Goal: Task Accomplishment & Management: Use online tool/utility

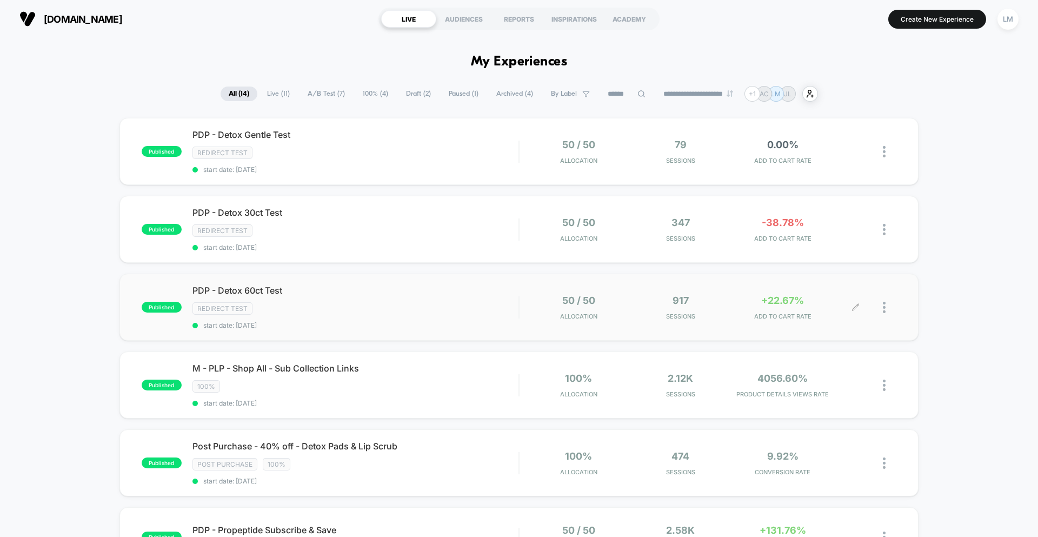
click at [882, 309] on div at bounding box center [876, 307] width 41 height 25
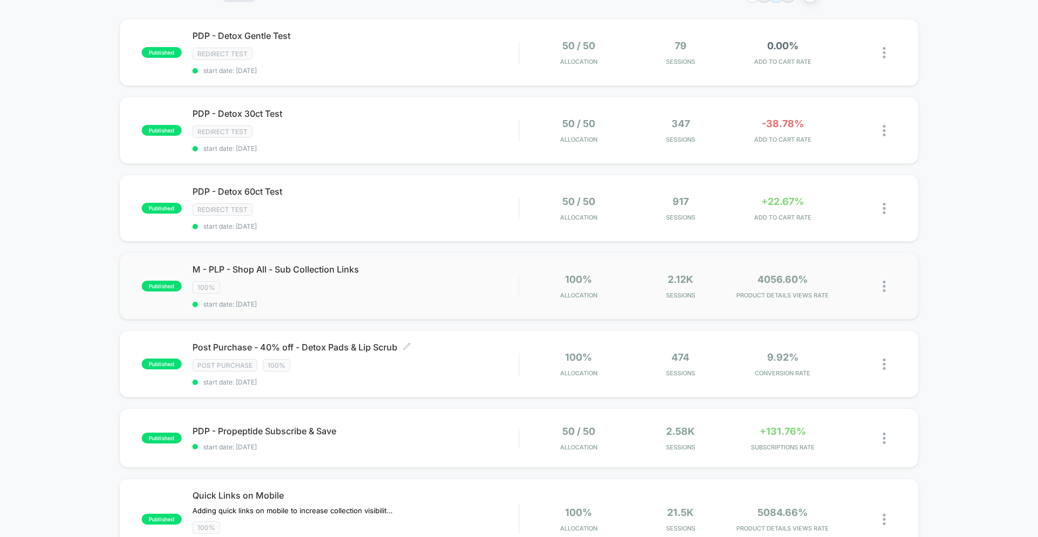
scroll to position [98, 0]
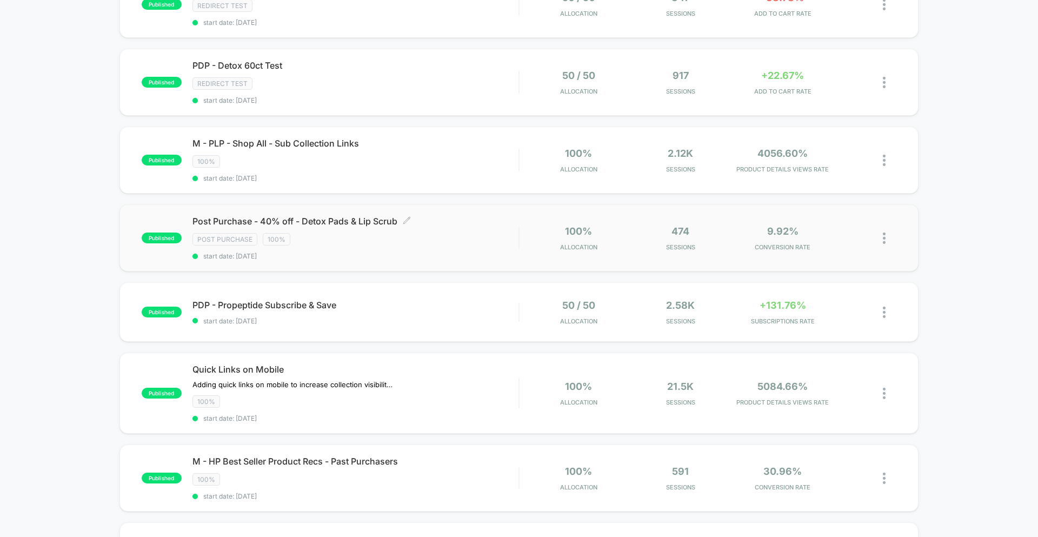
scroll to position [229, 0]
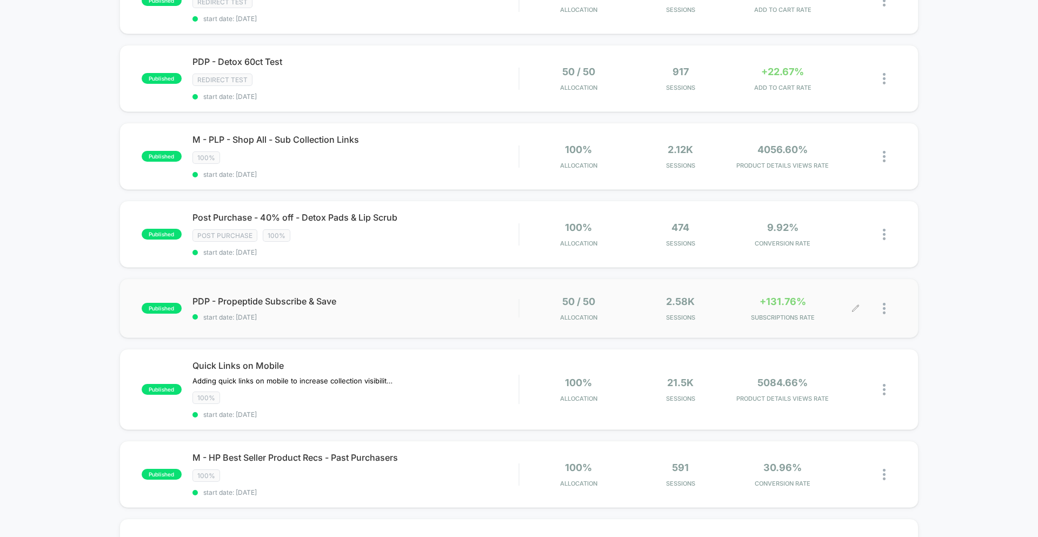
click at [887, 311] on div at bounding box center [890, 308] width 14 height 25
click at [829, 299] on div "Pause" at bounding box center [828, 296] width 97 height 24
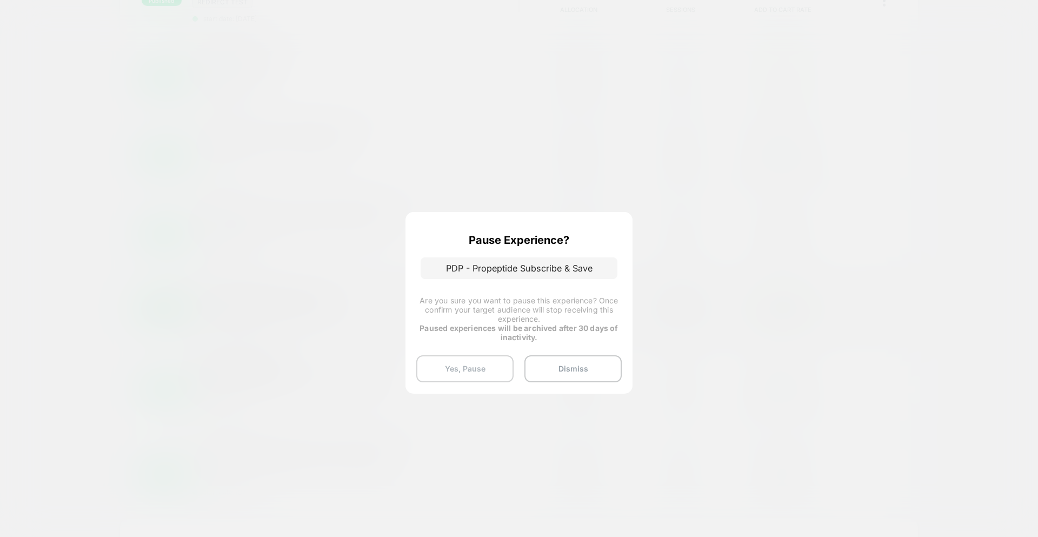
click at [493, 376] on button "Yes, Pause" at bounding box center [464, 368] width 97 height 27
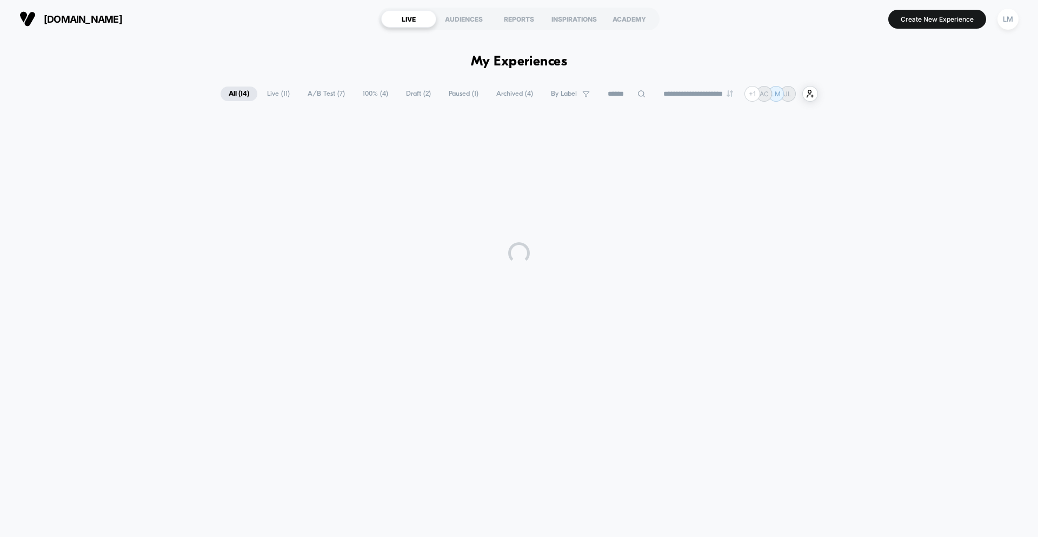
scroll to position [0, 0]
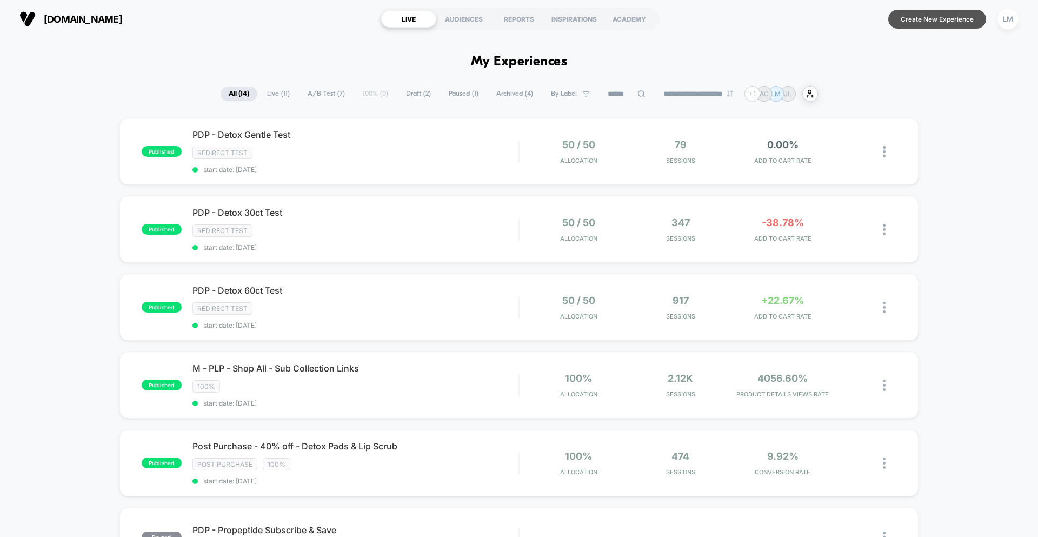
click at [939, 23] on button "Create New Experience" at bounding box center [938, 19] width 98 height 19
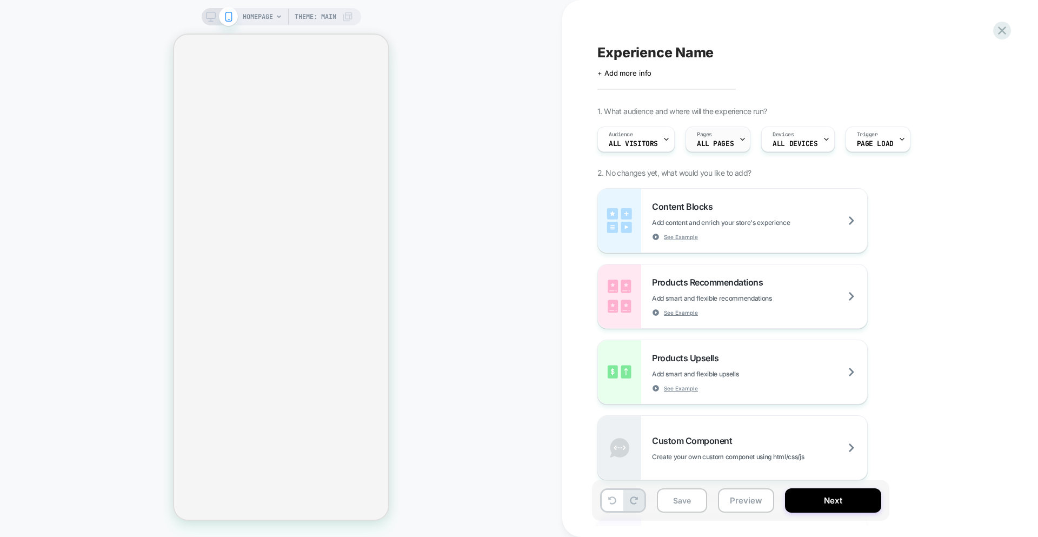
click at [733, 143] on div "Pages ALL PAGES" at bounding box center [715, 139] width 58 height 24
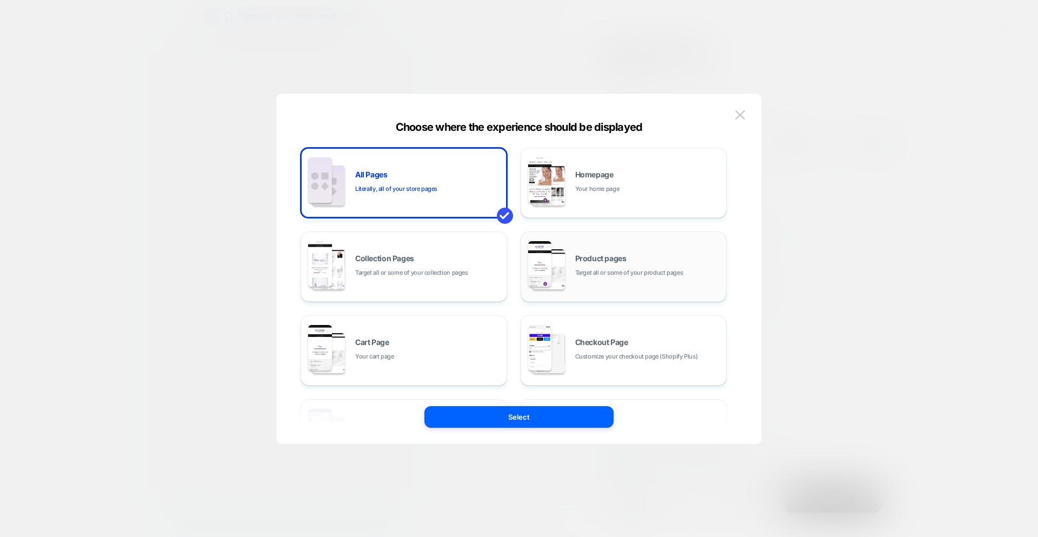
click at [628, 287] on div "Product pages Target all or some of your product pages" at bounding box center [624, 266] width 195 height 59
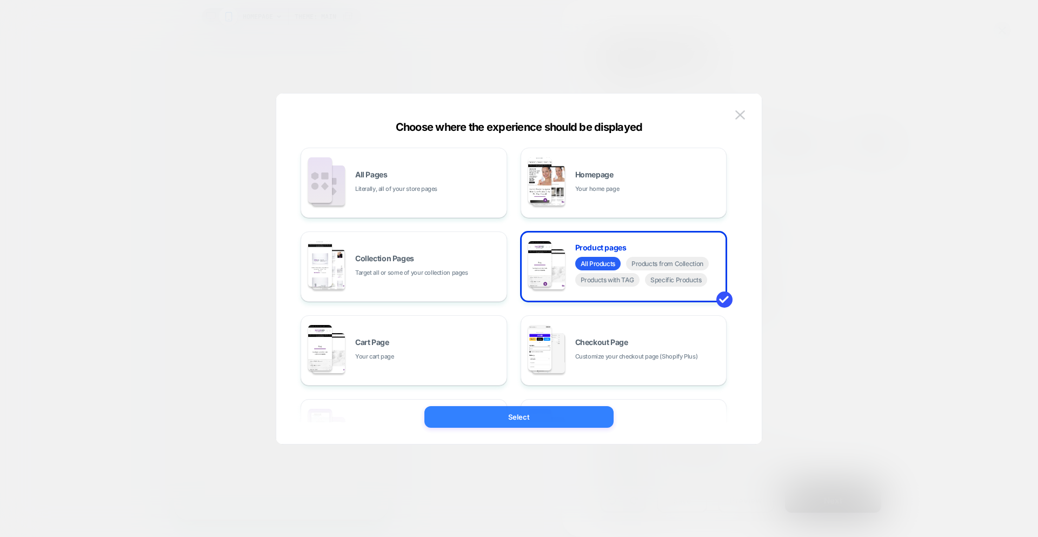
click at [567, 420] on button "Select" at bounding box center [519, 417] width 189 height 22
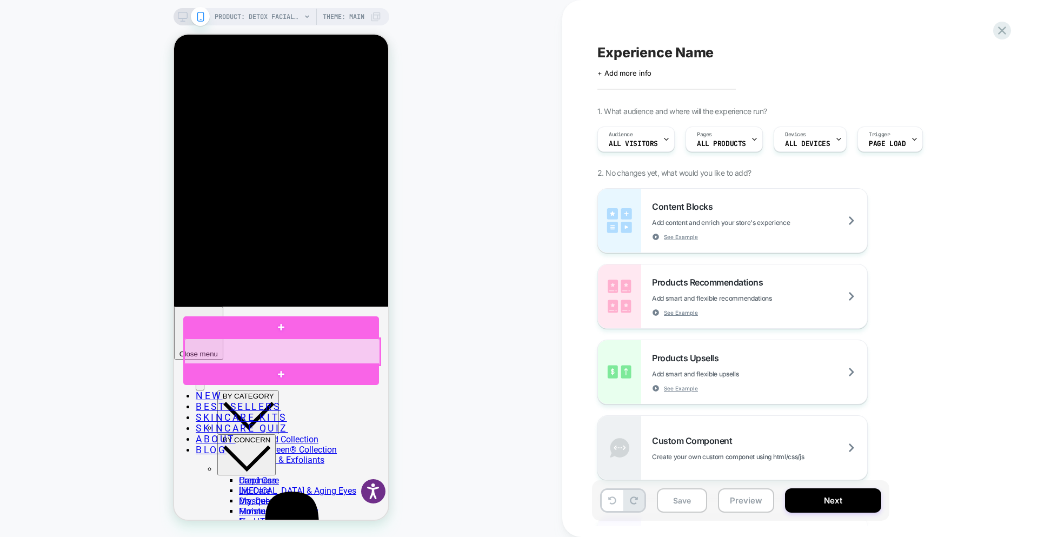
click at [373, 339] on div at bounding box center [282, 352] width 196 height 27
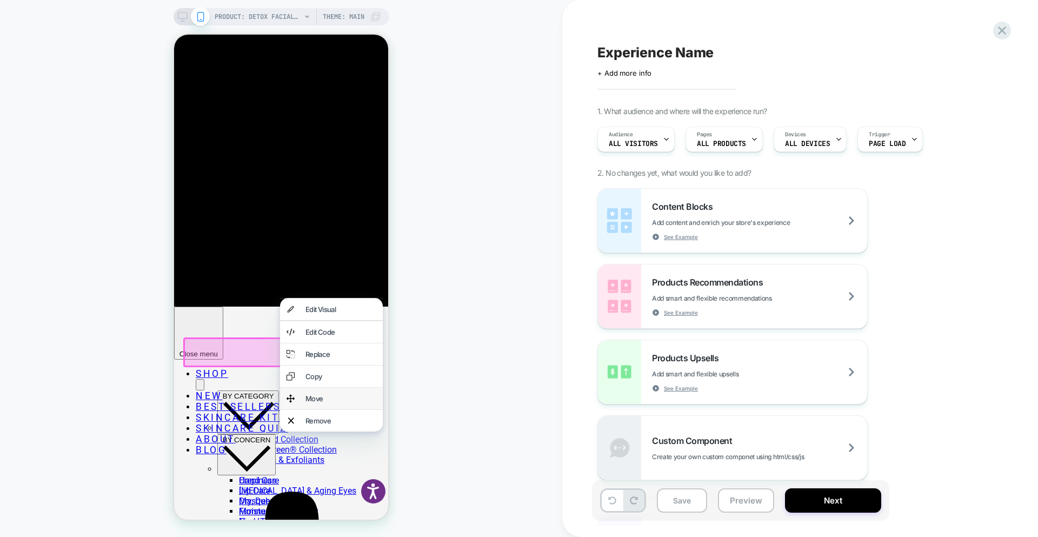
click at [332, 394] on div "Move" at bounding box center [331, 399] width 103 height 22
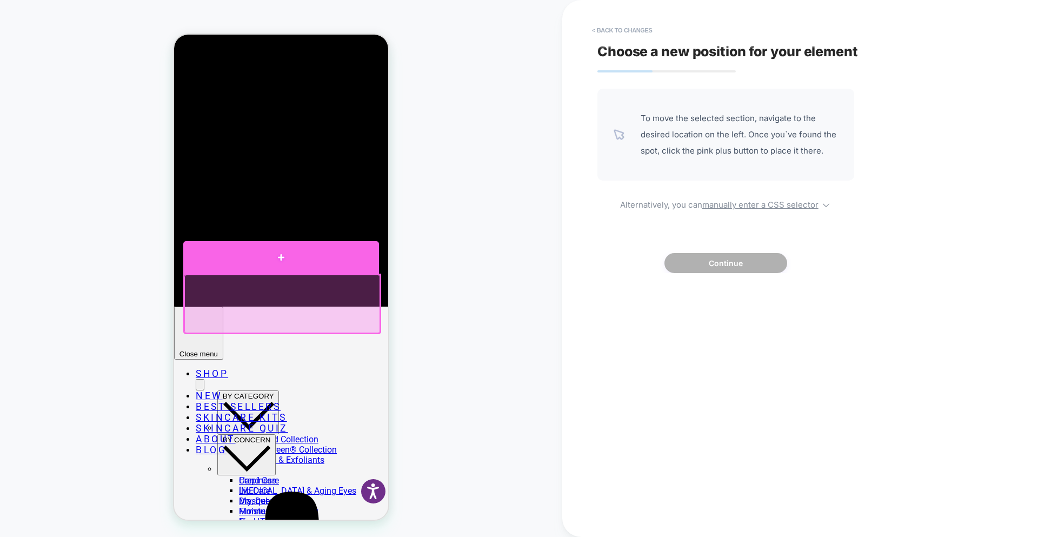
click at [281, 268] on div at bounding box center [281, 257] width 196 height 32
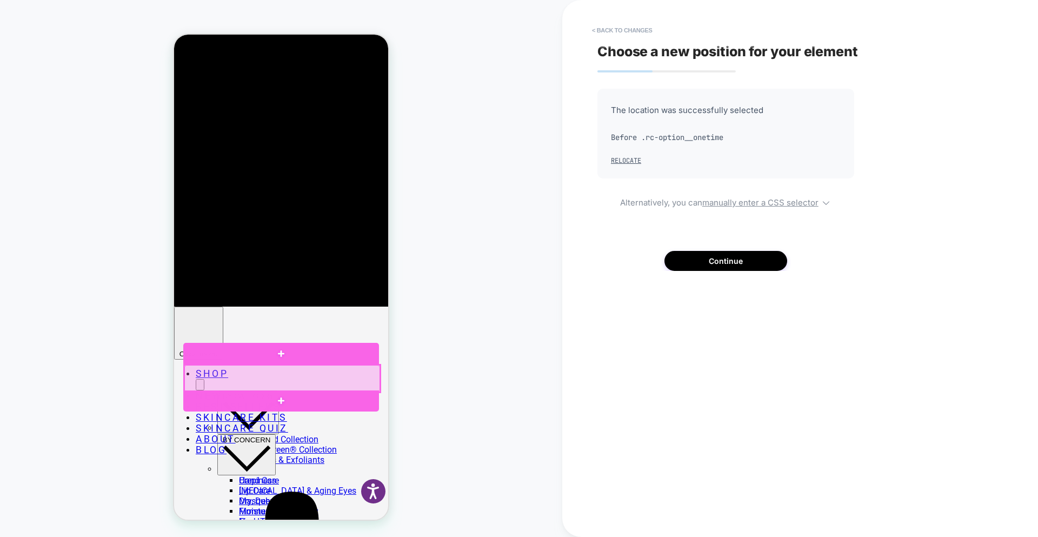
click at [223, 373] on div at bounding box center [282, 378] width 196 height 27
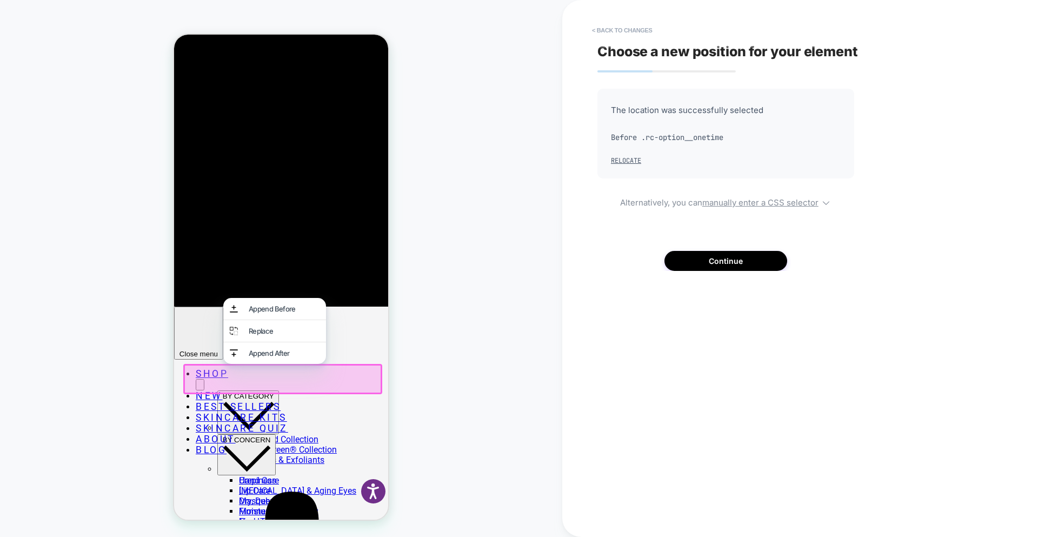
click at [278, 376] on div at bounding box center [281, 377] width 196 height 27
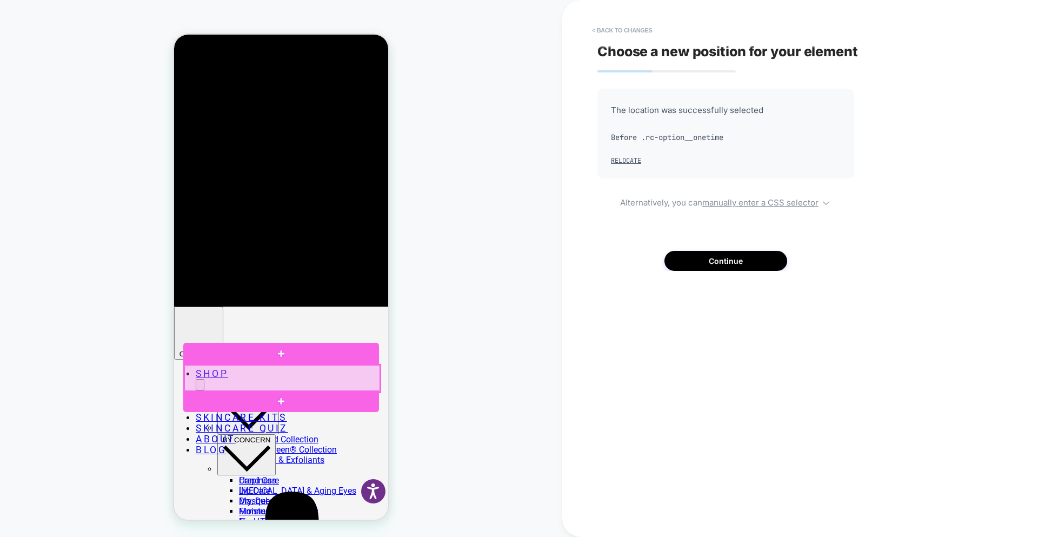
click at [278, 376] on div at bounding box center [282, 378] width 196 height 27
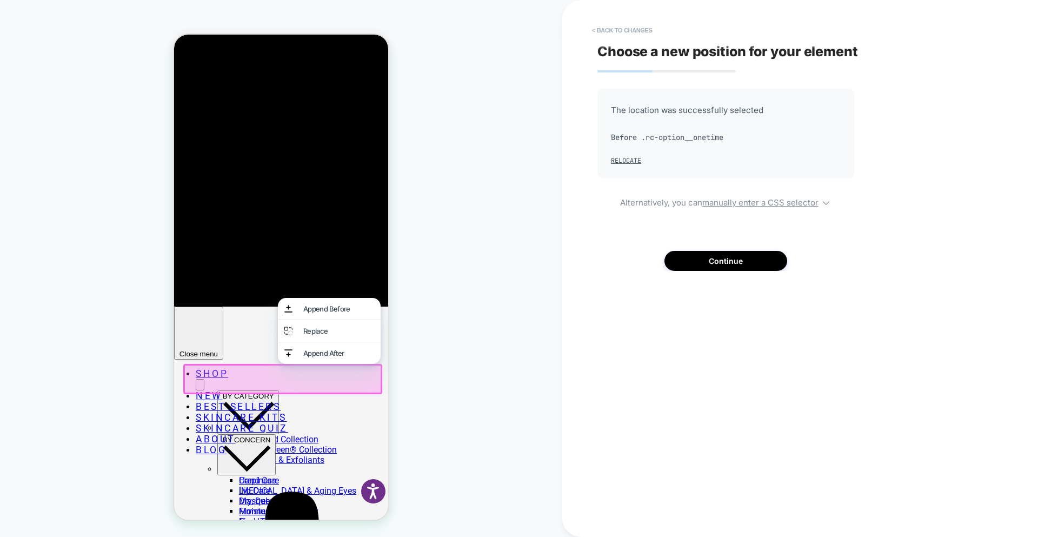
click at [278, 376] on div at bounding box center [281, 377] width 196 height 27
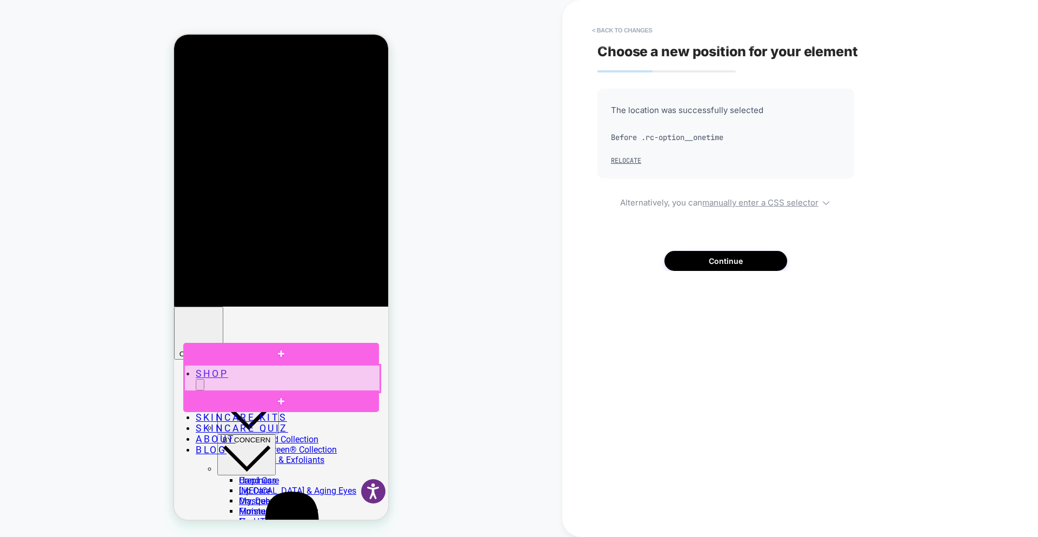
click at [290, 365] on div at bounding box center [282, 378] width 196 height 27
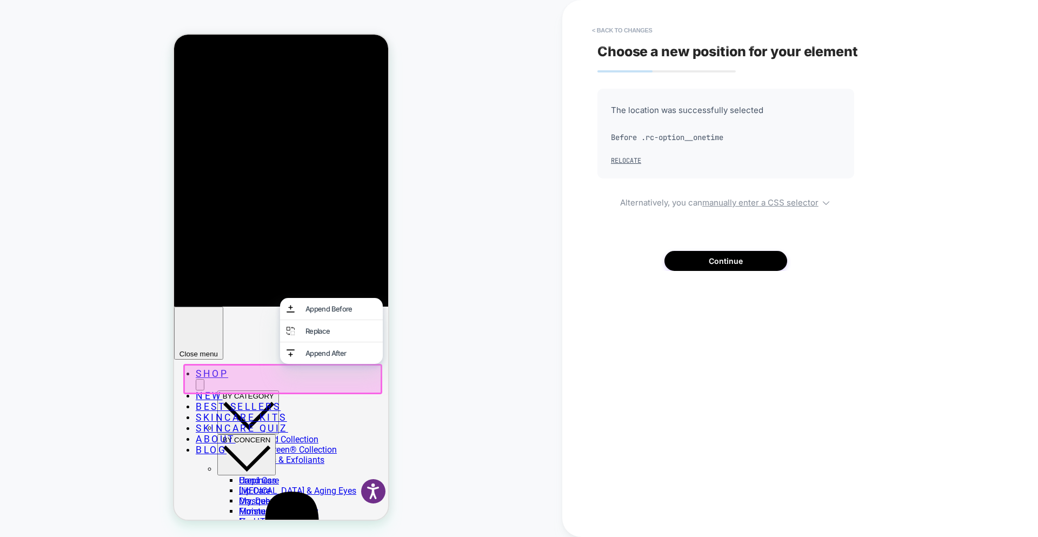
click at [261, 383] on div at bounding box center [281, 377] width 196 height 27
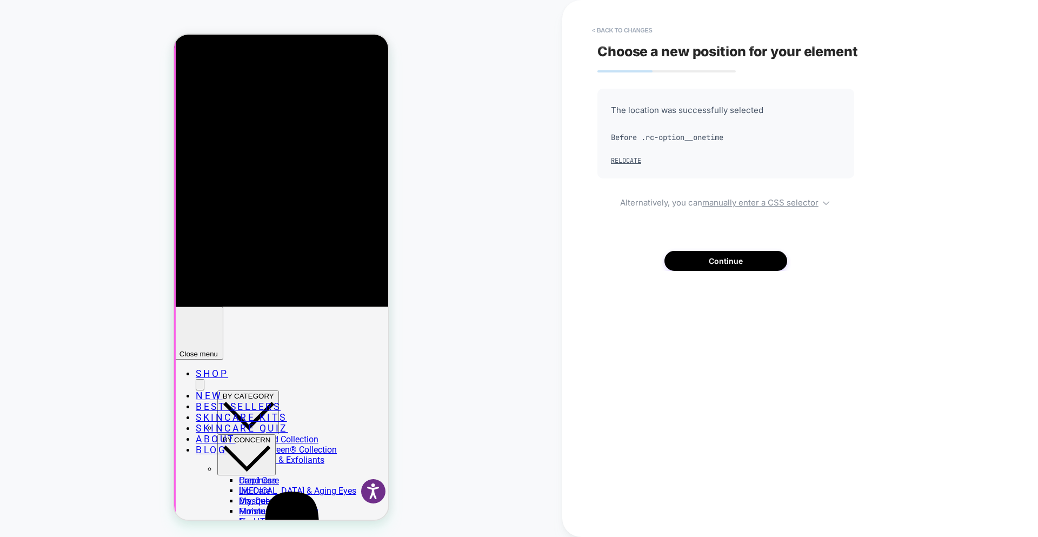
click at [460, 355] on div "PRODUCT: Detox Facial Pads - Original 60ct [x 60 ct] PRODUCT: Detox Facial Pads…" at bounding box center [281, 268] width 562 height 515
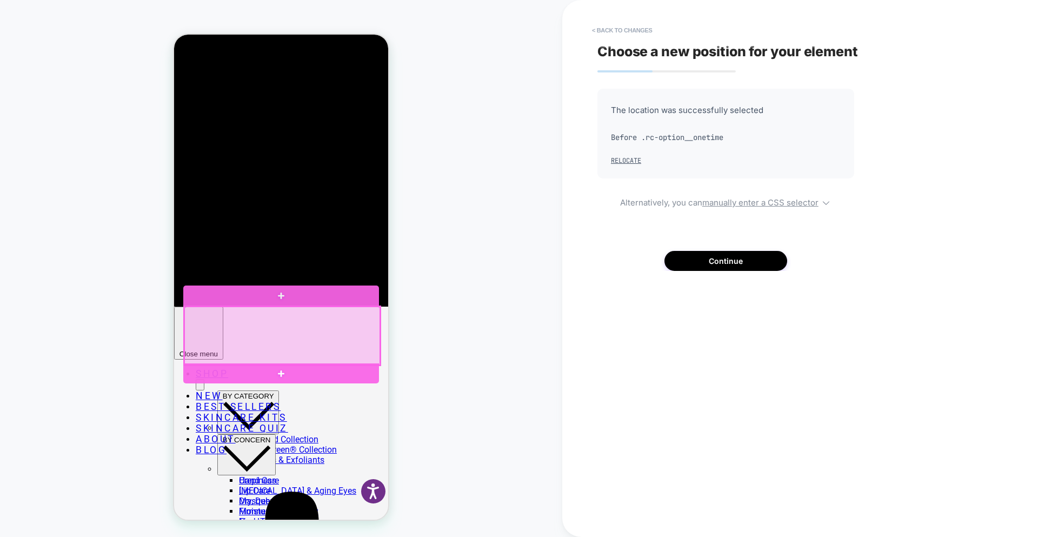
click at [353, 307] on div at bounding box center [282, 336] width 196 height 58
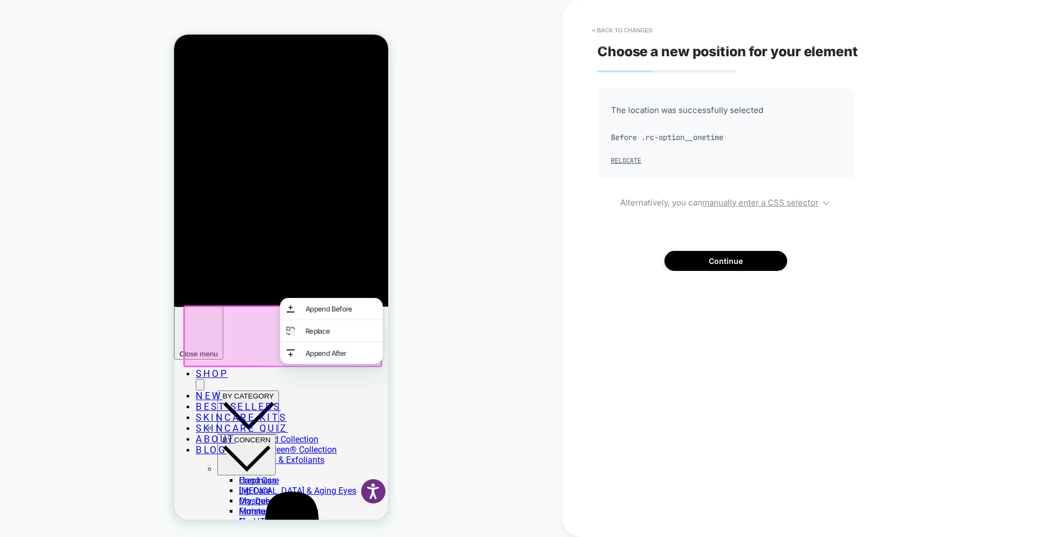
drag, startPoint x: 259, startPoint y: 309, endPoint x: 258, endPoint y: 349, distance: 40.6
click at [258, 349] on div at bounding box center [281, 335] width 196 height 58
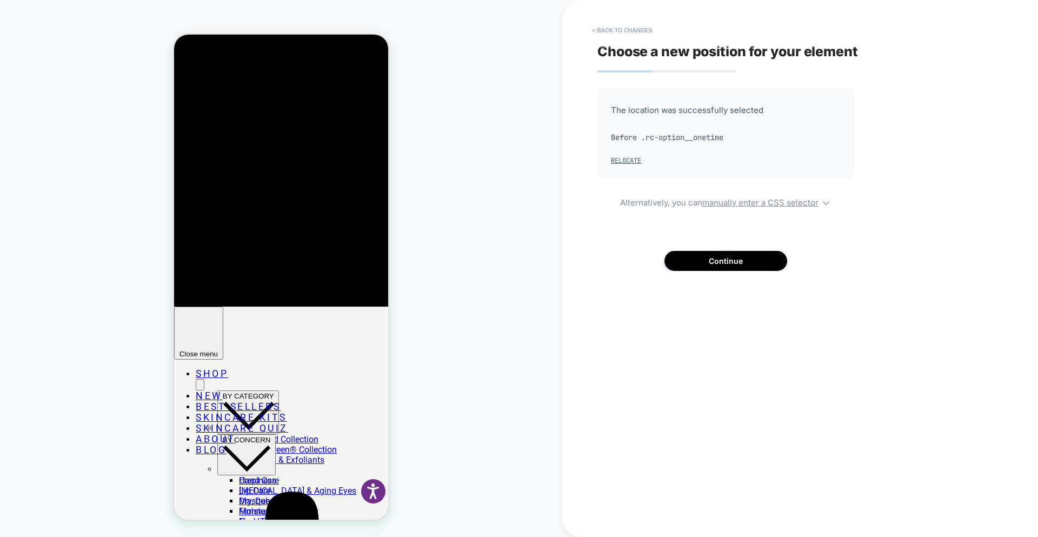
click at [413, 387] on div "PRODUCT: Detox Facial Pads - Original 60ct [x 60 ct] PRODUCT: Detox Facial Pads…" at bounding box center [281, 268] width 562 height 515
click at [618, 31] on button "< Back to changes" at bounding box center [622, 30] width 71 height 17
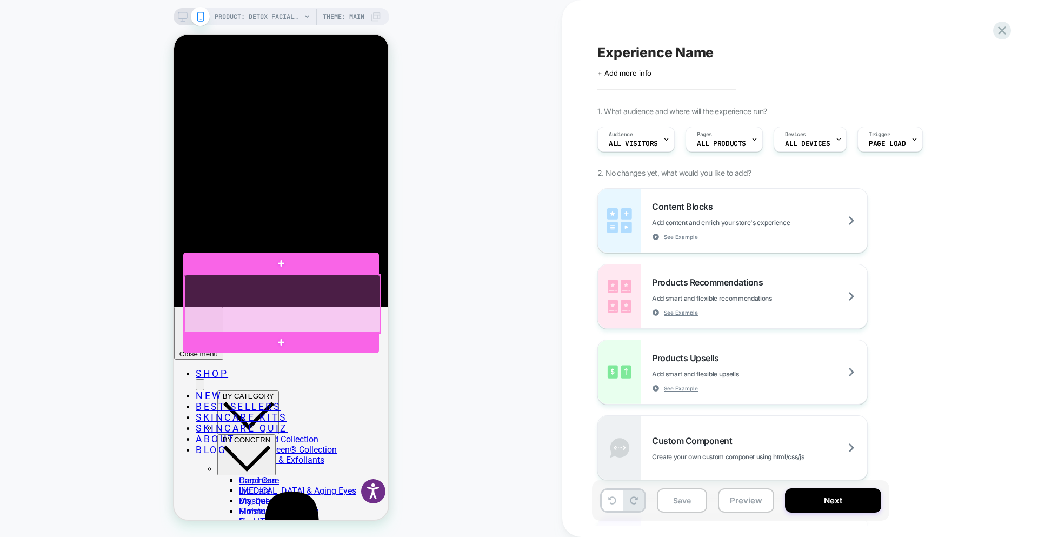
click at [372, 276] on div at bounding box center [282, 304] width 196 height 58
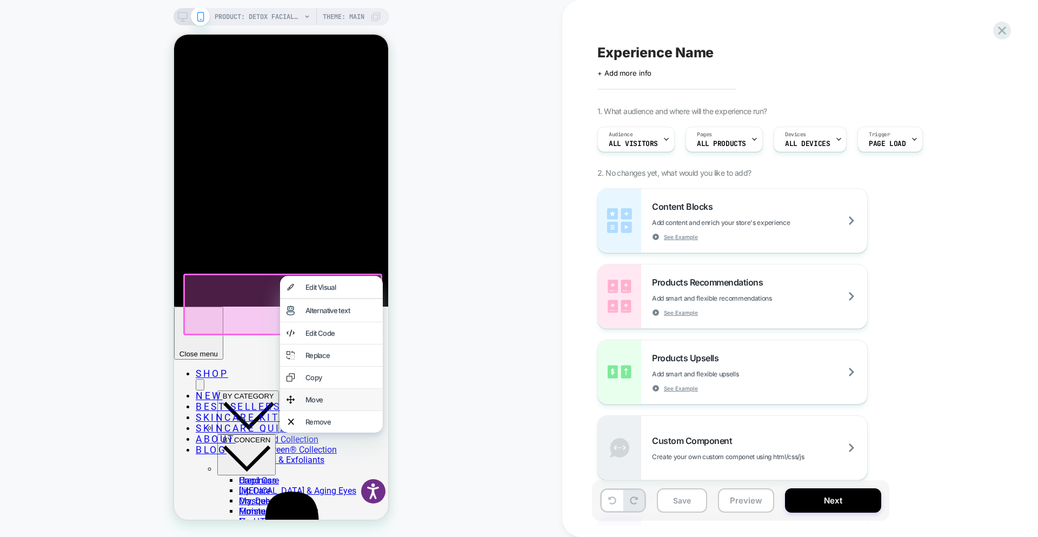
click at [331, 398] on div "Move" at bounding box center [331, 400] width 103 height 22
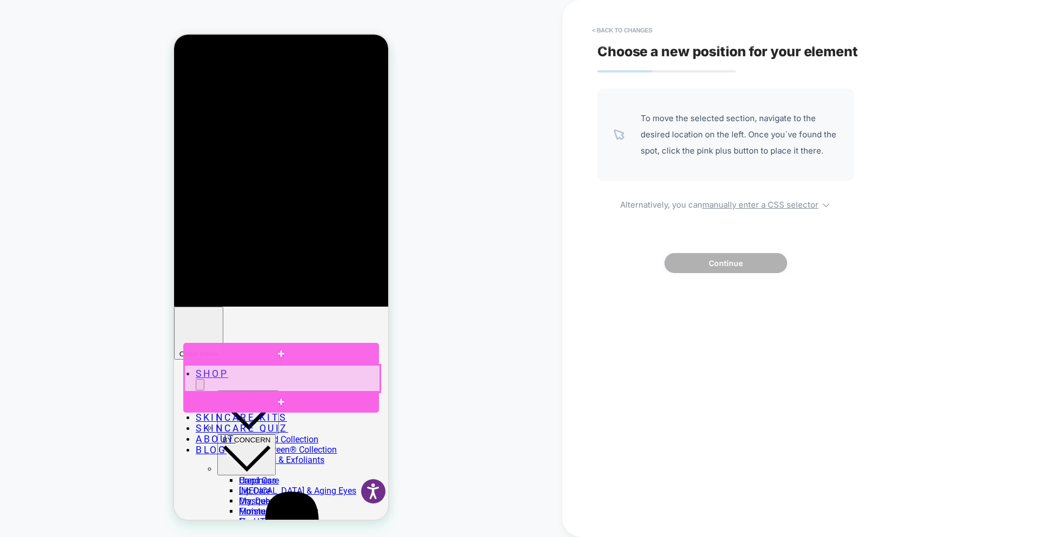
click at [291, 390] on div at bounding box center [282, 378] width 198 height 29
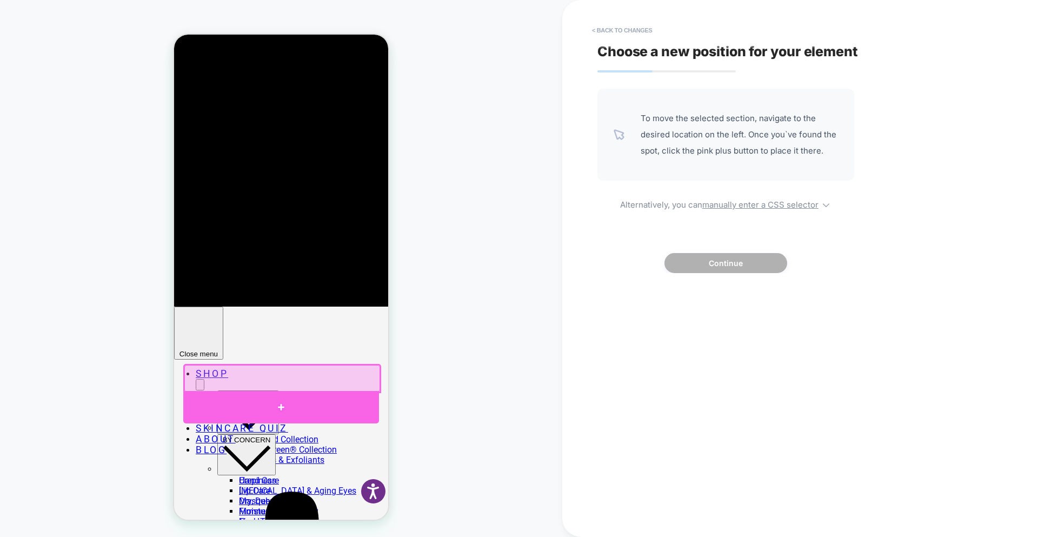
click at [289, 401] on div at bounding box center [281, 407] width 196 height 32
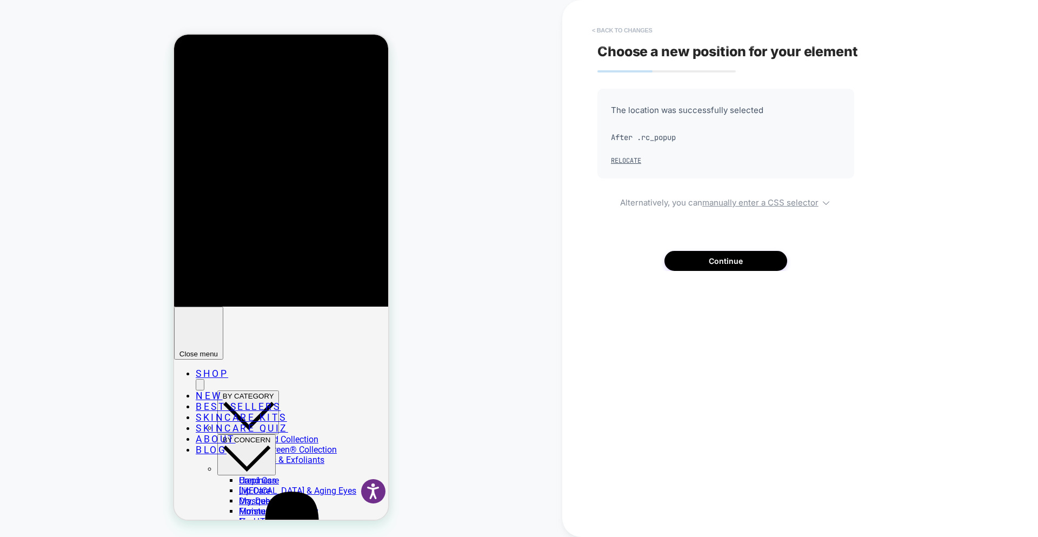
click at [624, 27] on button "< Back to changes" at bounding box center [622, 30] width 71 height 17
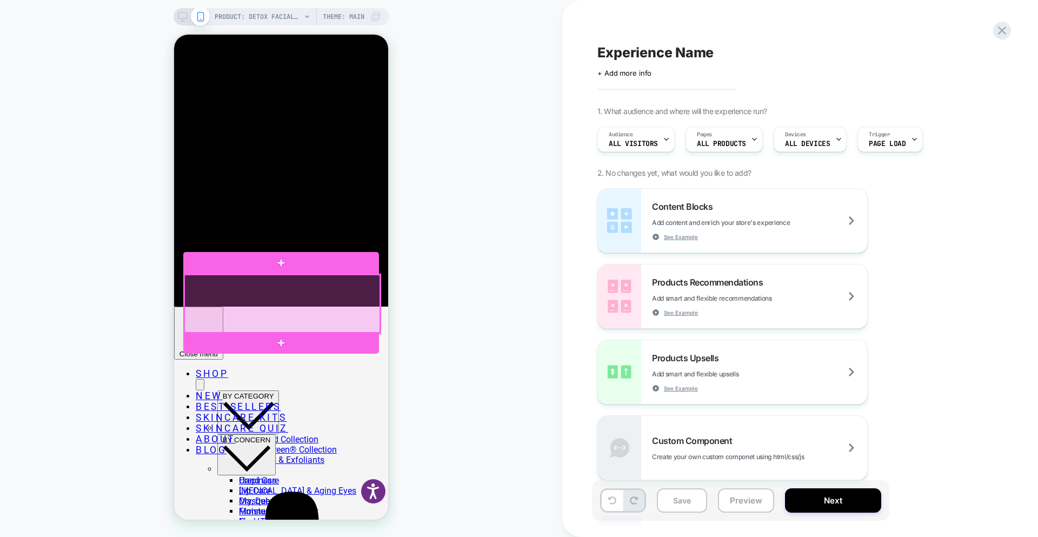
click at [374, 331] on div at bounding box center [282, 304] width 198 height 61
click at [365, 329] on div at bounding box center [282, 304] width 196 height 58
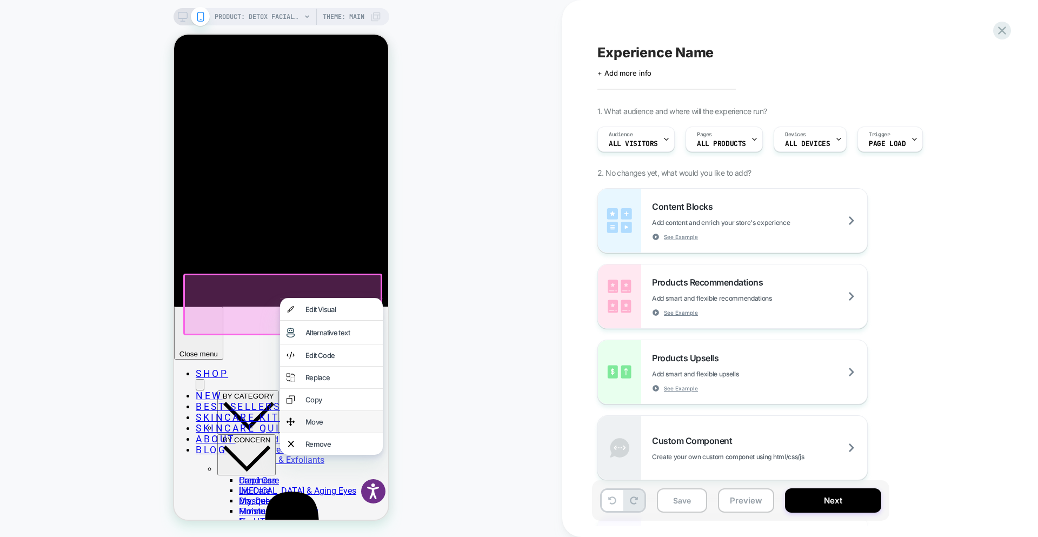
click at [307, 433] on div "Move" at bounding box center [331, 422] width 103 height 22
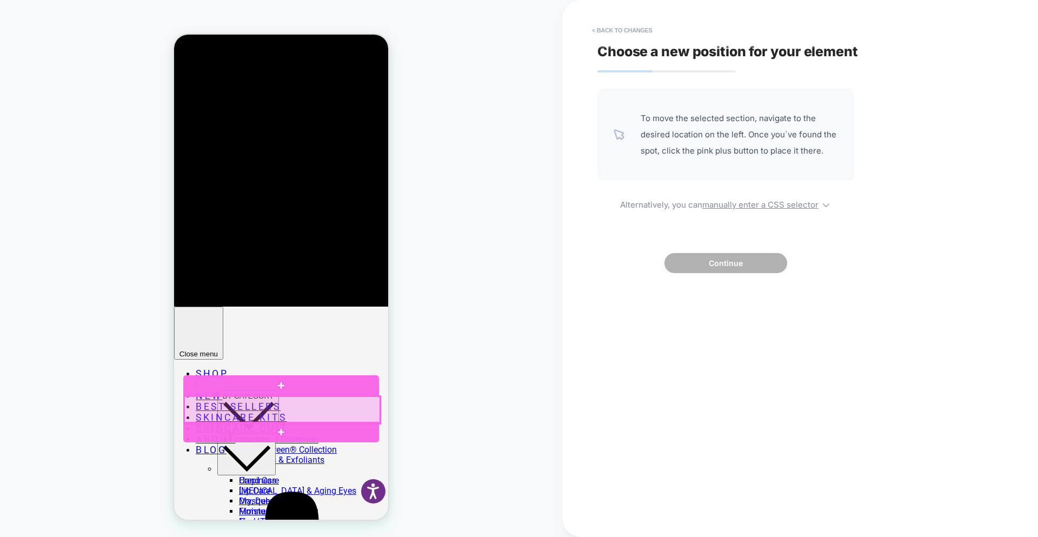
click at [241, 399] on div at bounding box center [282, 409] width 196 height 27
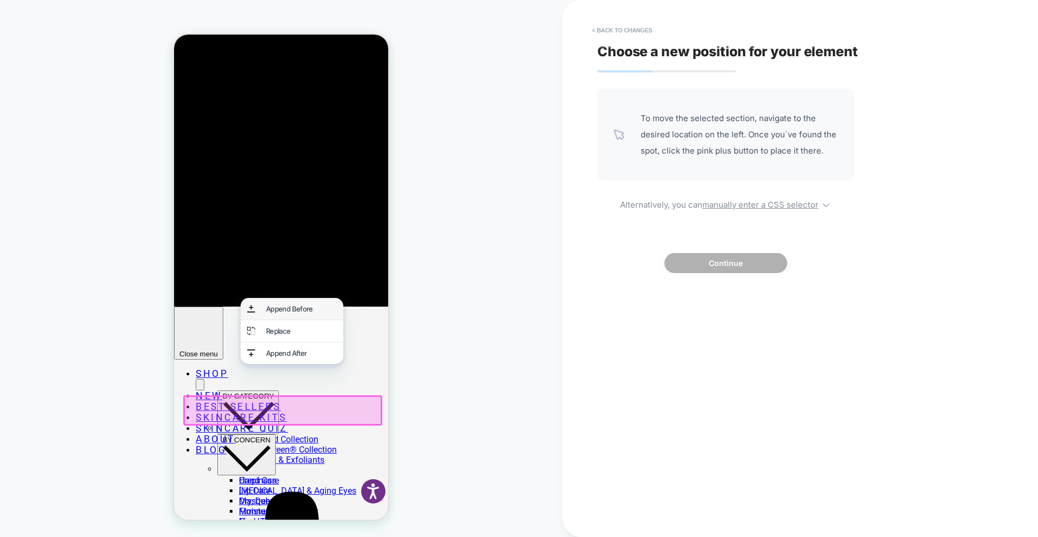
click at [289, 312] on div "Append Before" at bounding box center [301, 308] width 71 height 9
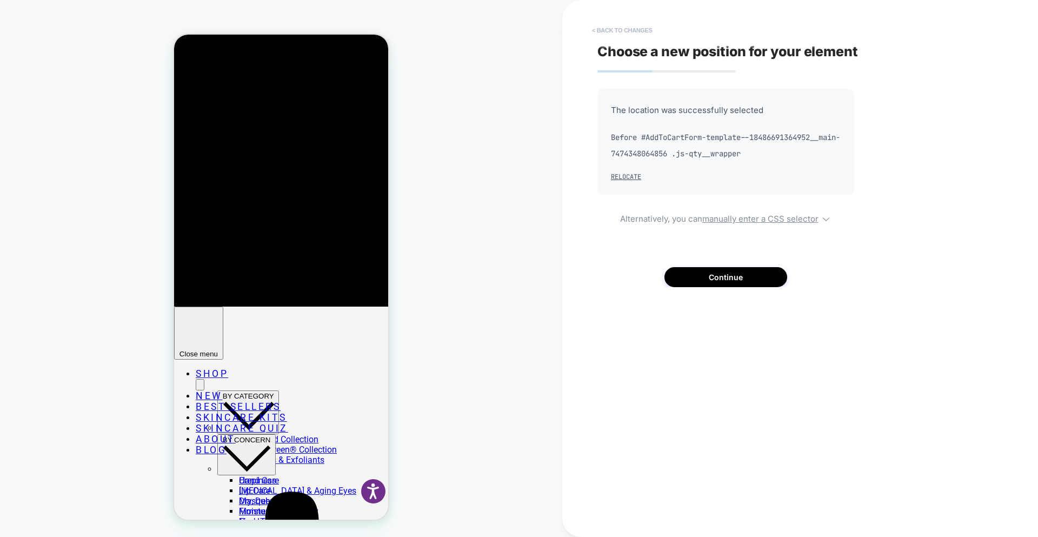
click at [611, 26] on button "< Back to changes" at bounding box center [622, 30] width 71 height 17
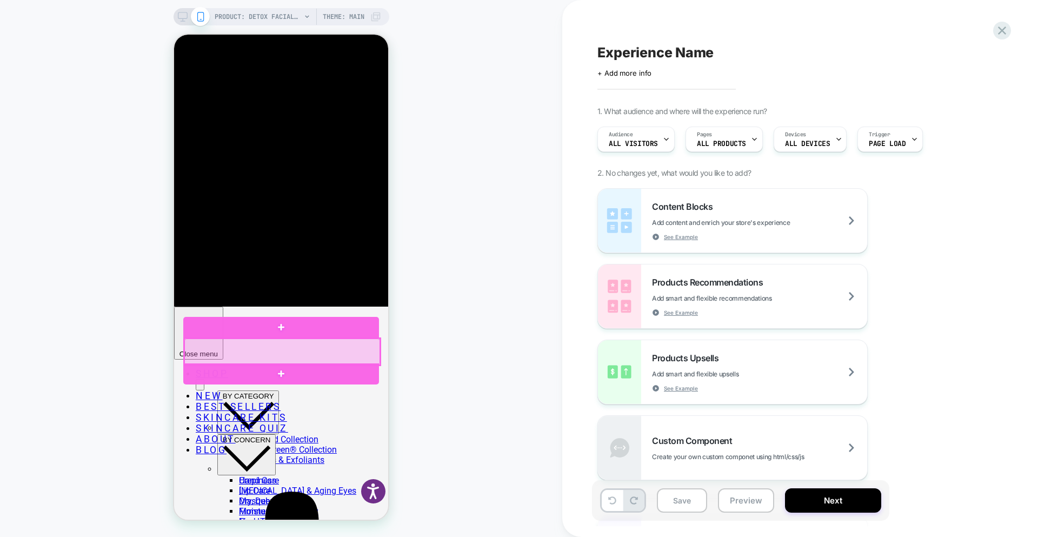
click at [376, 359] on div at bounding box center [282, 352] width 196 height 27
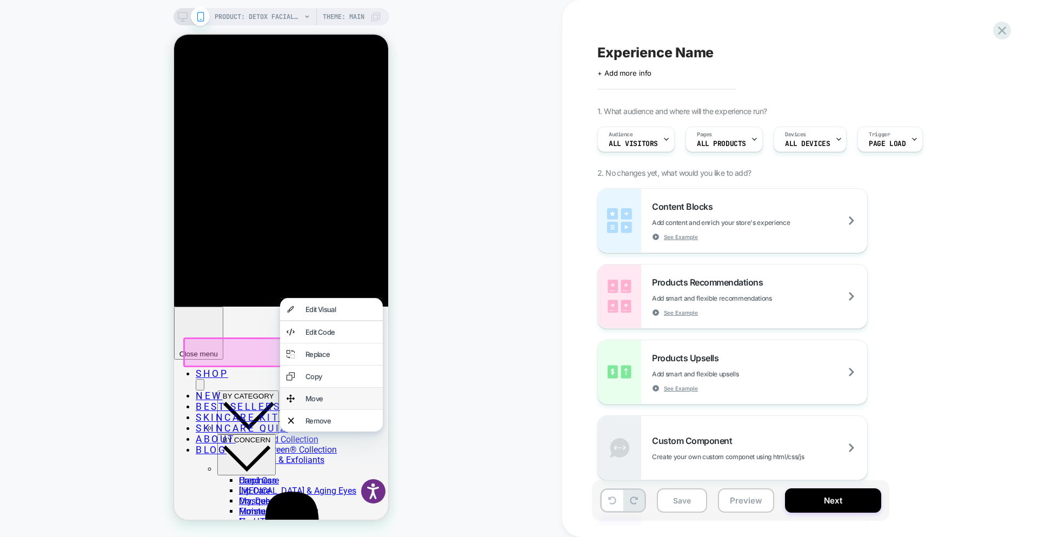
click at [347, 393] on div "Move" at bounding box center [331, 399] width 103 height 22
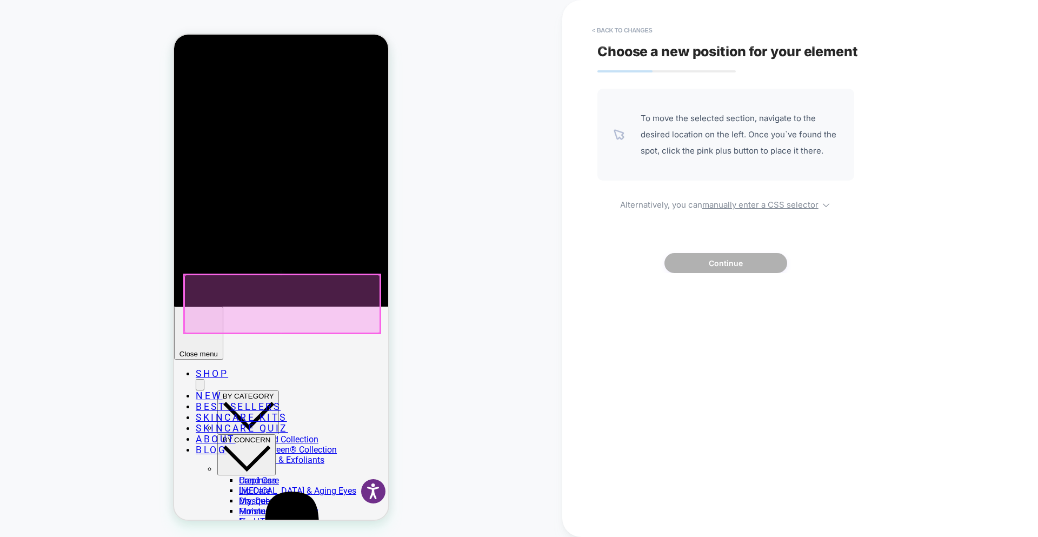
click at [317, 275] on div at bounding box center [282, 304] width 196 height 58
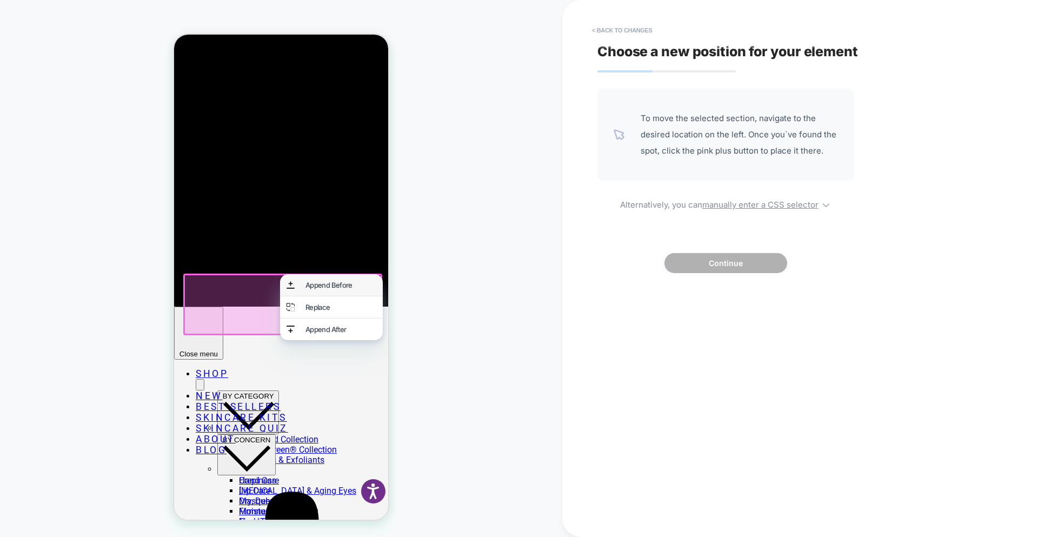
click at [316, 286] on div "Append Before" at bounding box center [341, 285] width 71 height 9
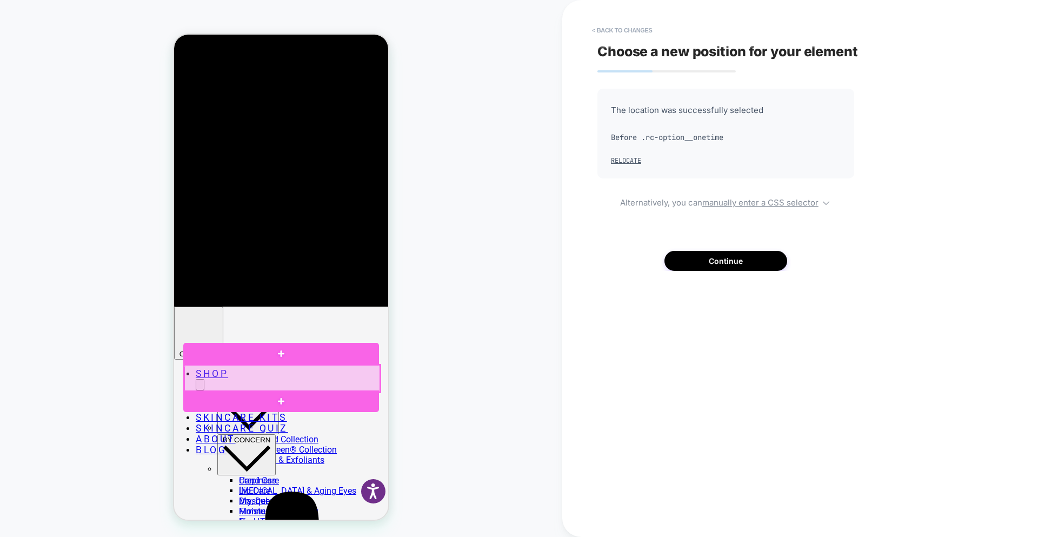
click at [348, 373] on div at bounding box center [282, 378] width 196 height 27
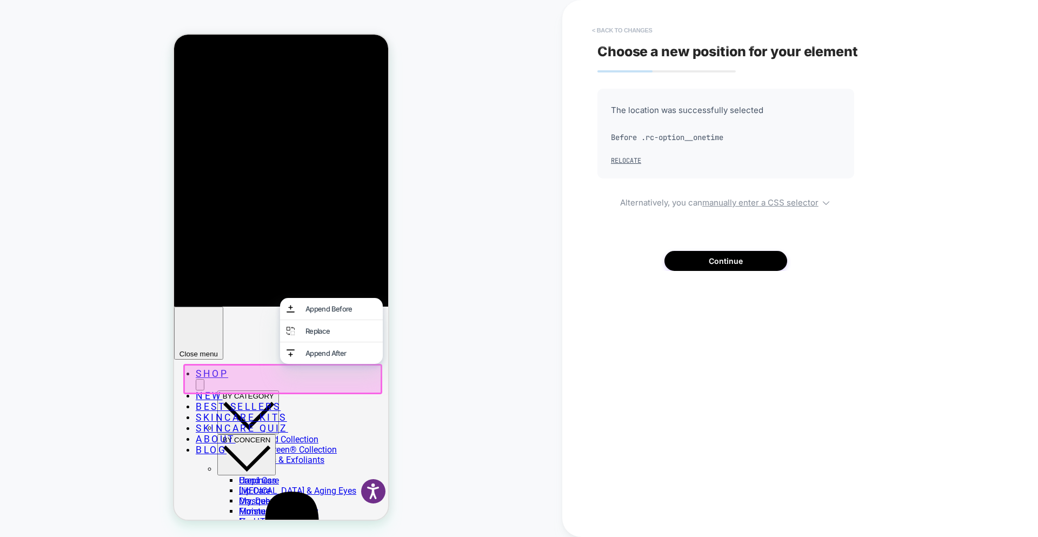
click at [629, 29] on button "< Back to changes" at bounding box center [622, 30] width 71 height 17
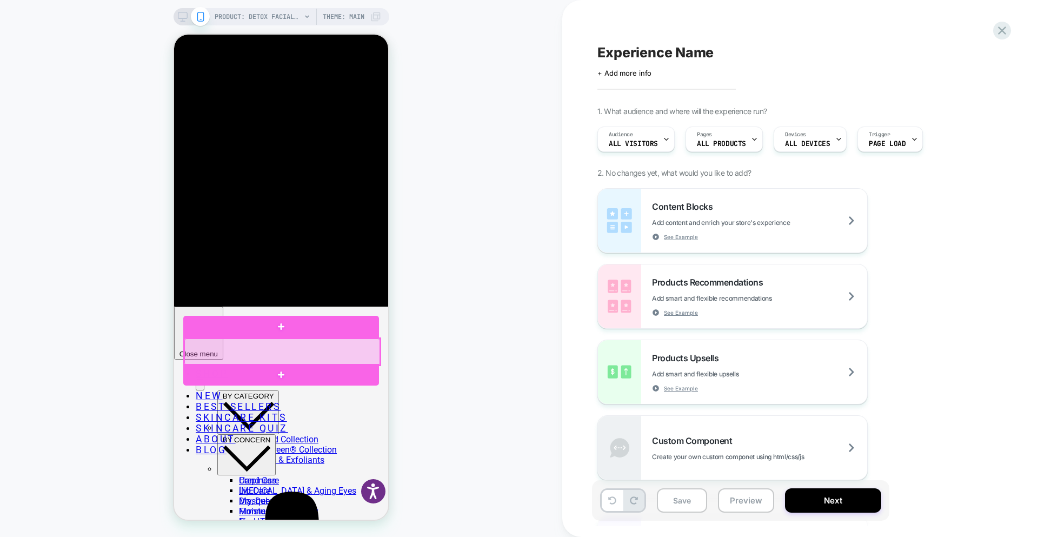
click at [347, 337] on div at bounding box center [282, 351] width 198 height 29
click at [325, 350] on div at bounding box center [282, 352] width 196 height 27
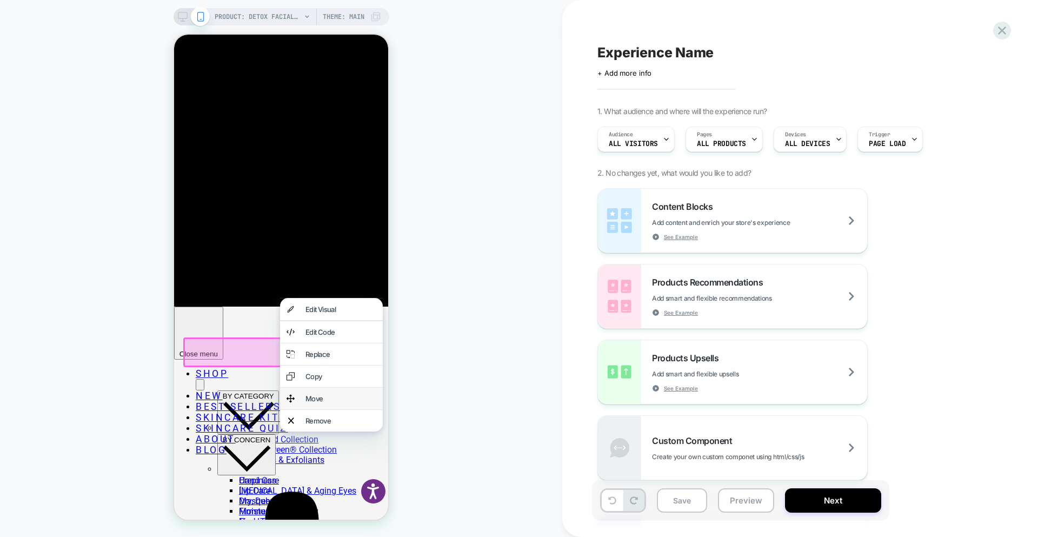
click at [321, 403] on div "Move" at bounding box center [341, 398] width 71 height 9
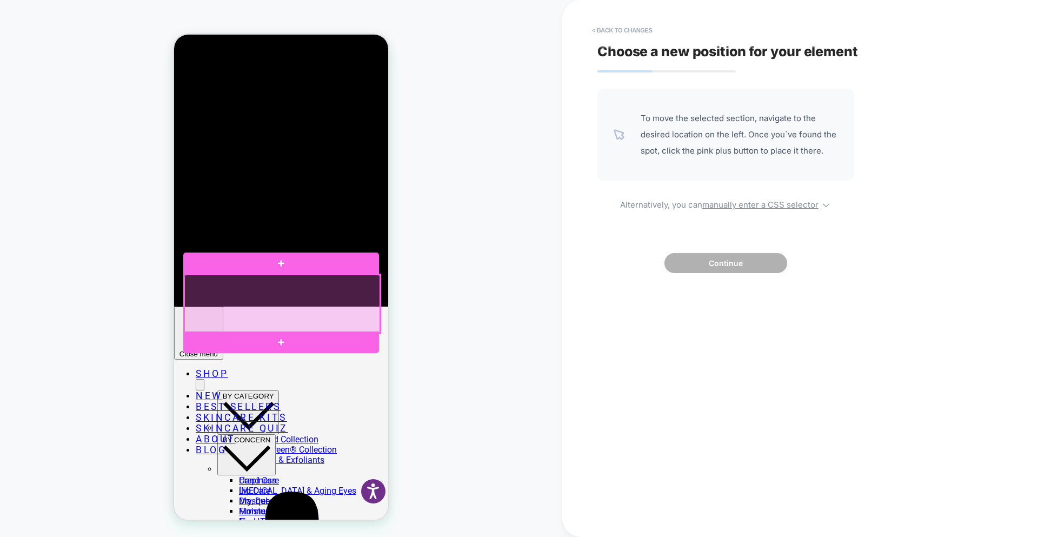
click at [330, 275] on div at bounding box center [282, 304] width 196 height 58
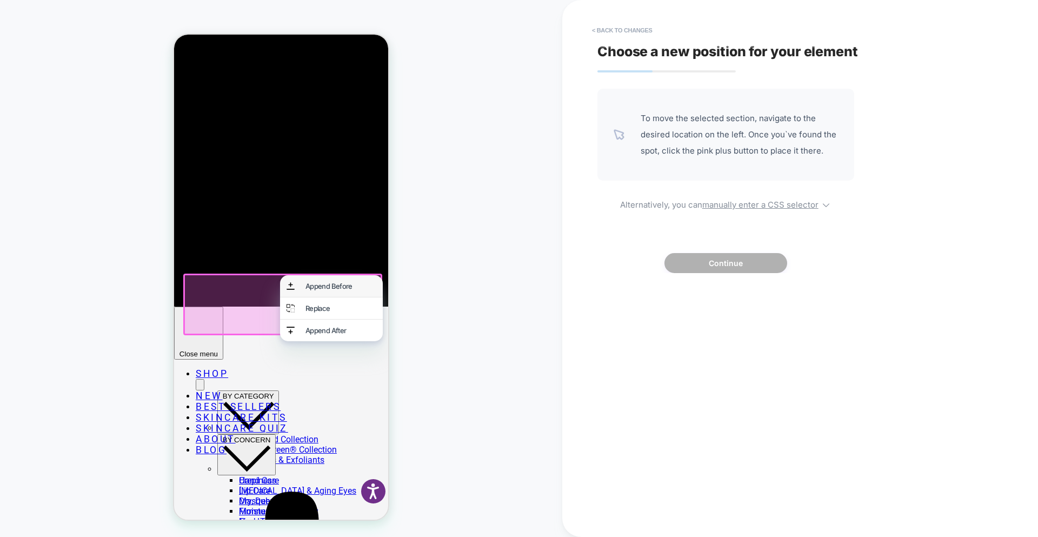
click at [329, 286] on div "Append Before" at bounding box center [341, 286] width 71 height 9
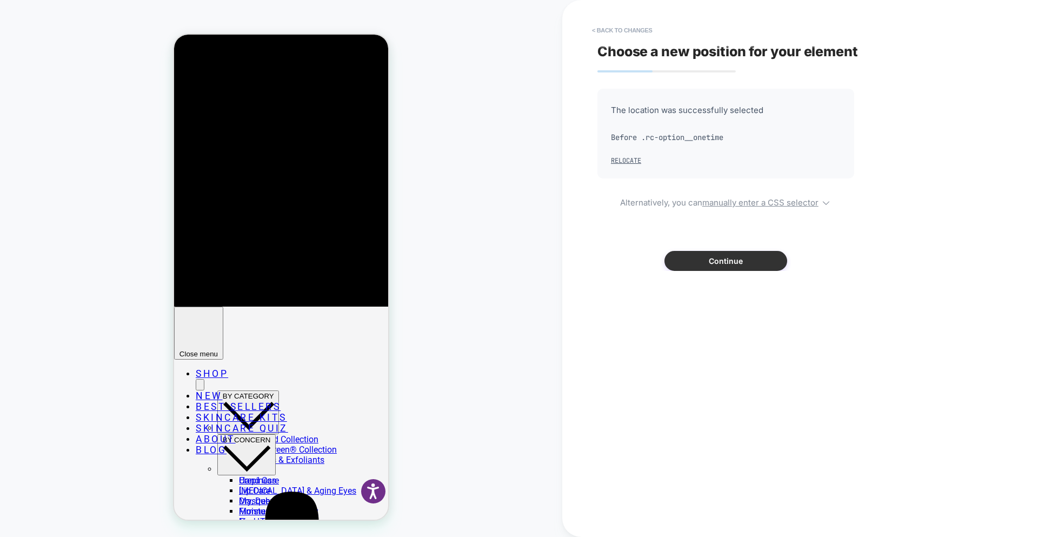
click at [714, 256] on button "Continue" at bounding box center [726, 261] width 123 height 20
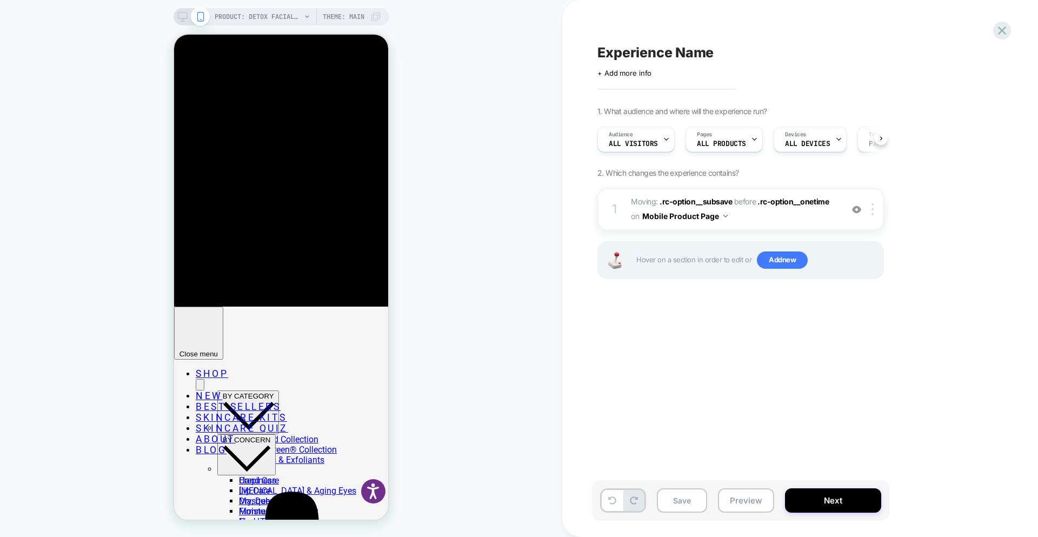
scroll to position [0, 1]
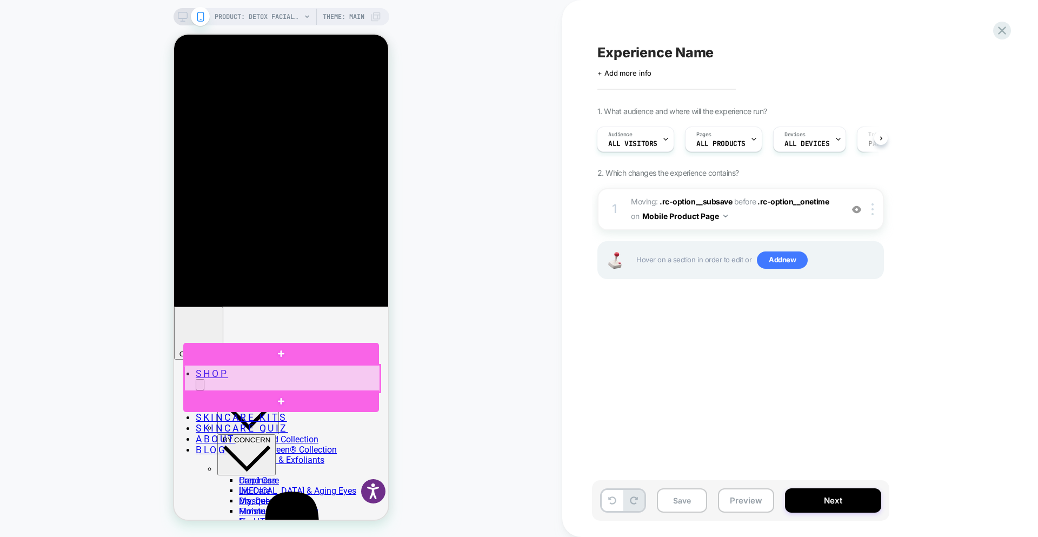
click at [332, 375] on div at bounding box center [282, 378] width 196 height 27
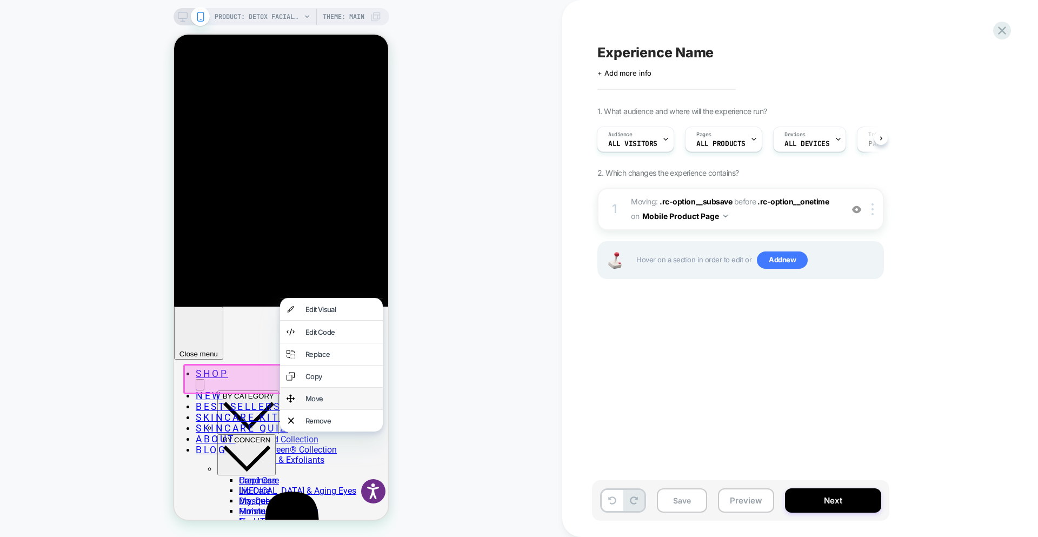
click at [324, 403] on div "Move" at bounding box center [341, 398] width 71 height 9
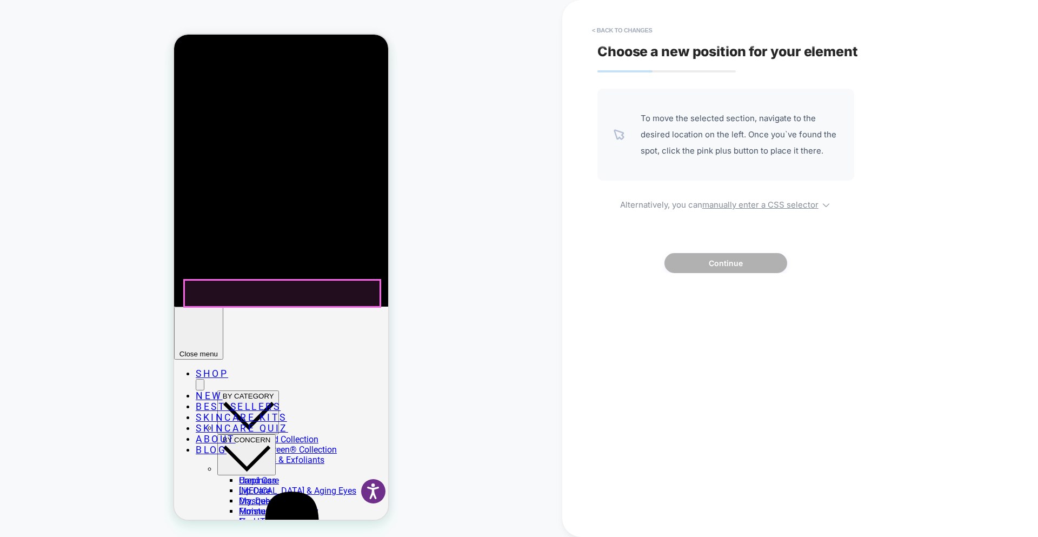
click div "**********"
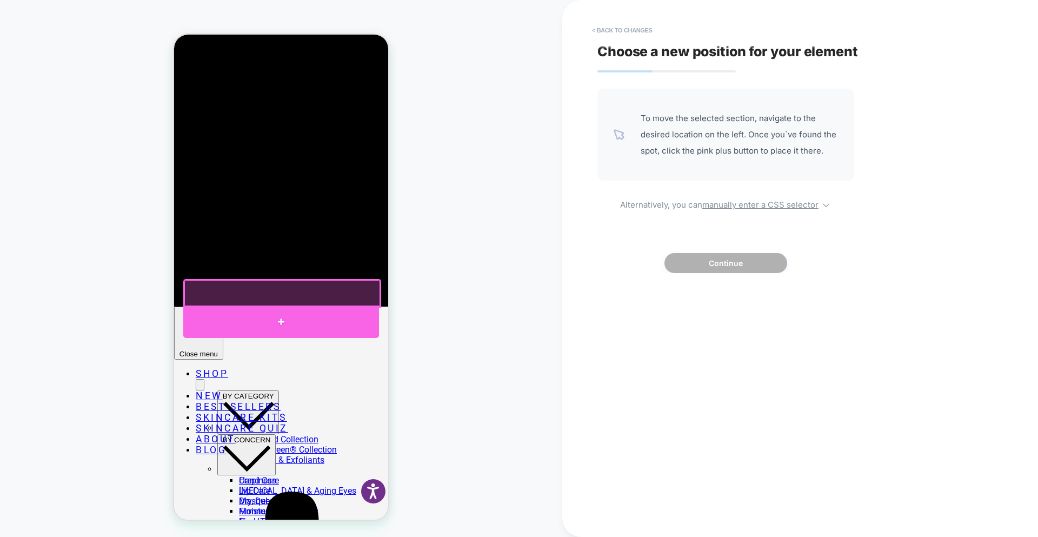
click at [356, 308] on div at bounding box center [281, 322] width 196 height 32
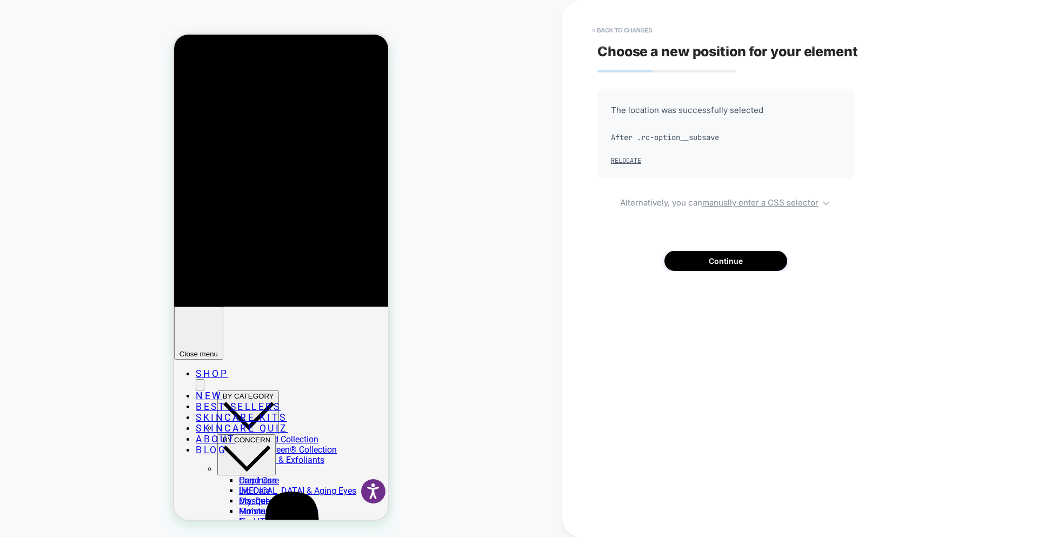
click at [481, 315] on div "PRODUCT: Detox Facial Pads - Original 60ct [x 60 ct] PRODUCT: Detox Facial Pads…" at bounding box center [281, 268] width 562 height 515
click at [736, 257] on button "Continue" at bounding box center [726, 261] width 123 height 20
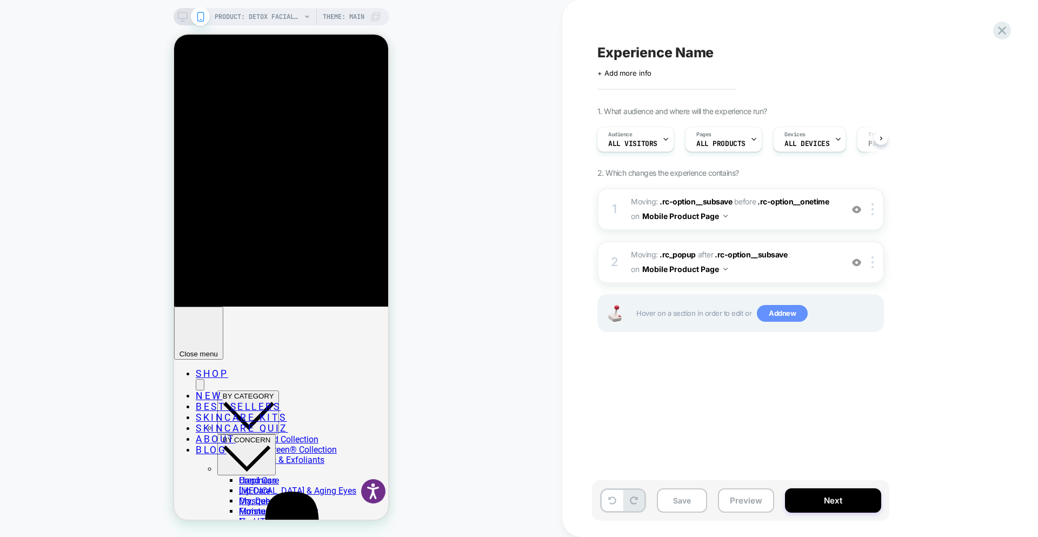
click at [792, 315] on span "Add new" at bounding box center [782, 313] width 51 height 17
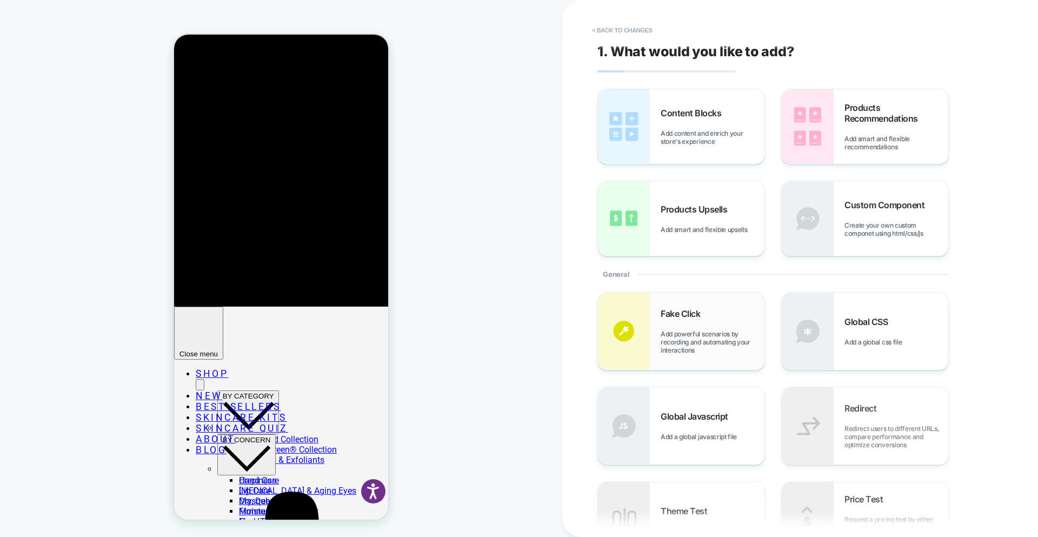
click at [694, 329] on div "Fake Click Add powerful scenarios by recording and automating your interactions" at bounding box center [713, 331] width 104 height 46
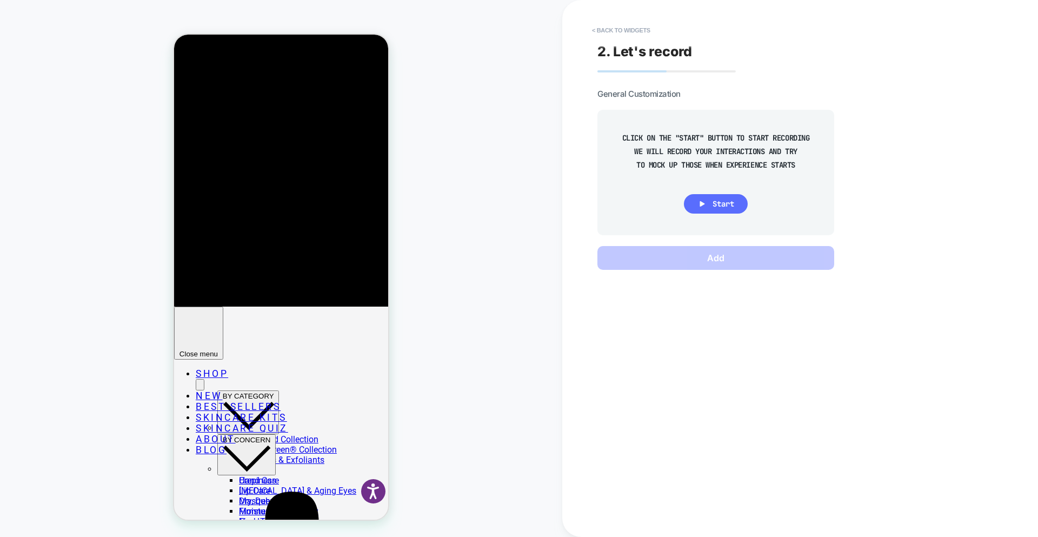
click at [713, 204] on span "Start" at bounding box center [724, 204] width 22 height 10
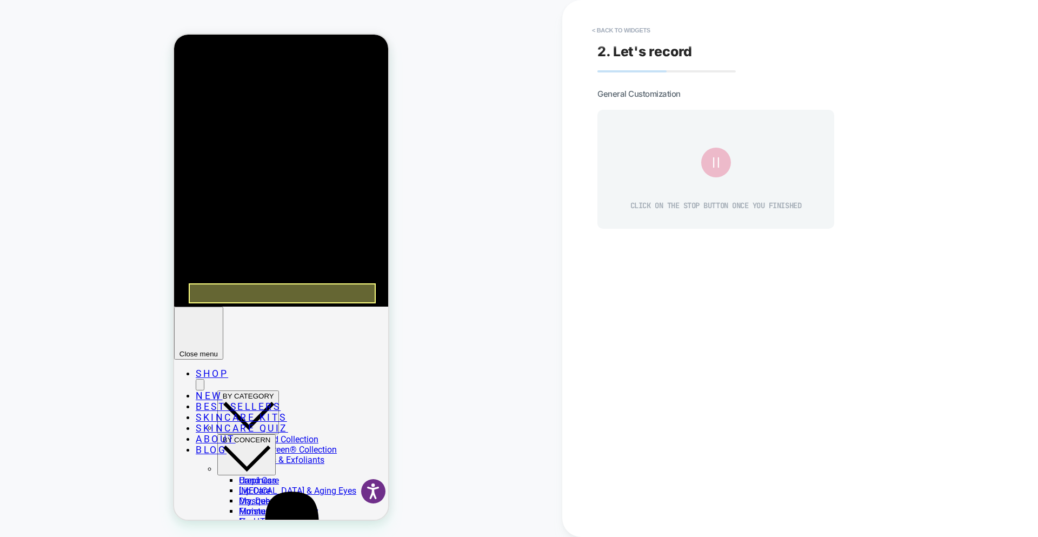
click at [197, 294] on div at bounding box center [282, 293] width 187 height 20
click at [221, 308] on div "Fake Click" at bounding box center [248, 306] width 103 height 24
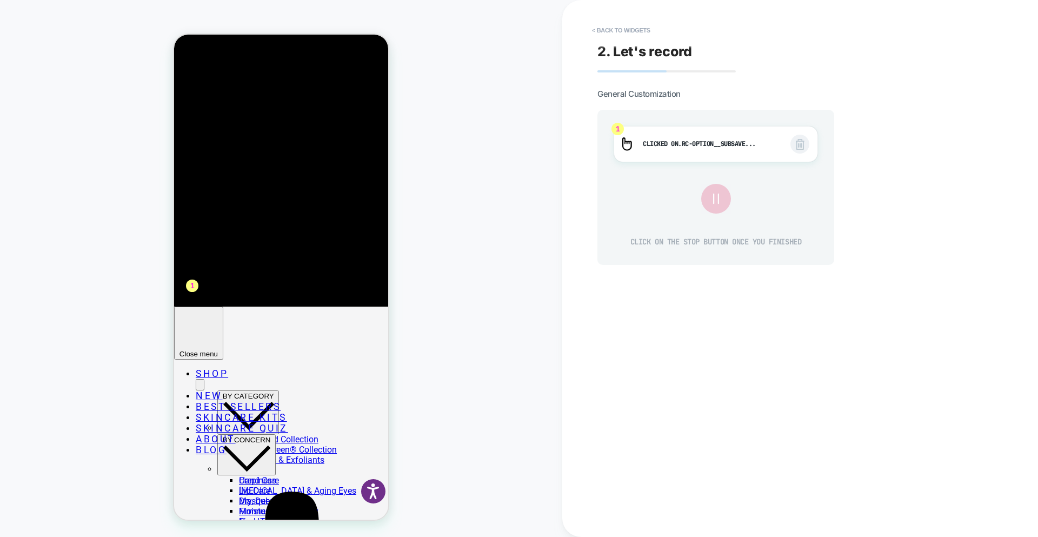
click at [717, 199] on icon at bounding box center [716, 199] width 18 height 18
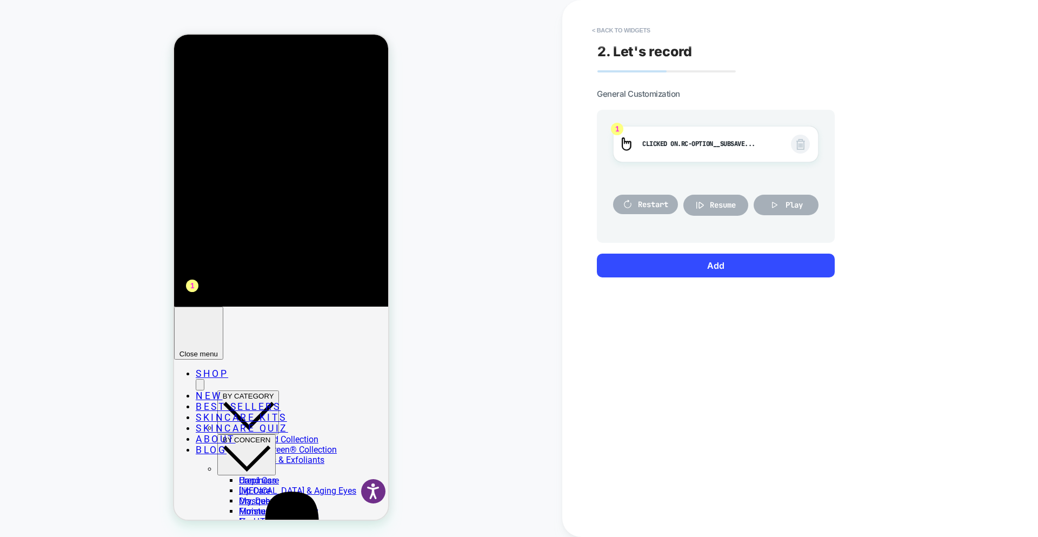
click at [793, 194] on div "Play" at bounding box center [786, 205] width 65 height 43
click at [792, 197] on button "Play" at bounding box center [786, 205] width 65 height 21
click at [642, 206] on span "Restart" at bounding box center [653, 205] width 30 height 10
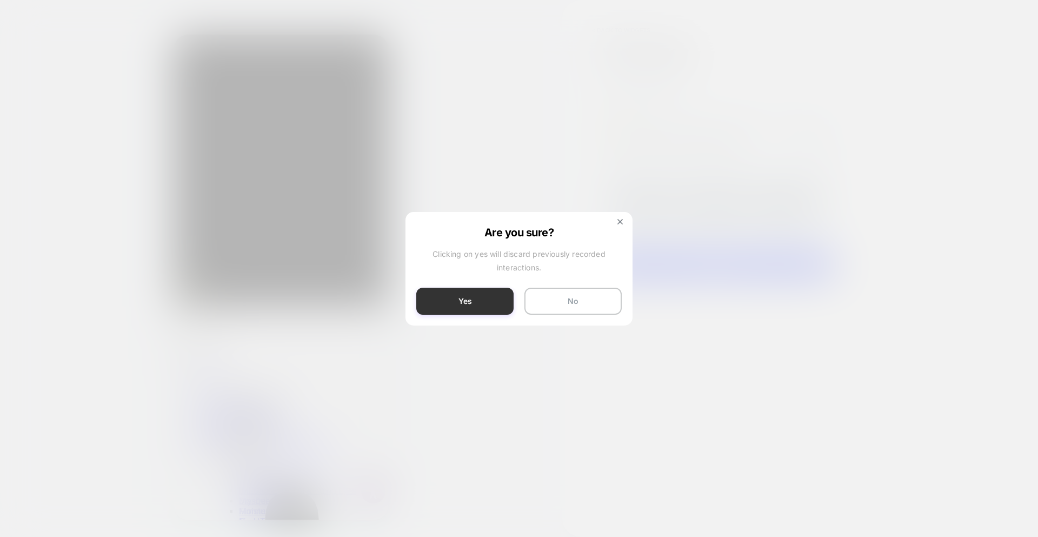
click at [459, 296] on button "Yes" at bounding box center [464, 301] width 97 height 27
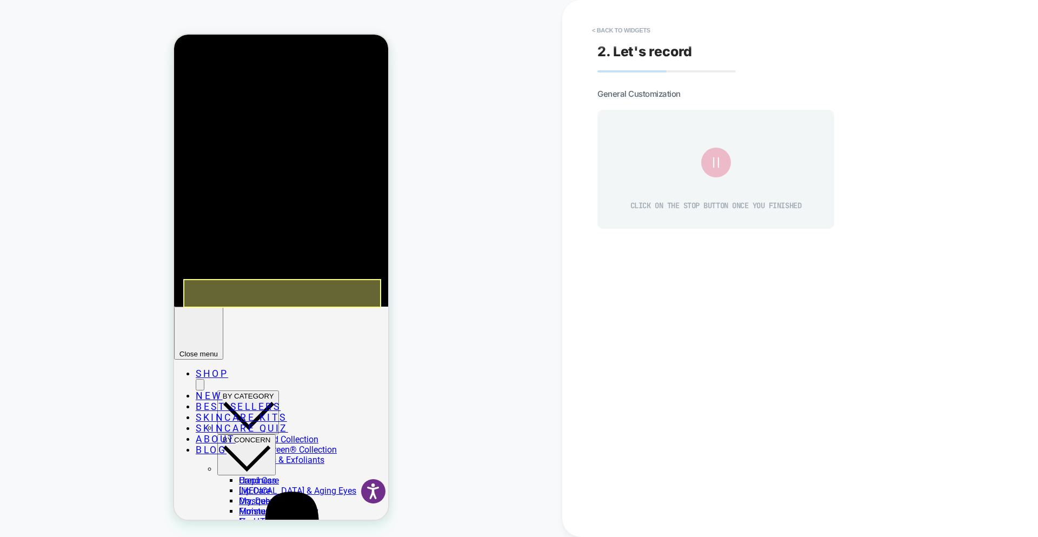
click at [193, 293] on div at bounding box center [282, 293] width 198 height 29
click at [209, 302] on div "Fake Click" at bounding box center [244, 305] width 103 height 24
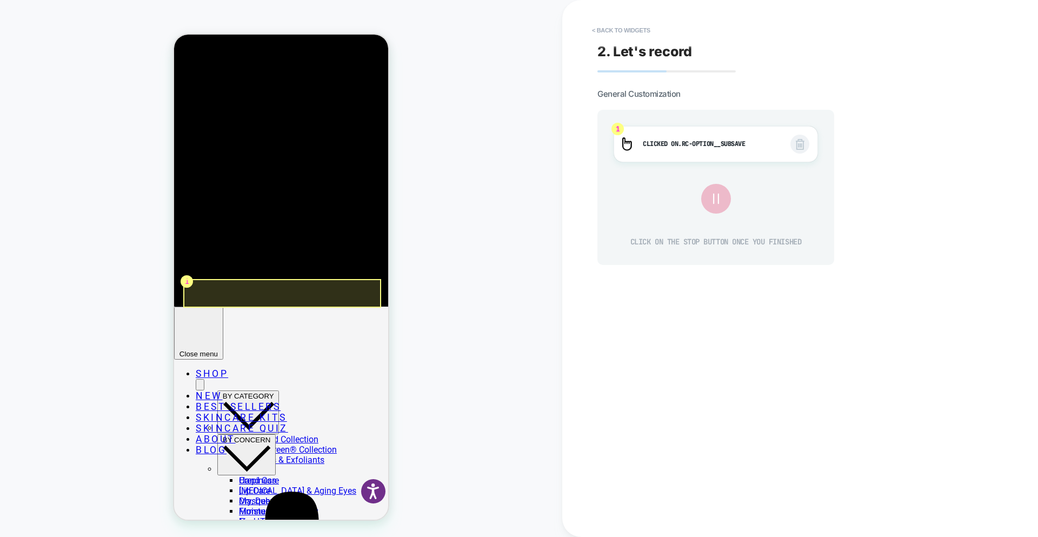
click div "**********"
click at [192, 291] on div at bounding box center [282, 293] width 198 height 29
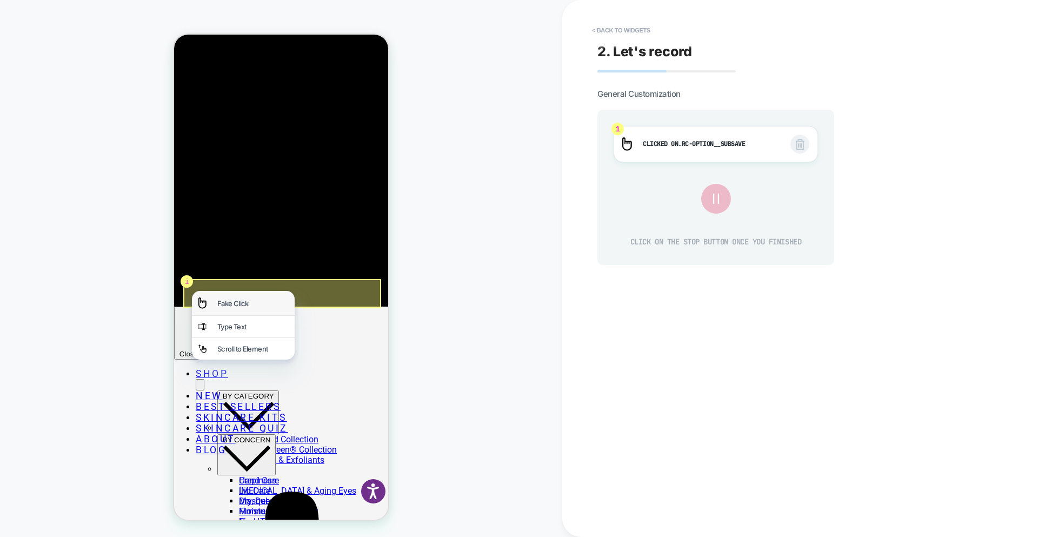
click at [230, 306] on div "Fake Click" at bounding box center [252, 303] width 71 height 9
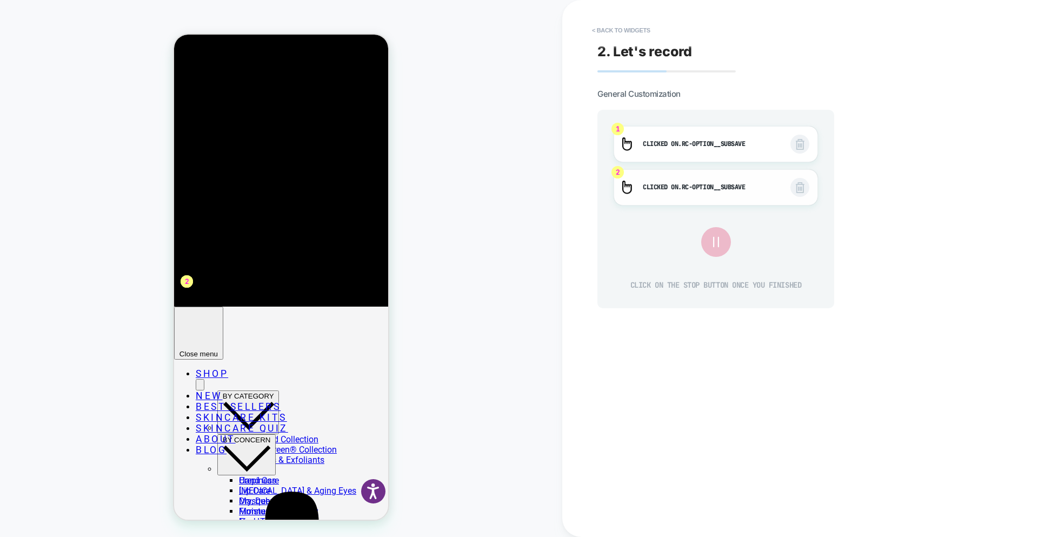
click at [808, 184] on span at bounding box center [800, 187] width 19 height 19
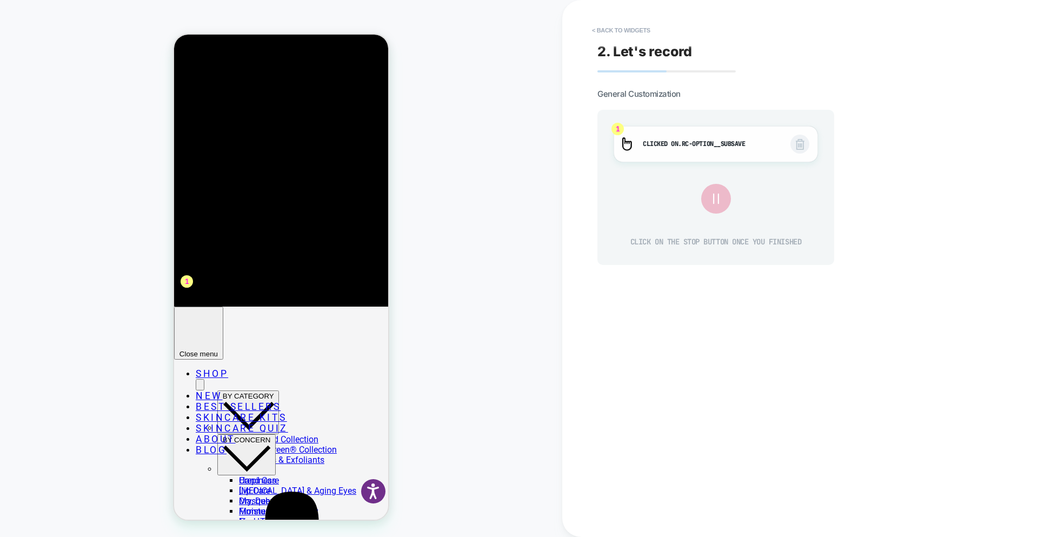
click at [806, 147] on span at bounding box center [800, 144] width 19 height 19
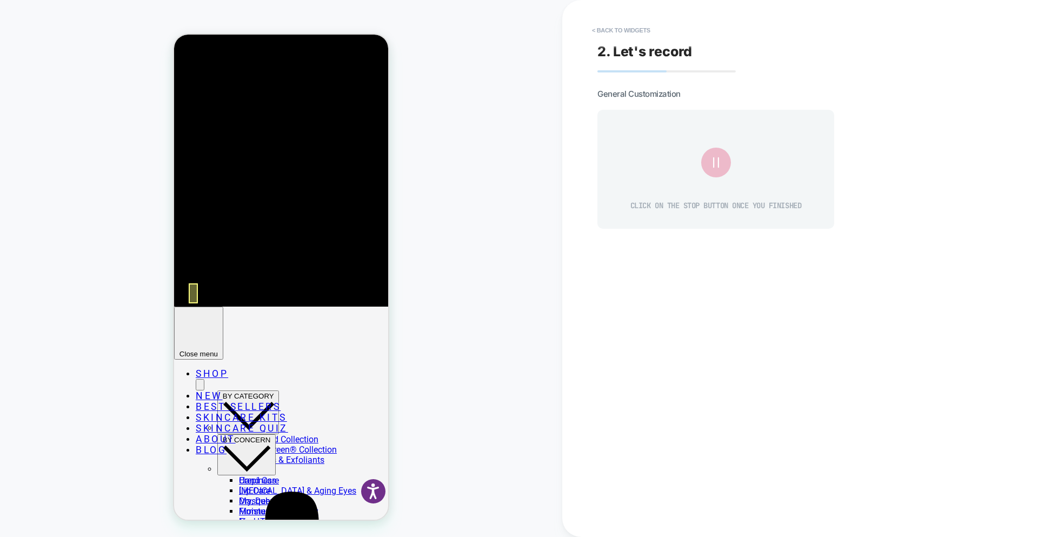
click at [192, 292] on div at bounding box center [193, 293] width 9 height 20
click at [216, 302] on div "Fake Click" at bounding box center [243, 304] width 103 height 24
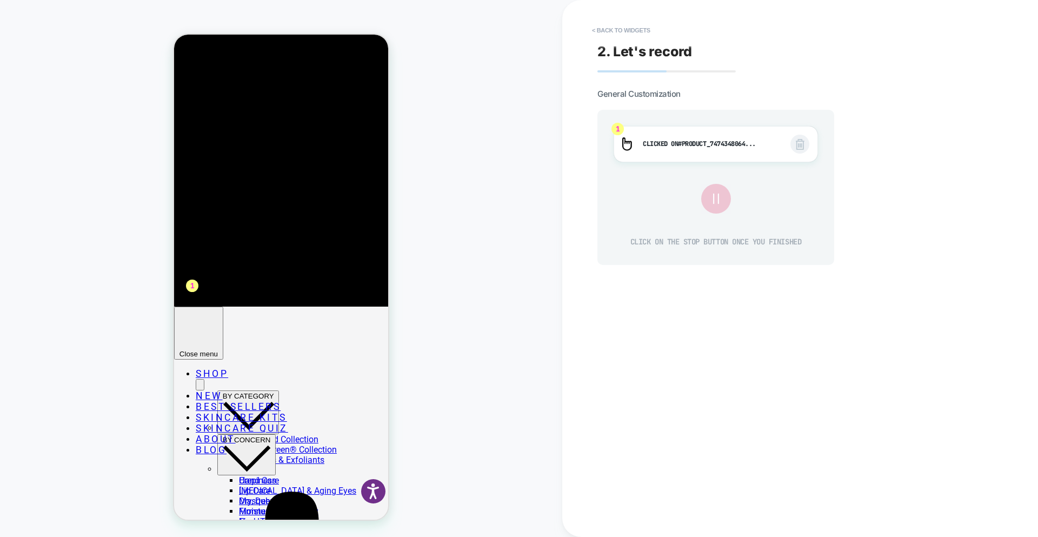
click at [723, 198] on icon at bounding box center [716, 199] width 18 height 18
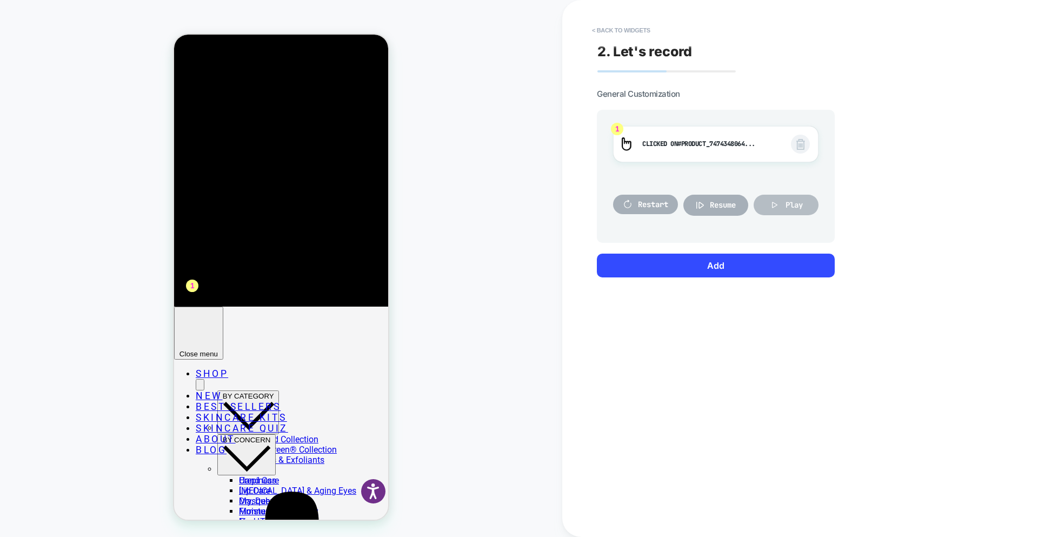
click at [773, 200] on icon at bounding box center [775, 205] width 11 height 11
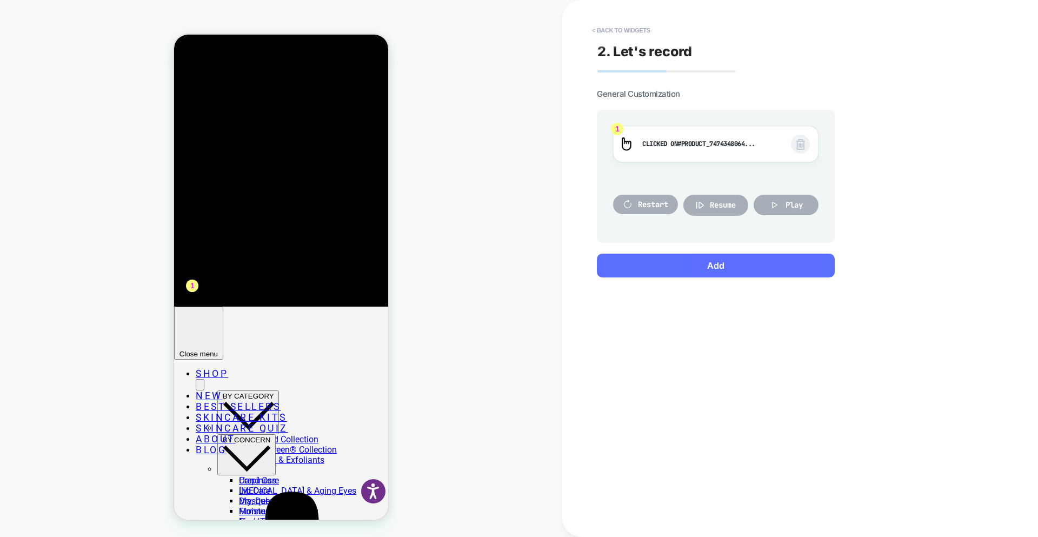
click at [742, 269] on button "Add" at bounding box center [716, 266] width 238 height 24
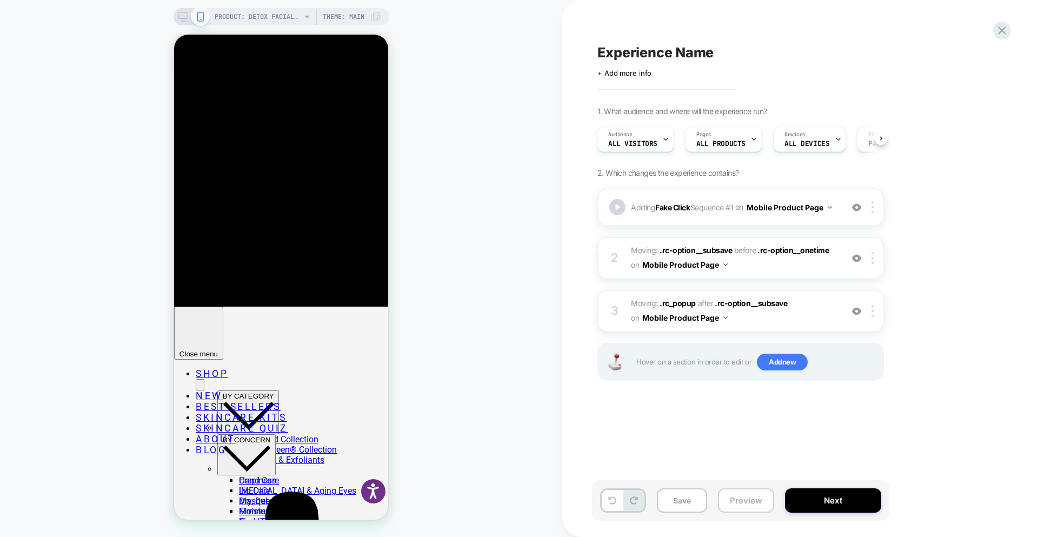
click at [760, 503] on button "Preview" at bounding box center [746, 500] width 56 height 24
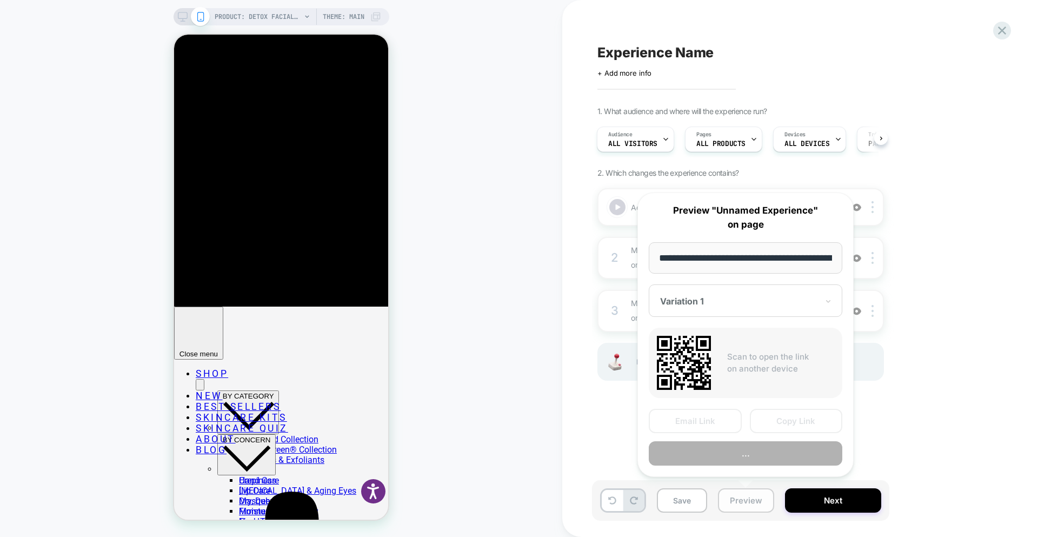
scroll to position [0, 227]
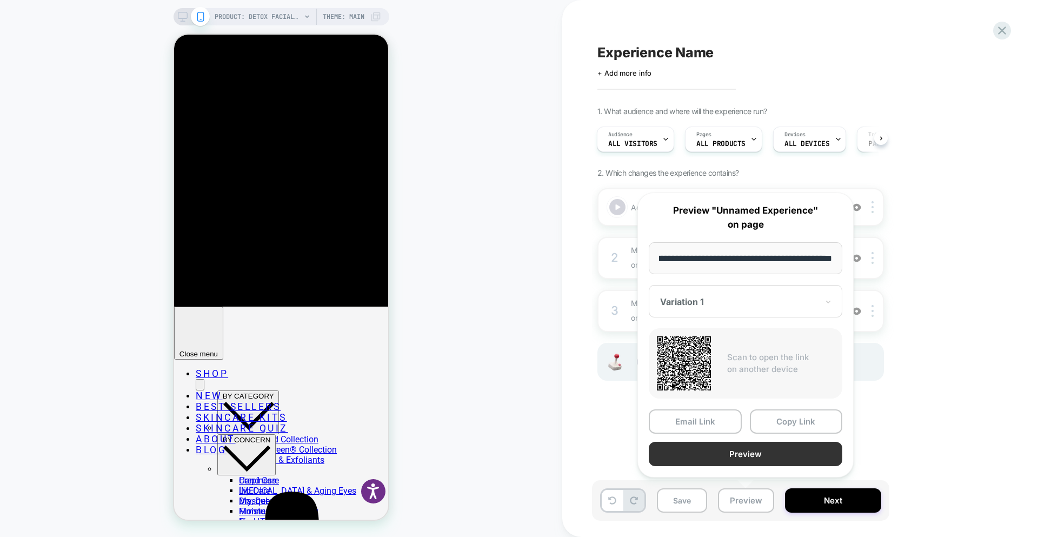
click at [743, 448] on button "Preview" at bounding box center [746, 454] width 194 height 24
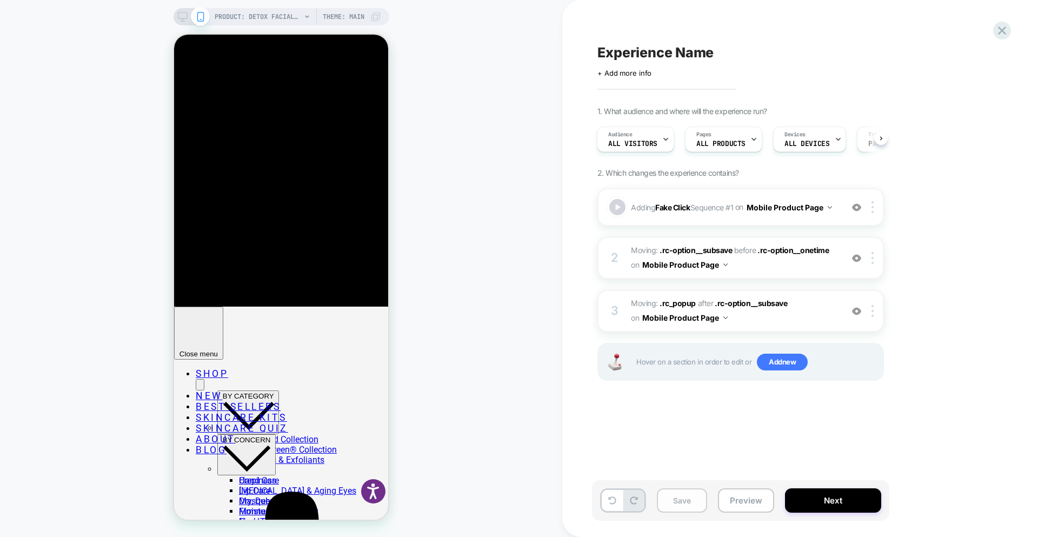
click at [686, 502] on button "Save" at bounding box center [682, 500] width 50 height 24
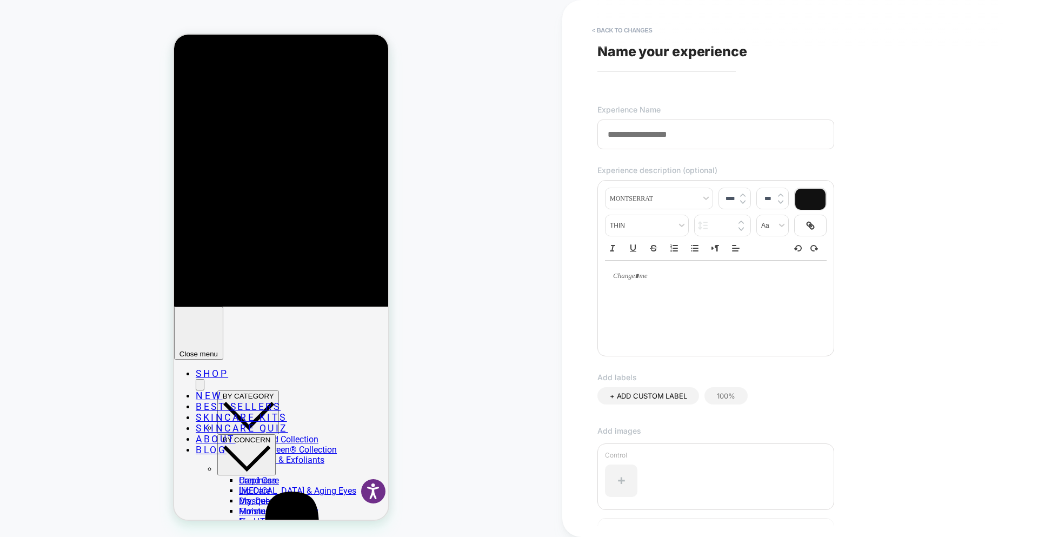
click at [634, 56] on span "Name your experience" at bounding box center [673, 51] width 150 height 16
click at [690, 49] on span "Name your experience" at bounding box center [673, 51] width 150 height 16
click at [635, 69] on div "**********" at bounding box center [795, 268] width 406 height 515
click at [631, 134] on input at bounding box center [716, 135] width 237 height 30
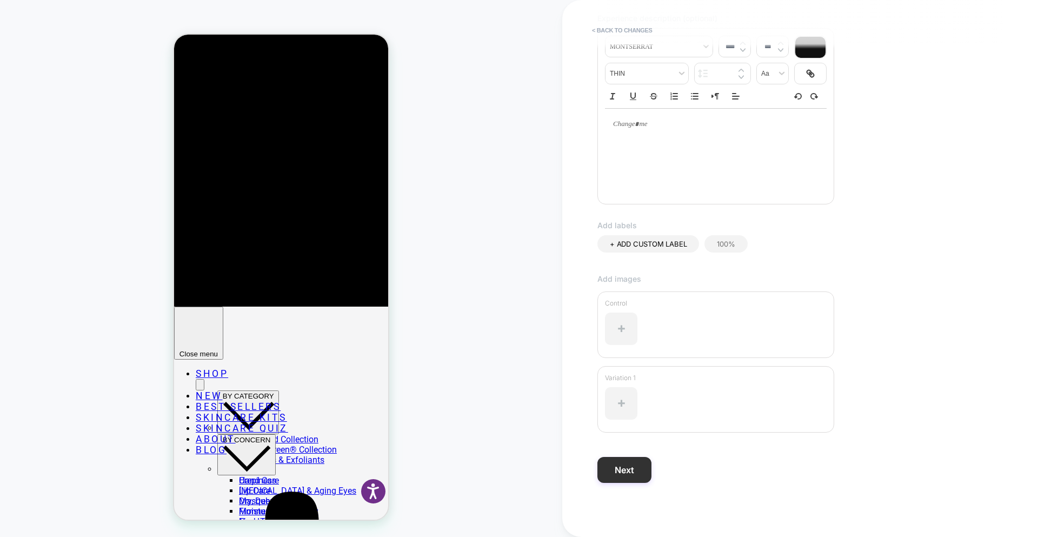
type input "**********"
click at [622, 482] on button "Next" at bounding box center [625, 470] width 54 height 26
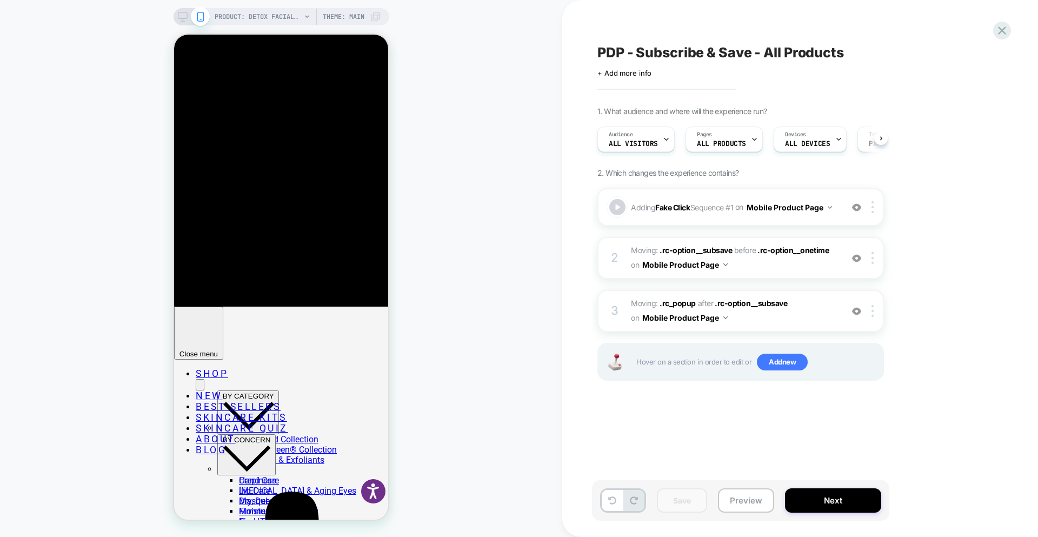
scroll to position [0, 1]
drag, startPoint x: 648, startPoint y: 197, endPoint x: 655, endPoint y: 329, distance: 132.1
click at [655, 329] on div "Adding Fake Click Sequence # 1 on Mobile Product Page Add Before Add After Copy…" at bounding box center [741, 298] width 287 height 220
click at [870, 204] on div at bounding box center [875, 207] width 18 height 12
drag, startPoint x: 786, startPoint y: 202, endPoint x: 794, endPoint y: 344, distance: 142.5
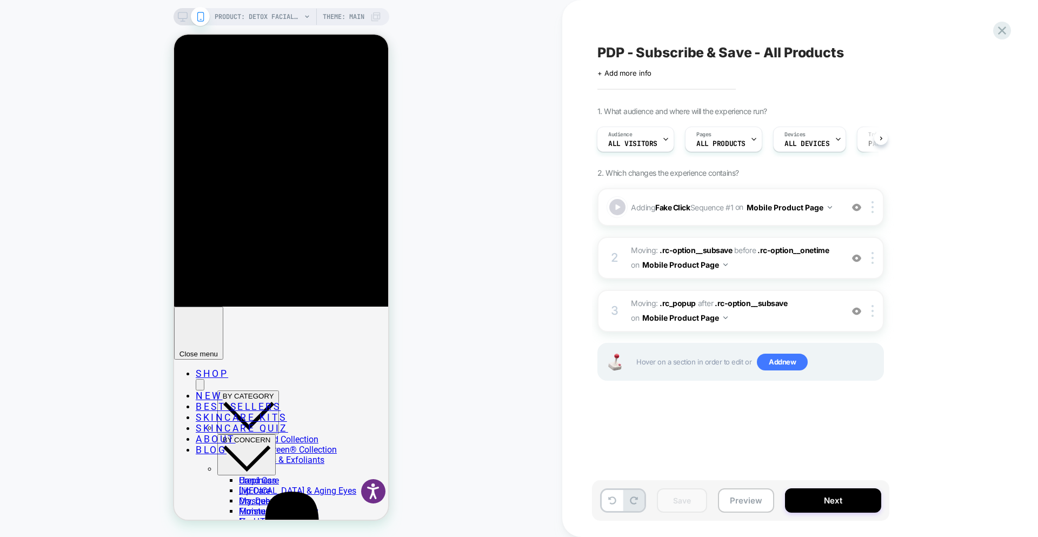
click at [794, 344] on div "Adding Fake Click Sequence # 1 on Mobile Product Page Add Before Add After Copy…" at bounding box center [741, 298] width 287 height 220
click at [824, 502] on button "Next" at bounding box center [833, 500] width 96 height 24
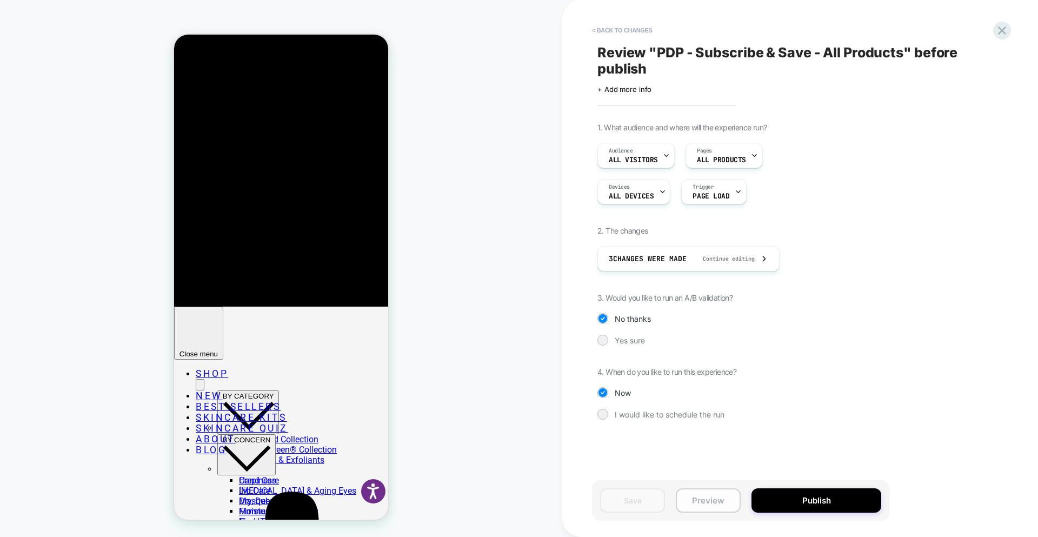
click at [699, 506] on button "Preview" at bounding box center [708, 500] width 65 height 24
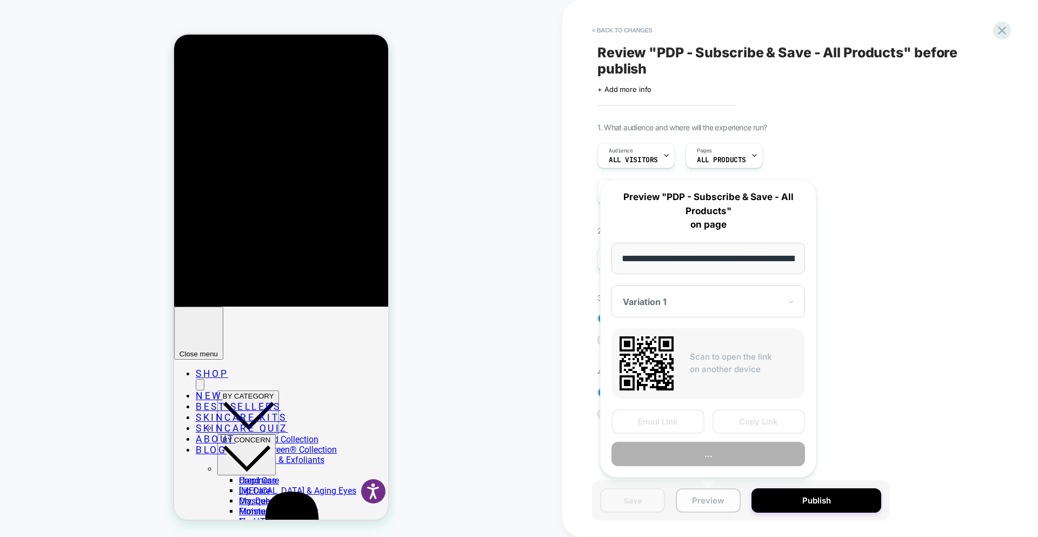
scroll to position [0, 227]
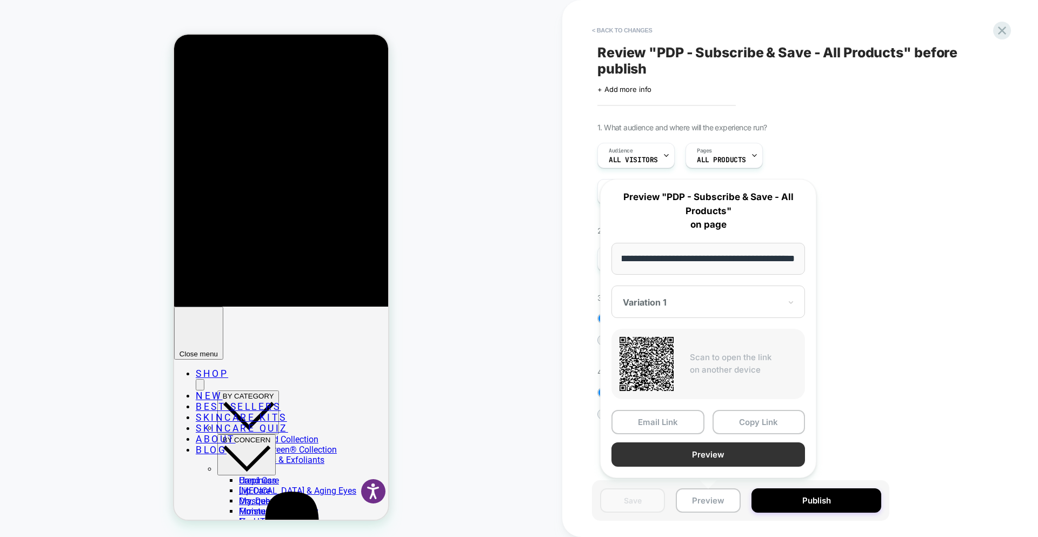
click at [699, 449] on button "Preview" at bounding box center [709, 454] width 194 height 24
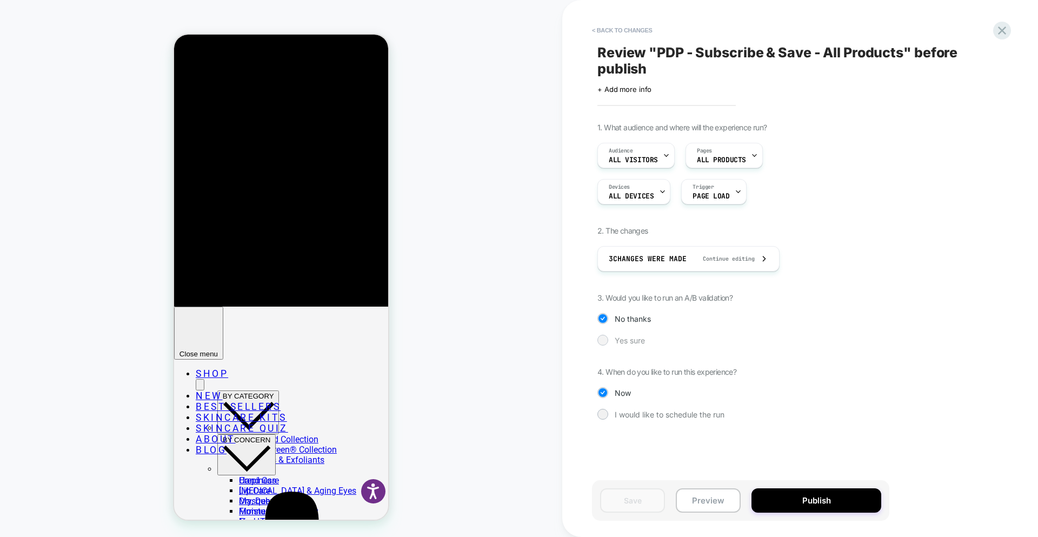
click at [619, 341] on span "Yes sure" at bounding box center [630, 340] width 30 height 9
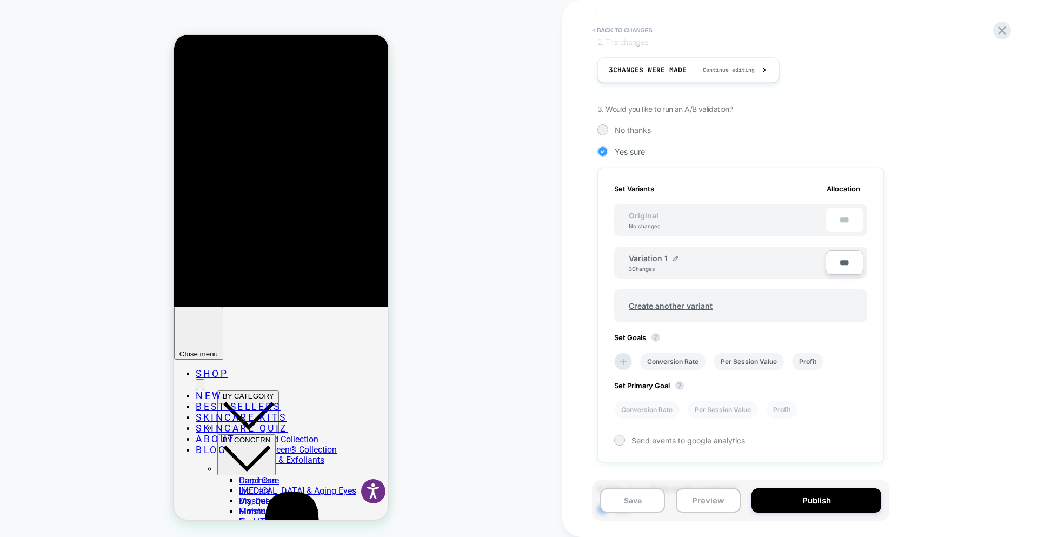
scroll to position [259, 0]
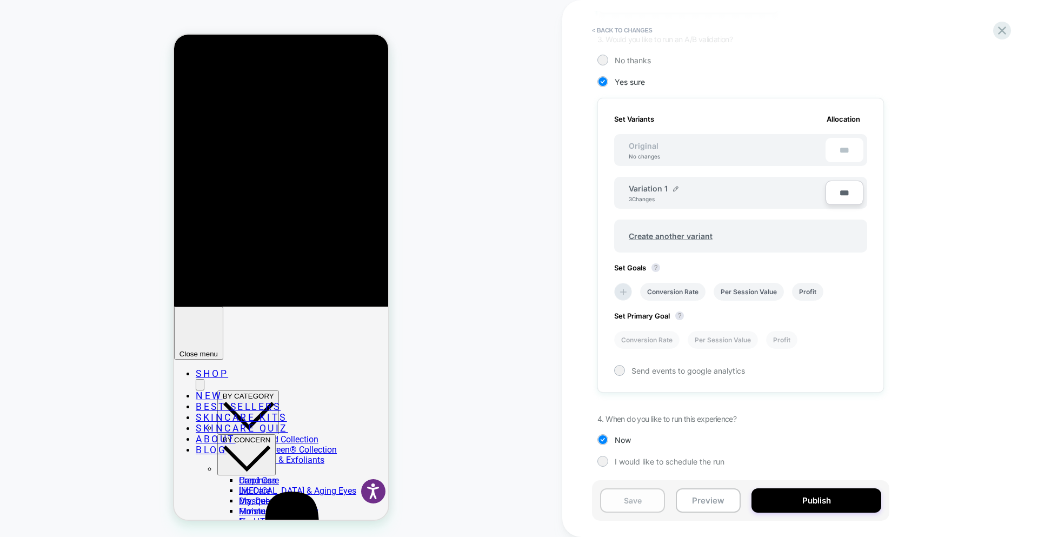
click at [654, 500] on button "Save" at bounding box center [632, 500] width 65 height 24
click at [618, 29] on button "< Back to changes" at bounding box center [622, 30] width 71 height 17
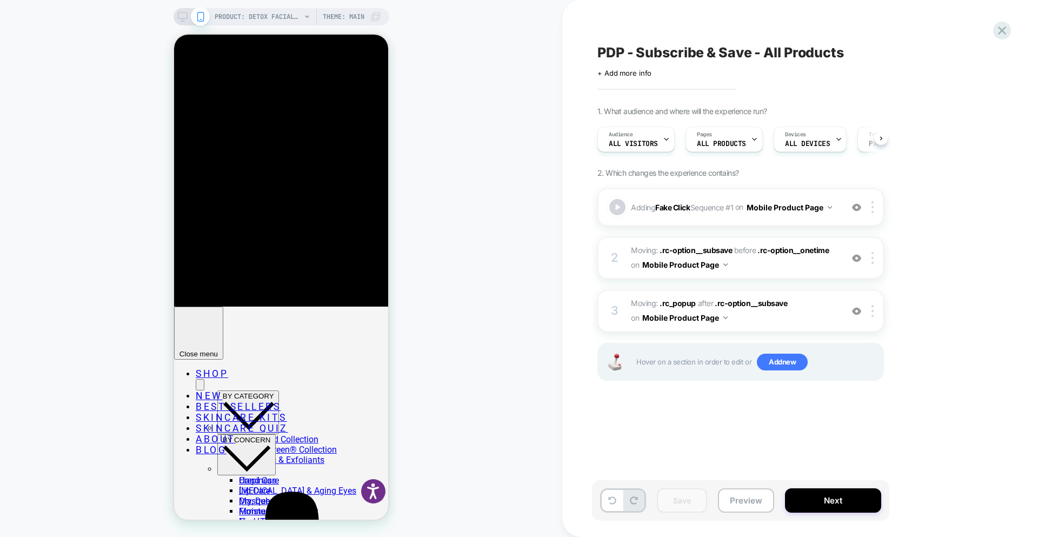
scroll to position [0, 1]
click at [835, 136] on icon at bounding box center [838, 139] width 7 height 7
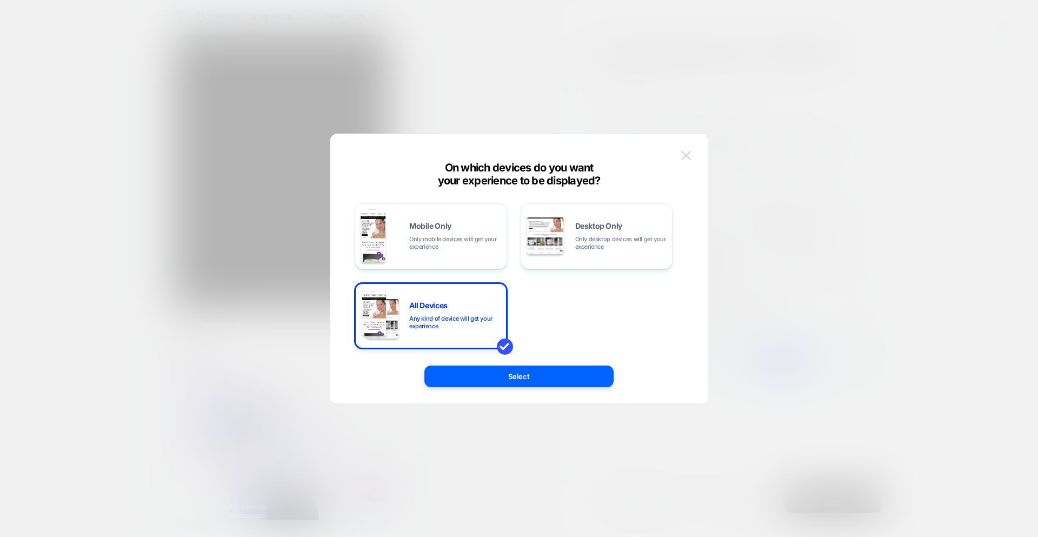
click at [689, 155] on img at bounding box center [686, 155] width 10 height 9
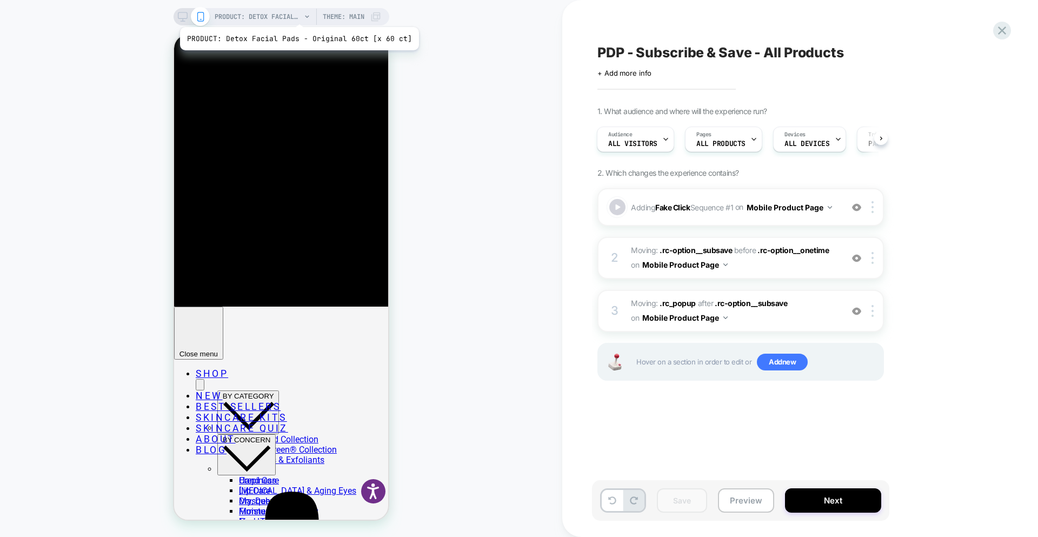
click at [297, 14] on span "PRODUCT: Detox Facial Pads - Original 60ct [x 60 ct]" at bounding box center [258, 16] width 87 height 17
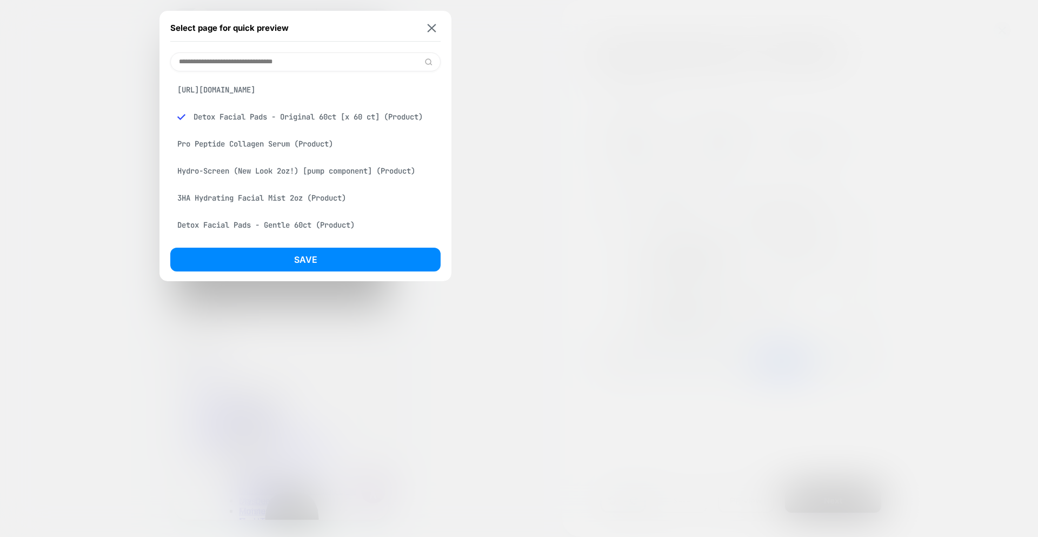
click at [440, 25] on div "Select page for quick preview" at bounding box center [305, 28] width 270 height 27
click at [429, 26] on img at bounding box center [432, 28] width 9 height 8
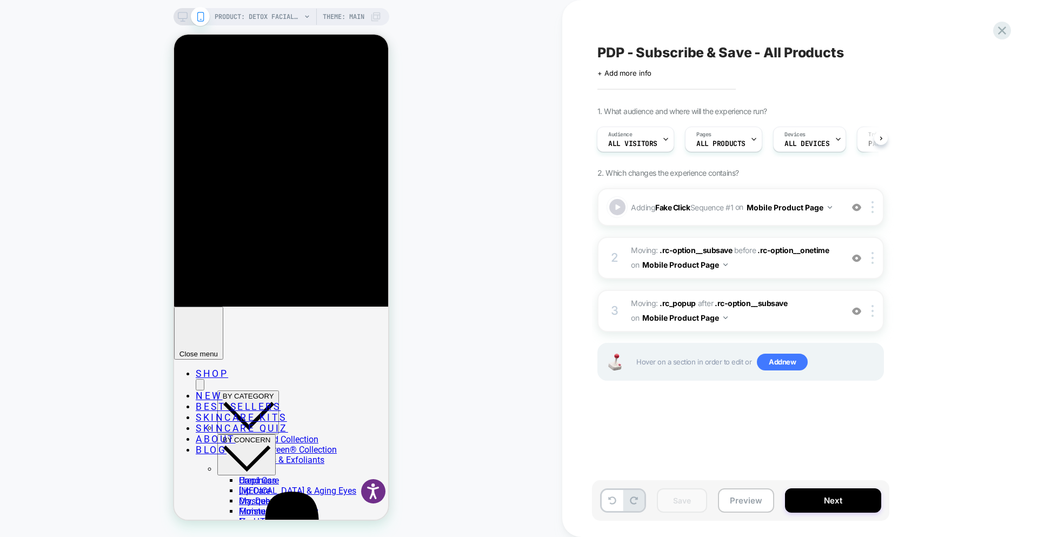
click at [357, 20] on span "Theme: MAIN" at bounding box center [344, 16] width 42 height 17
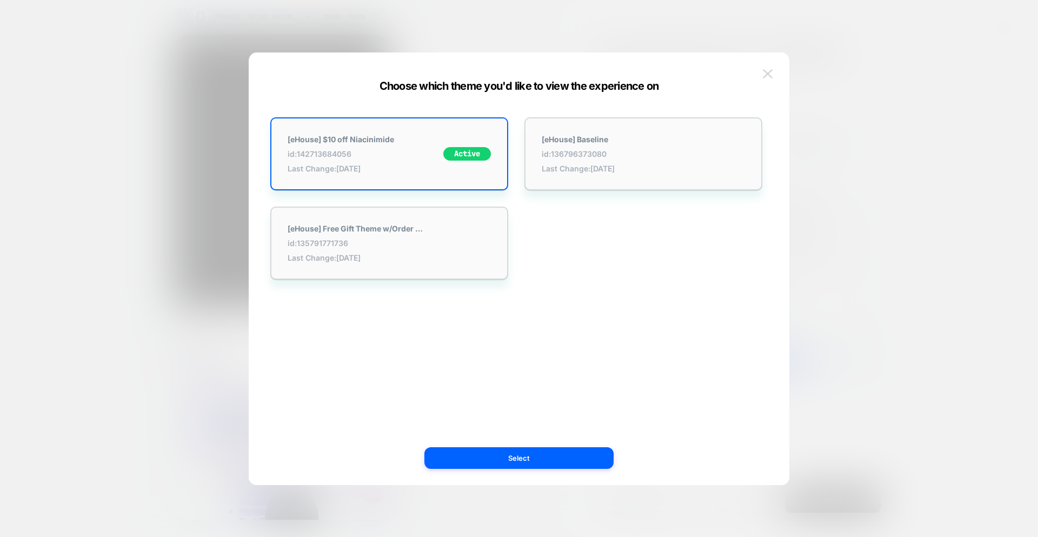
click at [769, 81] on button at bounding box center [768, 74] width 16 height 16
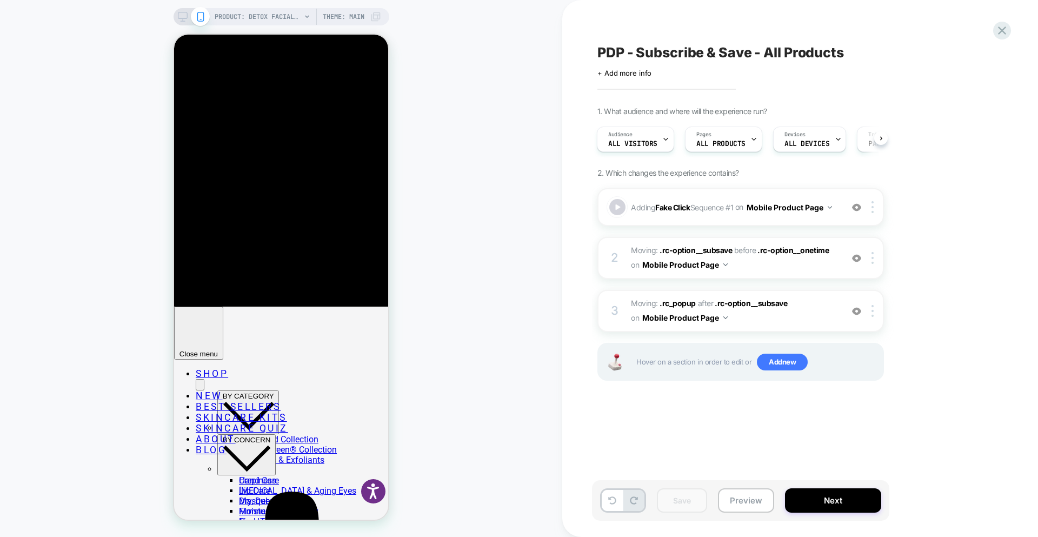
click at [183, 16] on icon at bounding box center [183, 17] width 10 height 10
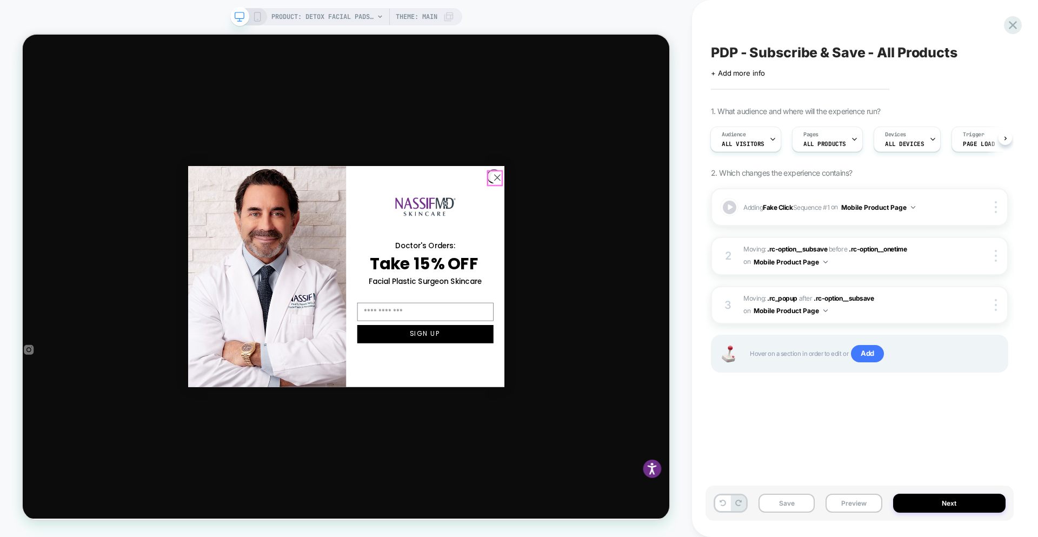
click at [652, 224] on icon "Close dialog" at bounding box center [656, 226] width 8 height 8
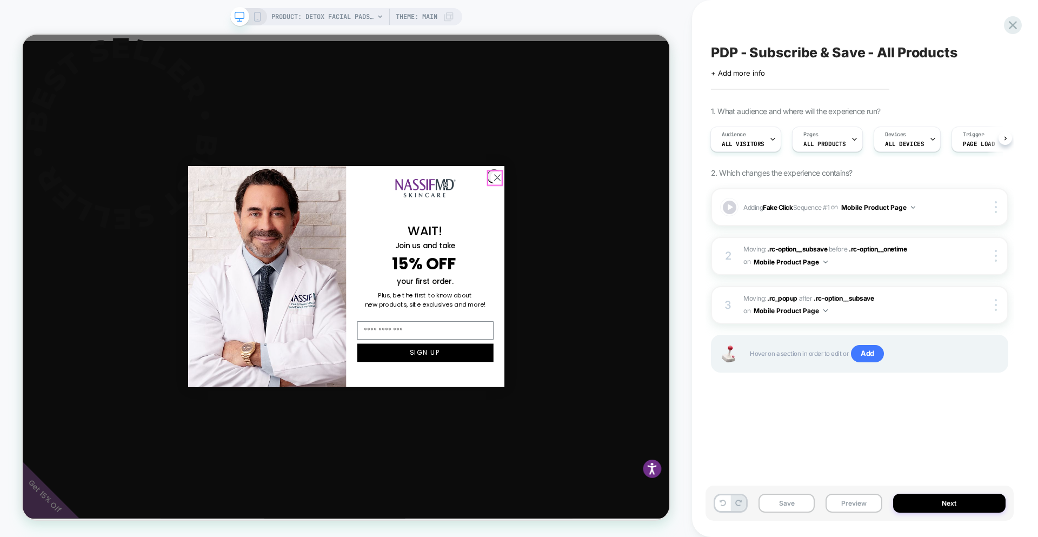
click at [648, 226] on circle "Close dialog" at bounding box center [655, 225] width 18 height 18
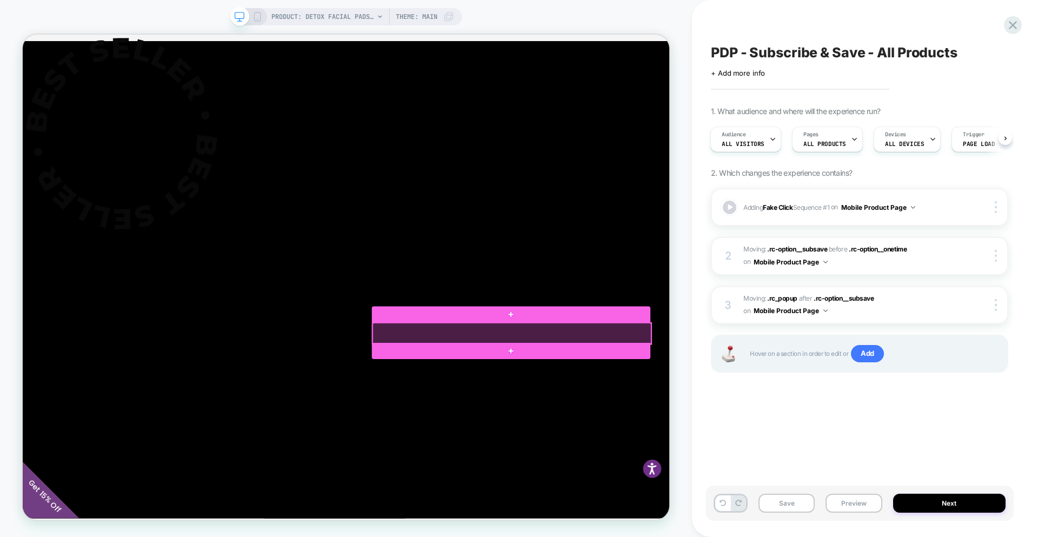
click at [770, 420] on div at bounding box center [675, 433] width 372 height 28
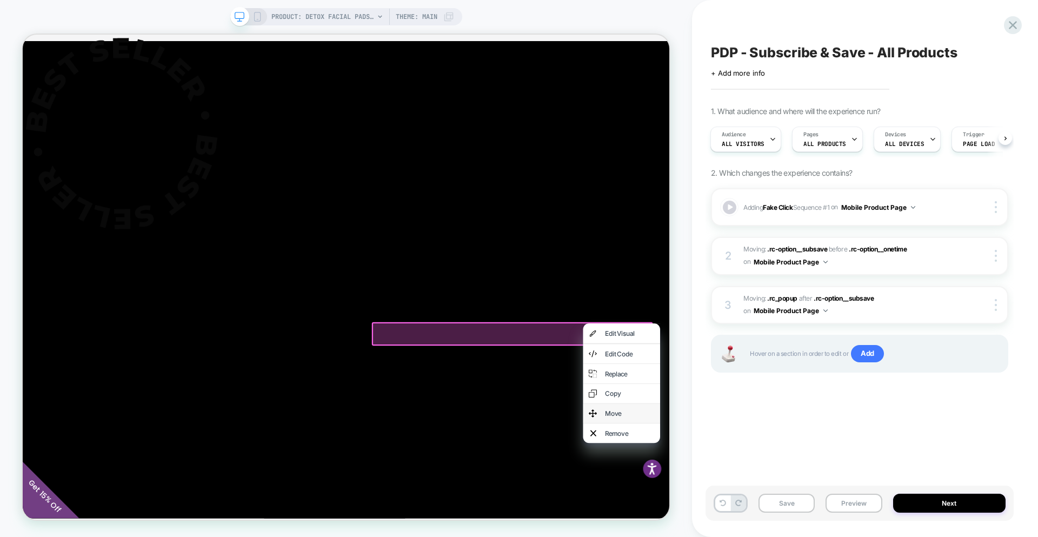
click at [826, 536] on div "Move" at bounding box center [832, 539] width 66 height 11
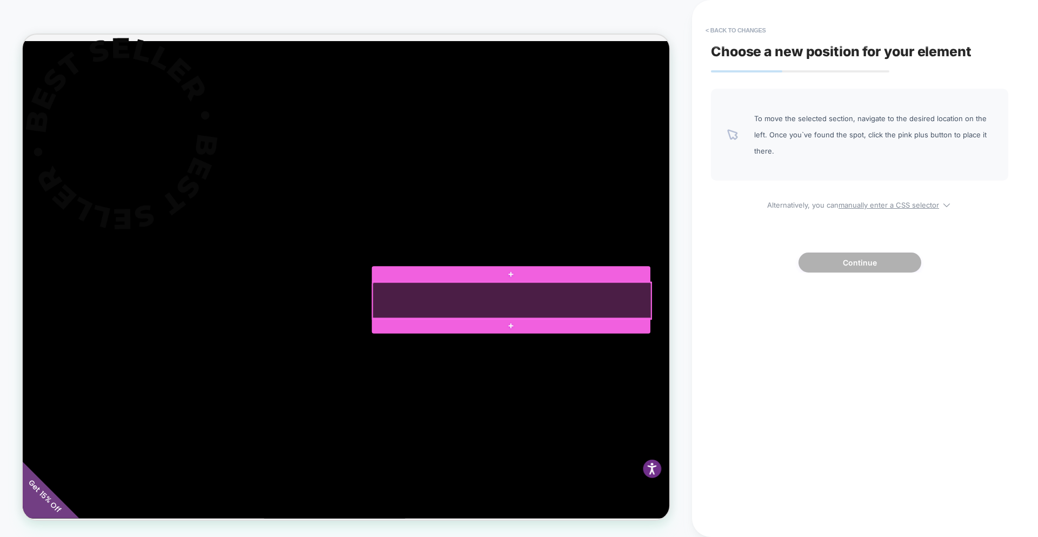
click at [699, 366] on div at bounding box center [675, 389] width 372 height 49
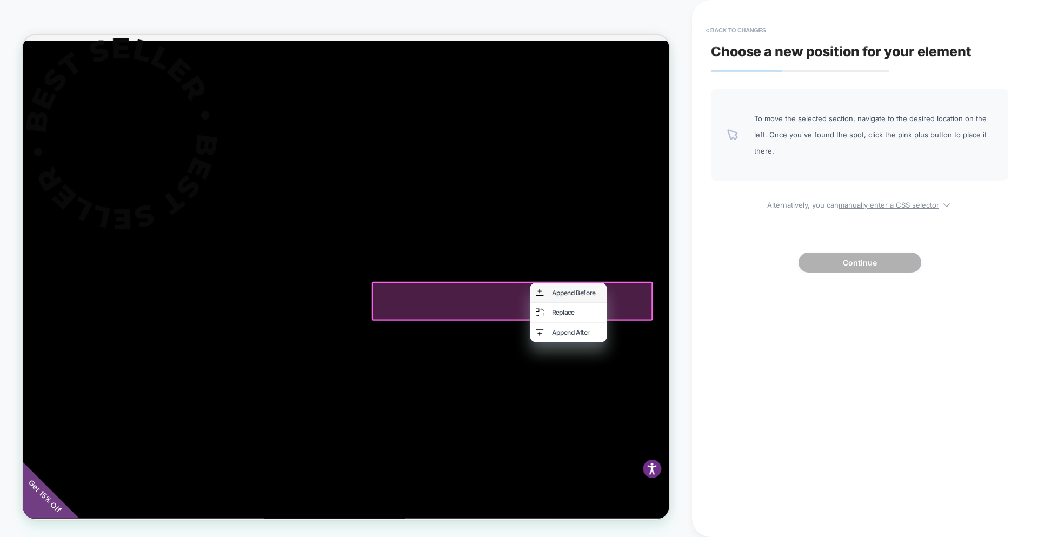
click at [734, 380] on div "Append Before" at bounding box center [761, 378] width 66 height 11
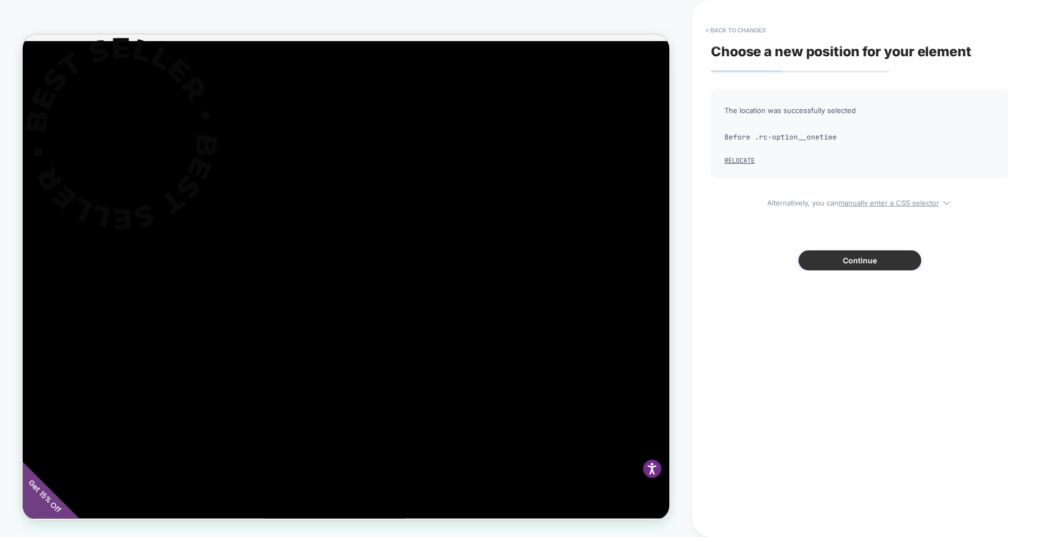
click at [847, 256] on button "Continue" at bounding box center [860, 260] width 123 height 20
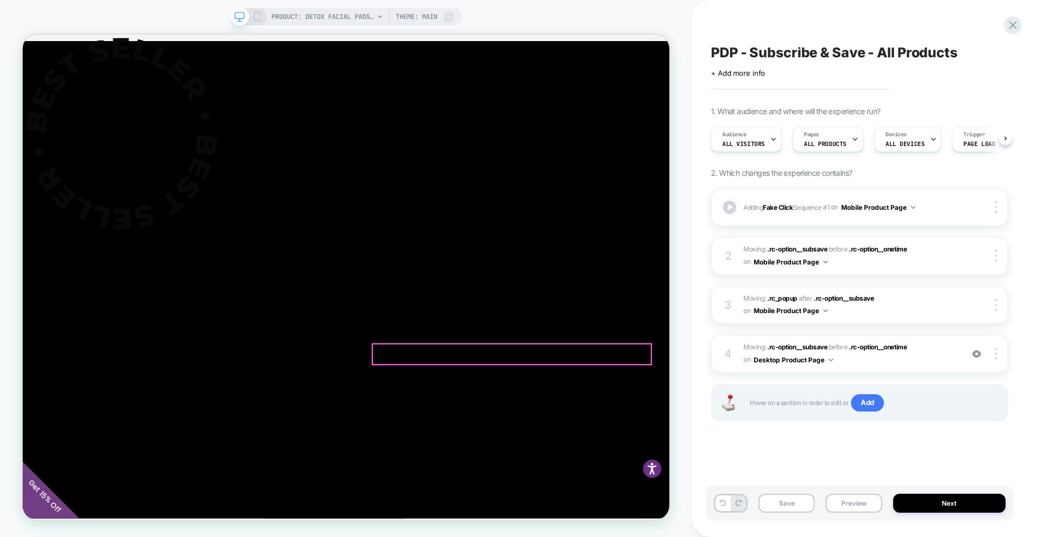
scroll to position [0, 1]
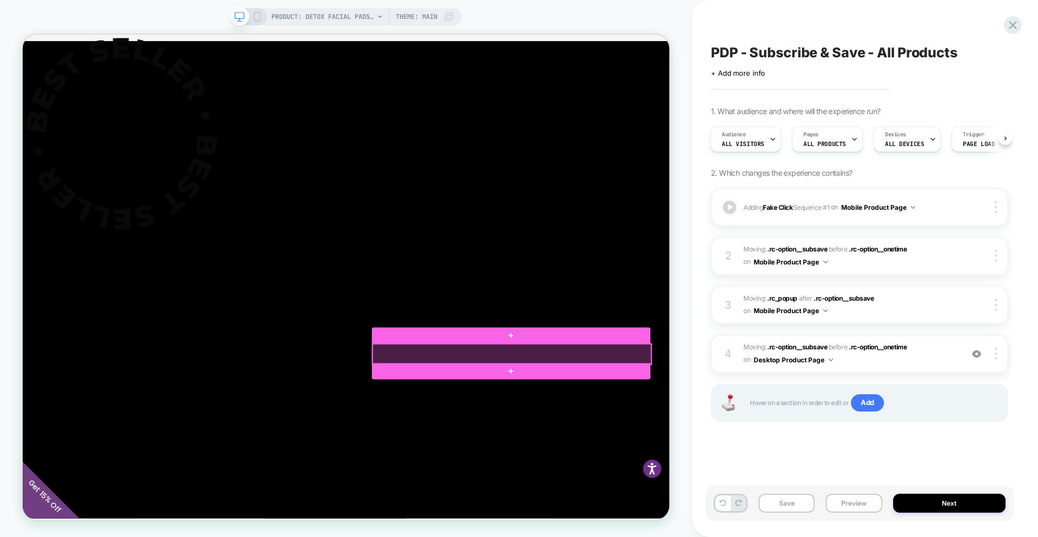
click at [684, 458] on div at bounding box center [675, 460] width 372 height 27
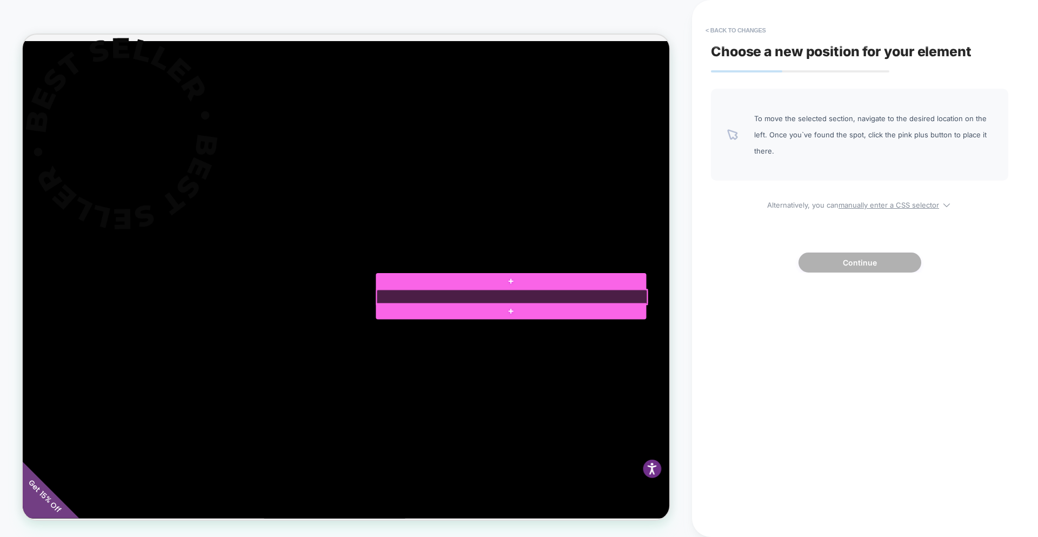
click at [804, 377] on div at bounding box center [675, 384] width 361 height 19
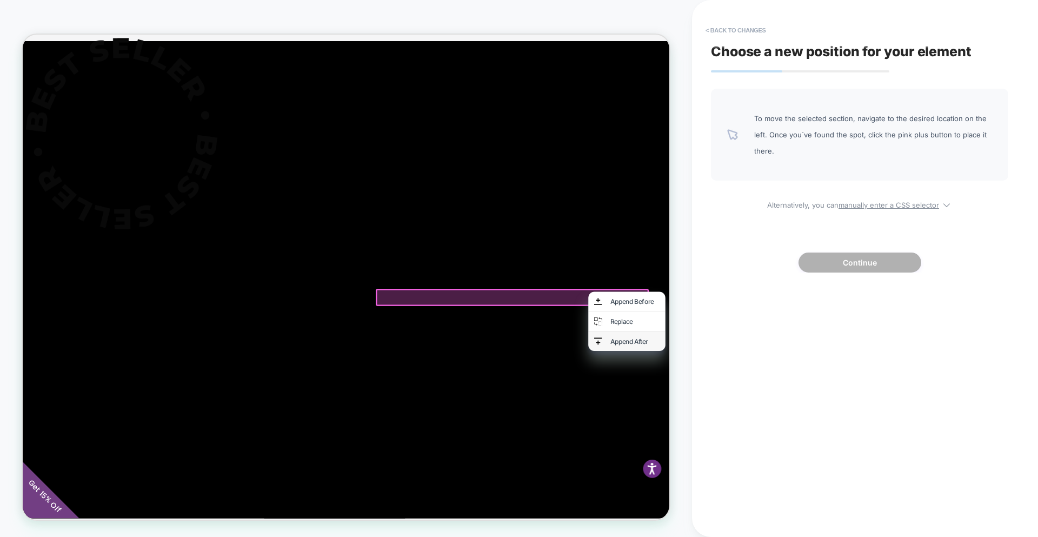
click at [807, 443] on div "Append After" at bounding box center [839, 443] width 66 height 11
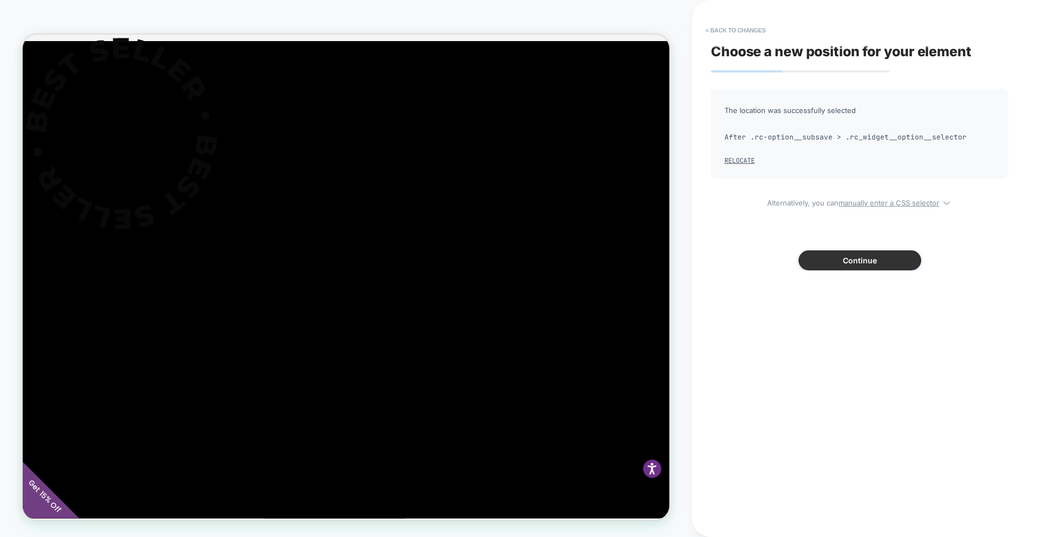
click at [869, 268] on button "Continue" at bounding box center [860, 260] width 123 height 20
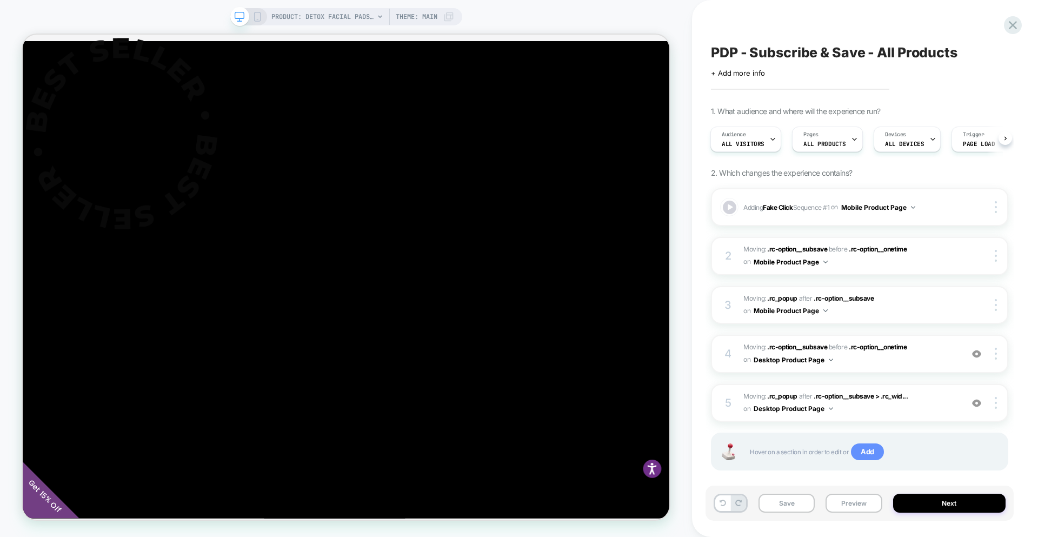
click at [873, 454] on span "Add" at bounding box center [867, 451] width 33 height 17
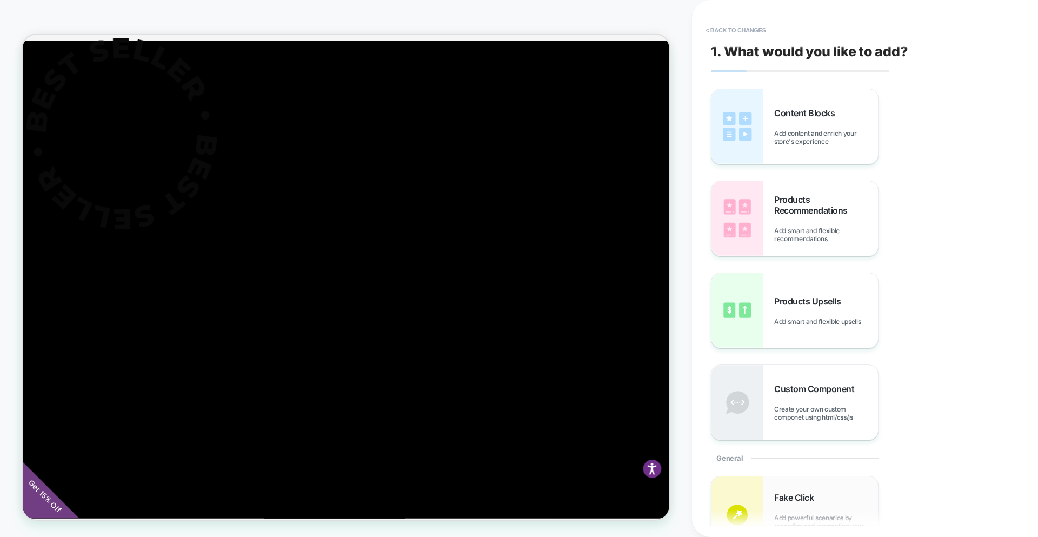
click at [817, 503] on div "Fake Click Add powerful scenarios by recording and automating your interactions" at bounding box center [826, 515] width 104 height 46
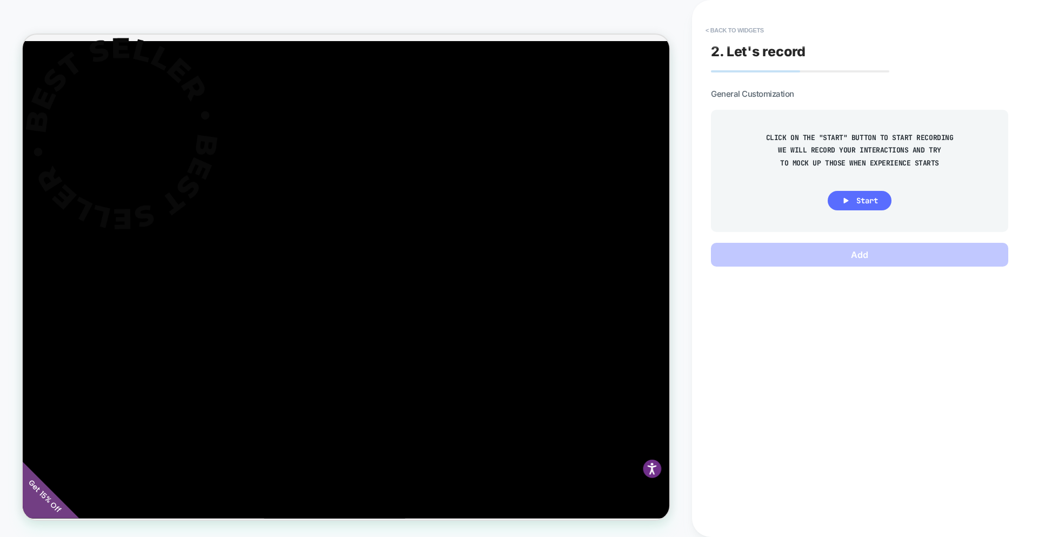
click at [847, 202] on icon at bounding box center [847, 201] width 10 height 10
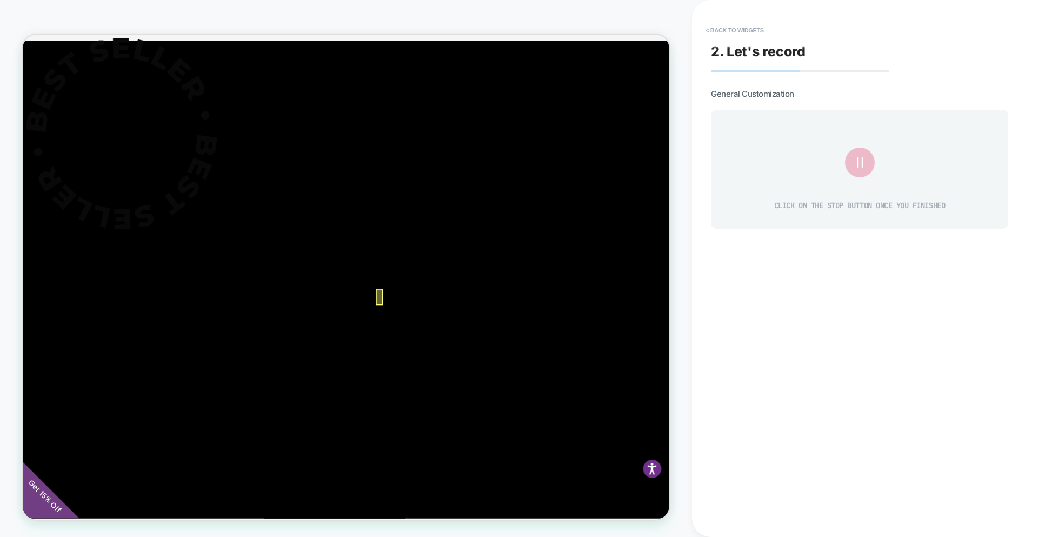
click at [496, 383] on div at bounding box center [498, 385] width 9 height 22
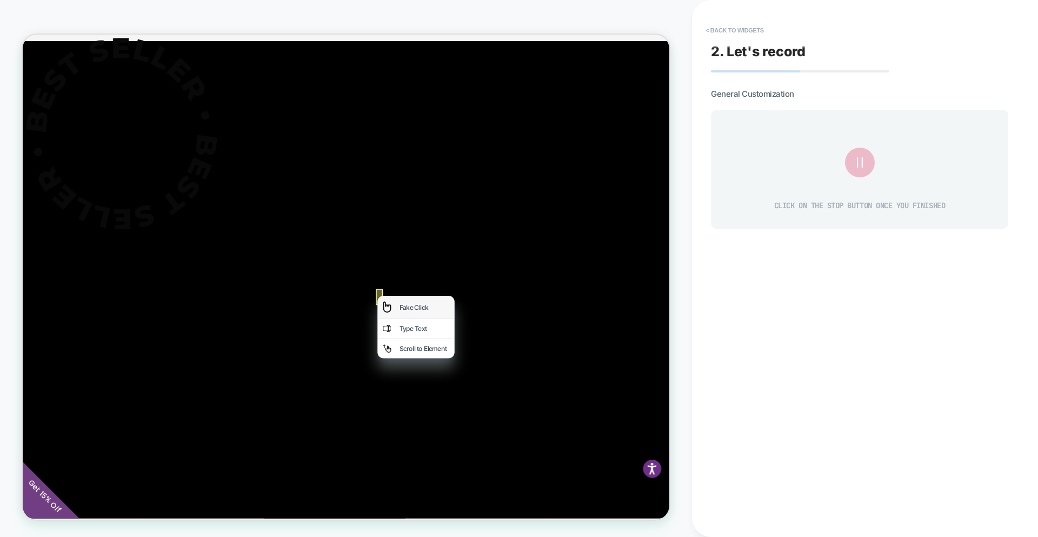
click at [521, 395] on div "Fake Click" at bounding box center [547, 398] width 103 height 30
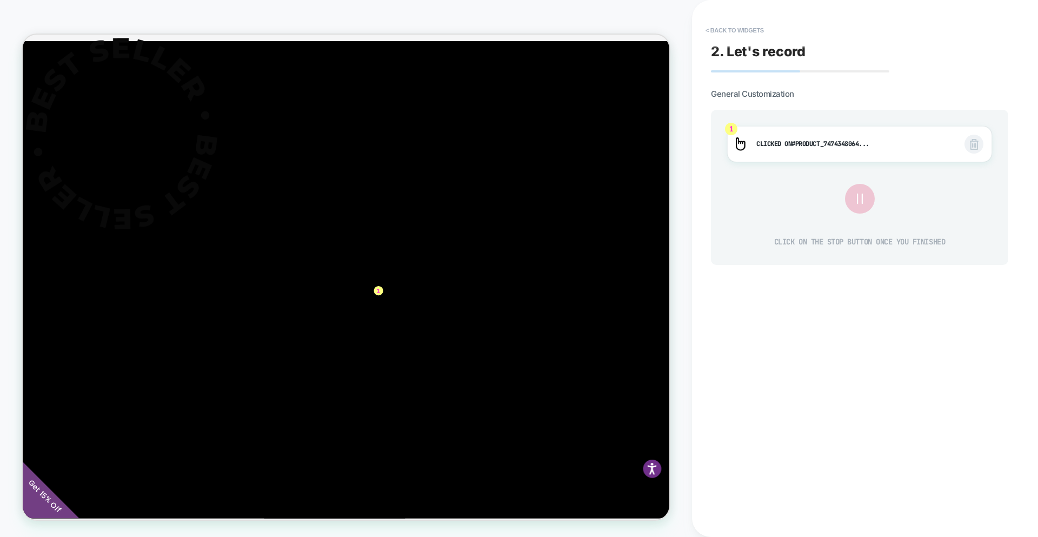
click at [862, 192] on icon at bounding box center [860, 199] width 18 height 18
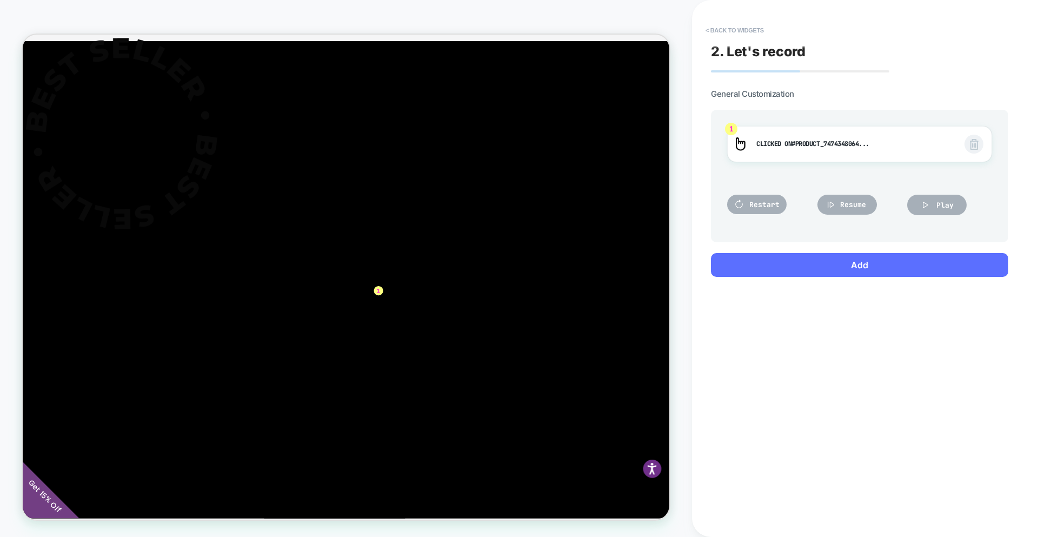
click at [893, 266] on button "Add" at bounding box center [859, 265] width 297 height 24
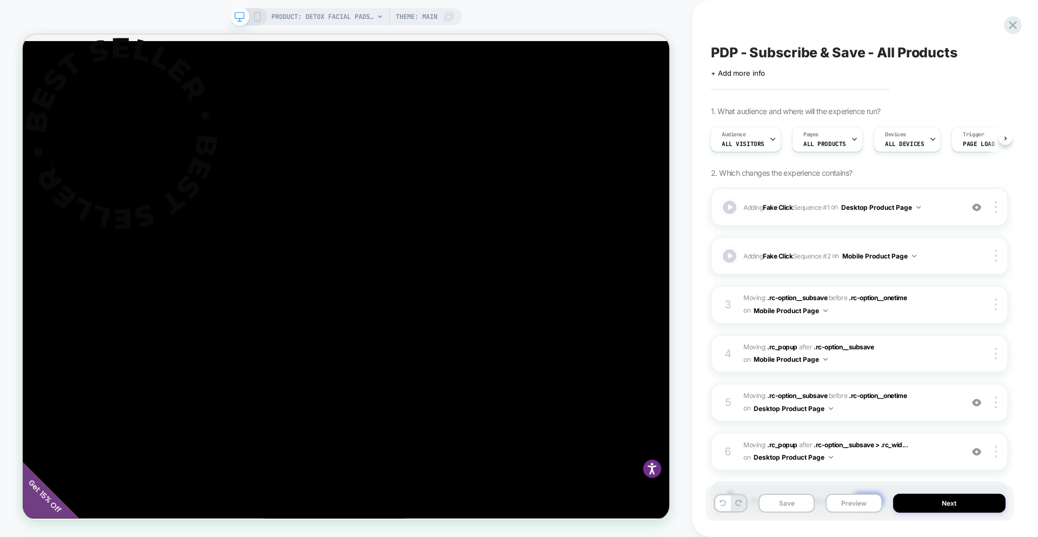
scroll to position [63, 0]
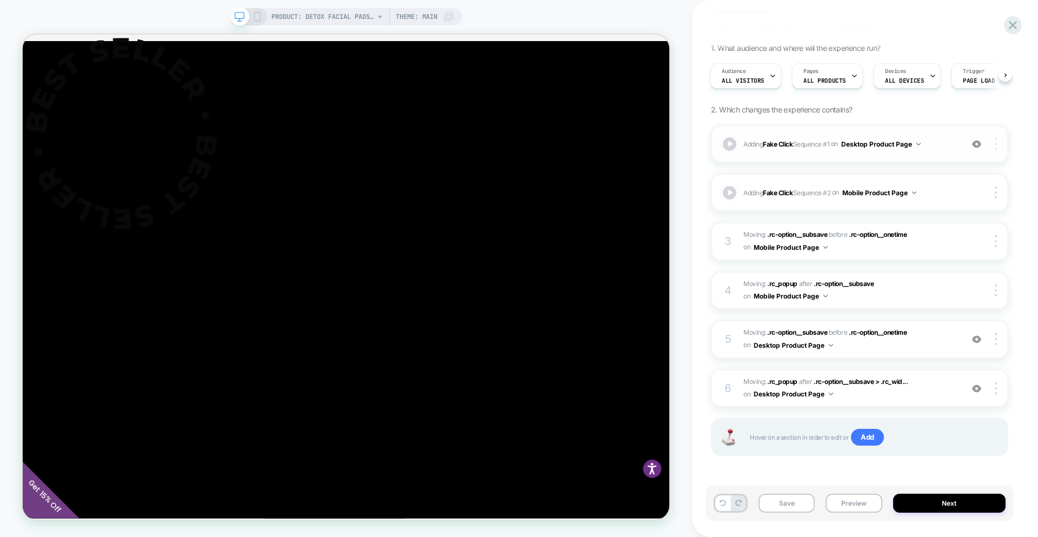
click at [996, 146] on img at bounding box center [996, 144] width 2 height 12
click at [822, 145] on span "Adding Fake Click Sequence # 1 on Desktop Product Page" at bounding box center [851, 144] width 214 height 14
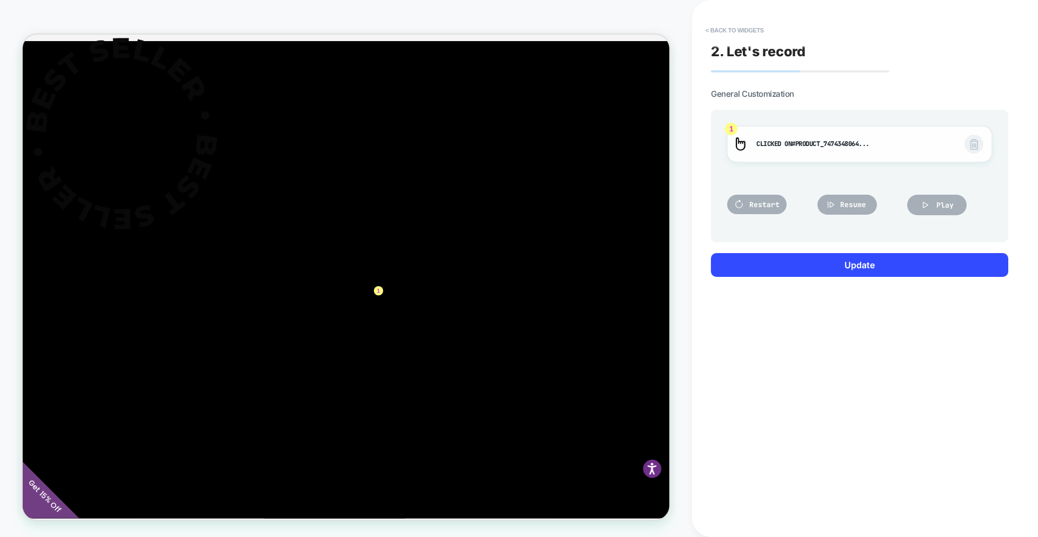
click at [977, 145] on img at bounding box center [974, 144] width 9 height 11
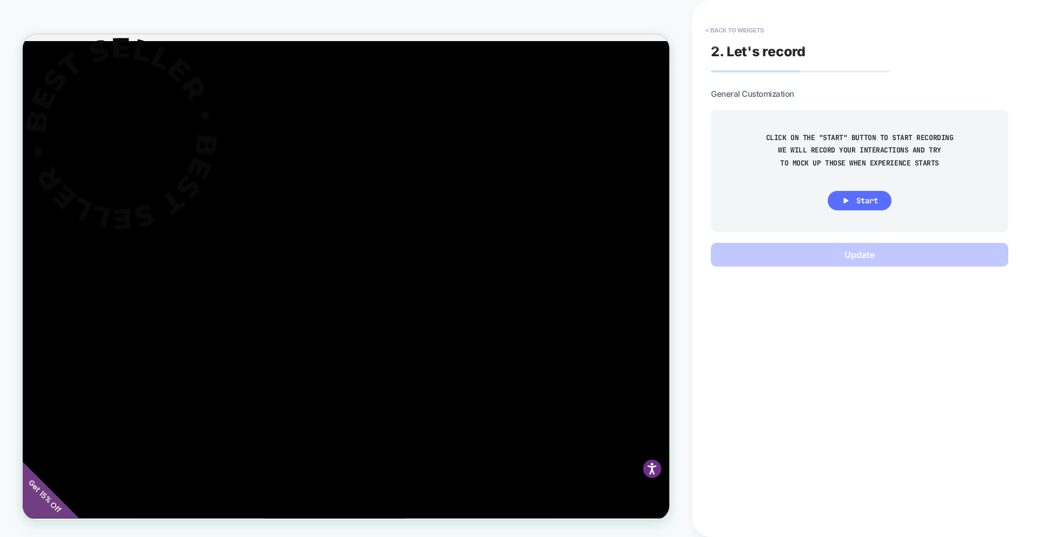
click at [851, 197] on button "Start" at bounding box center [860, 200] width 64 height 19
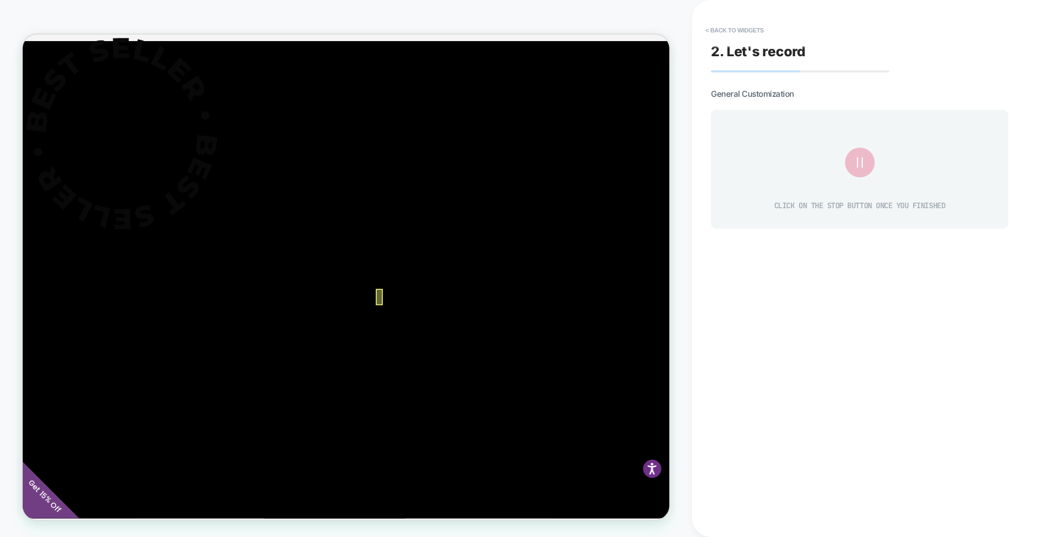
click at [495, 387] on div at bounding box center [498, 385] width 9 height 22
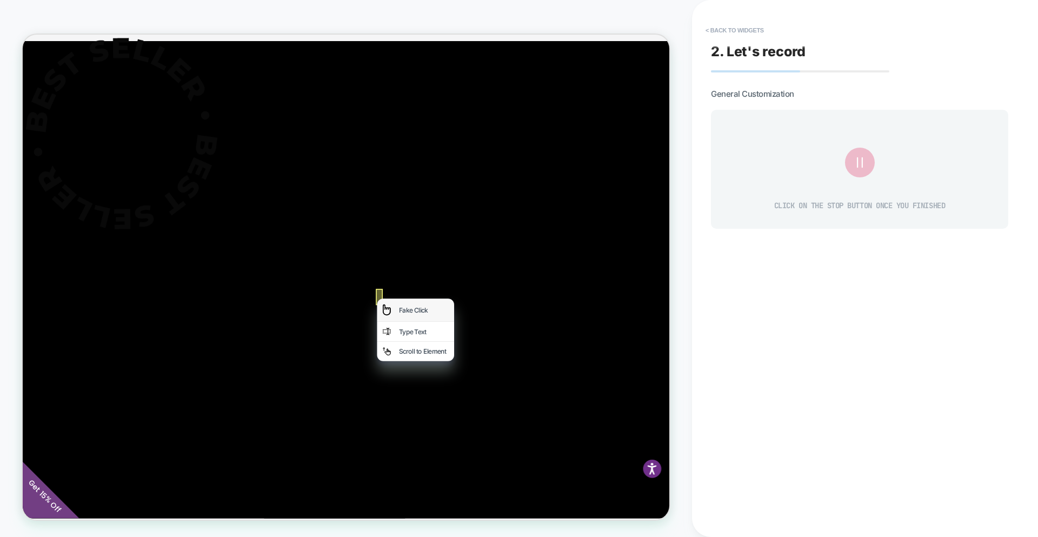
click at [514, 399] on div "Fake Click" at bounding box center [546, 402] width 103 height 30
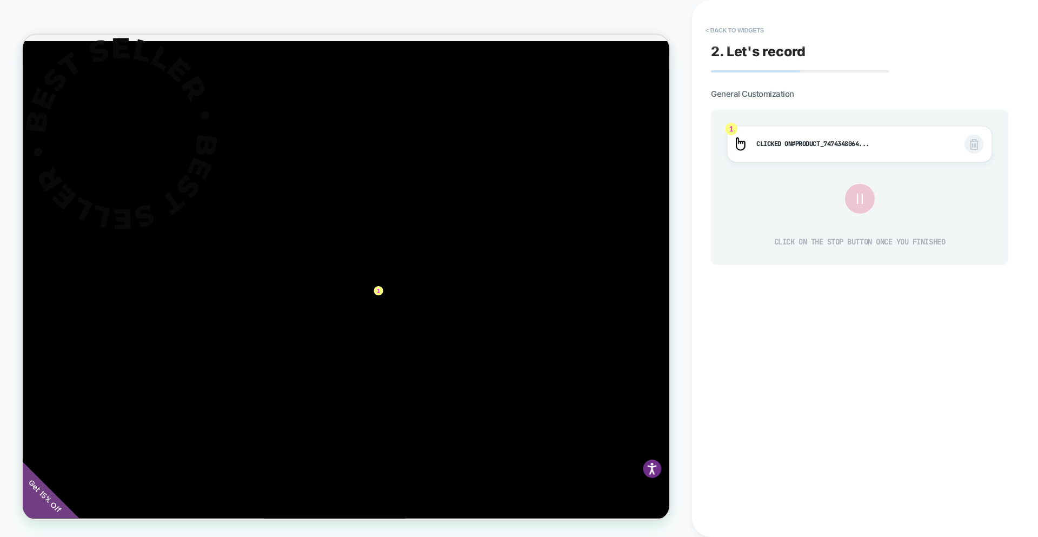
click at [867, 194] on icon at bounding box center [860, 199] width 18 height 18
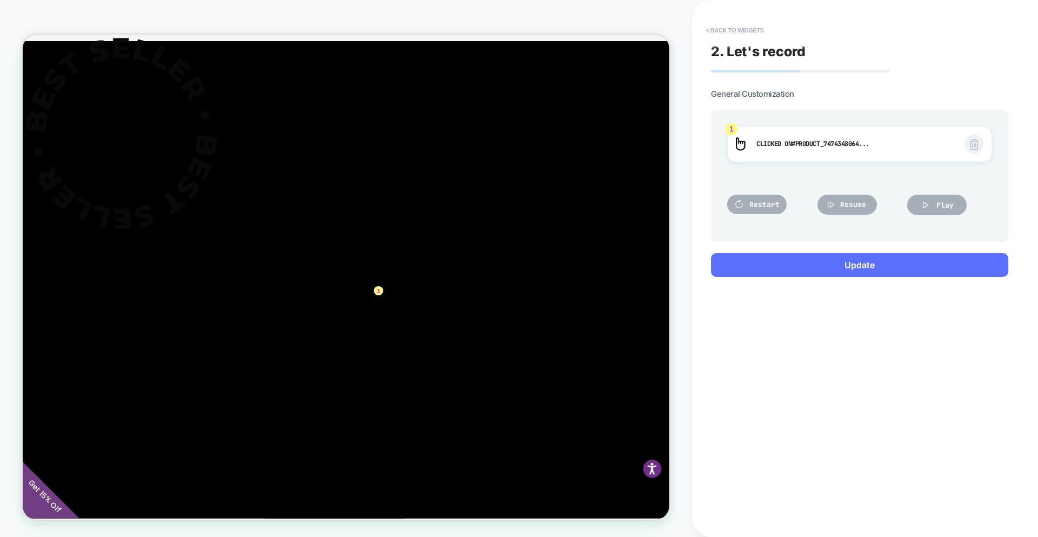
click at [859, 263] on button "Update" at bounding box center [859, 265] width 297 height 24
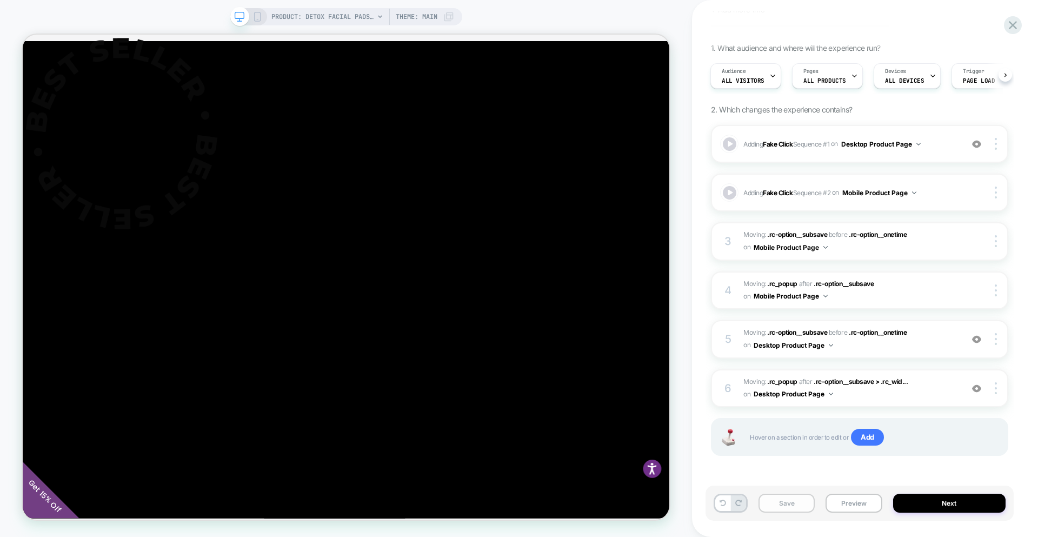
click at [801, 503] on button "Save" at bounding box center [787, 503] width 56 height 19
click at [939, 493] on div "Save Preview Next" at bounding box center [860, 503] width 308 height 35
click at [939, 502] on button "Next" at bounding box center [949, 503] width 113 height 19
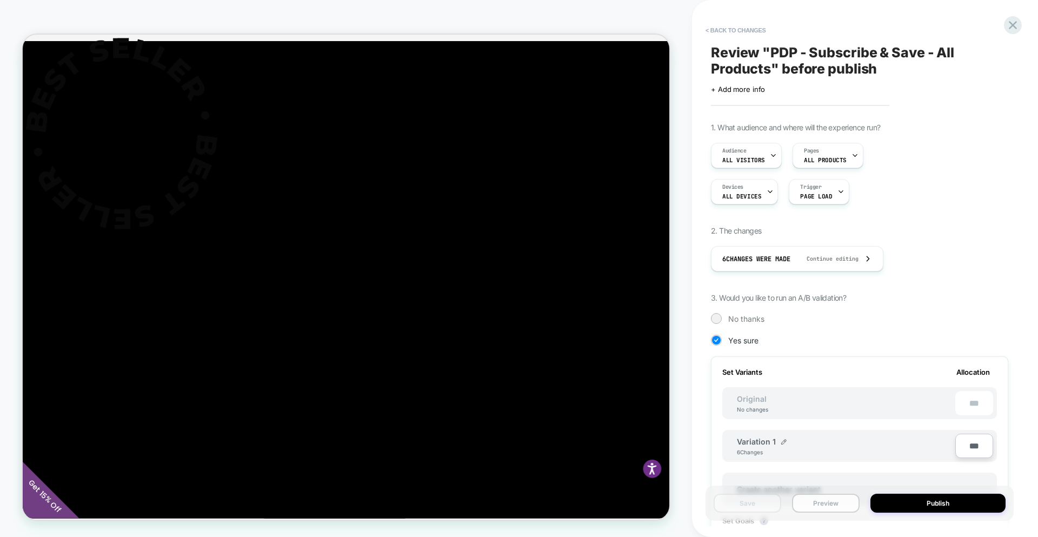
click at [834, 508] on button "Preview" at bounding box center [826, 503] width 68 height 19
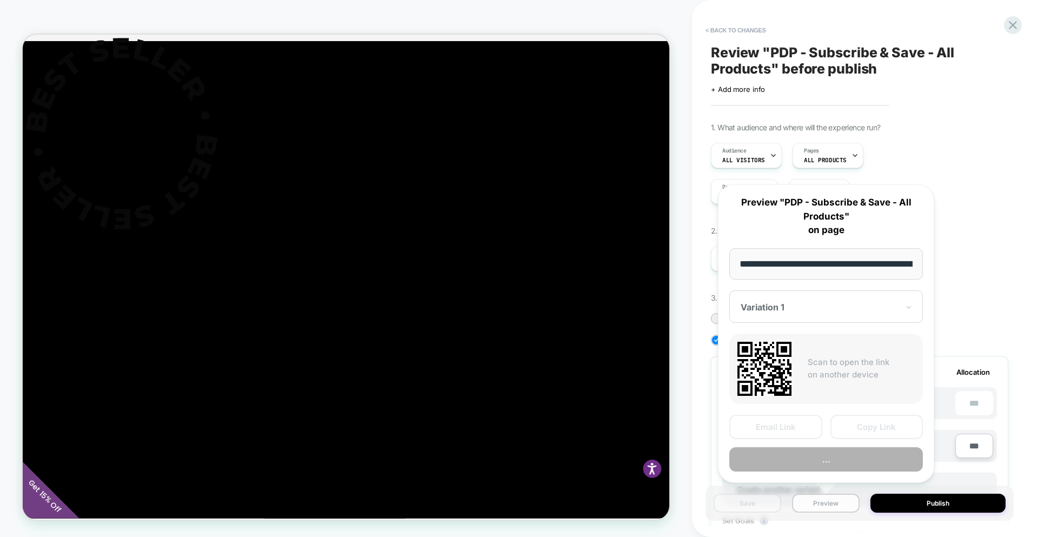
scroll to position [0, 227]
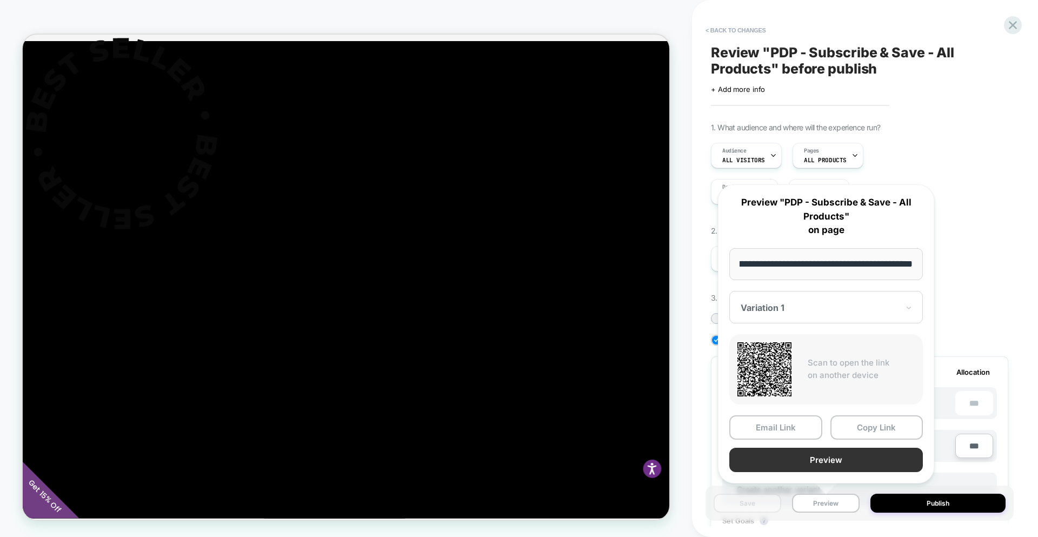
click at [851, 468] on button "Preview" at bounding box center [827, 460] width 194 height 24
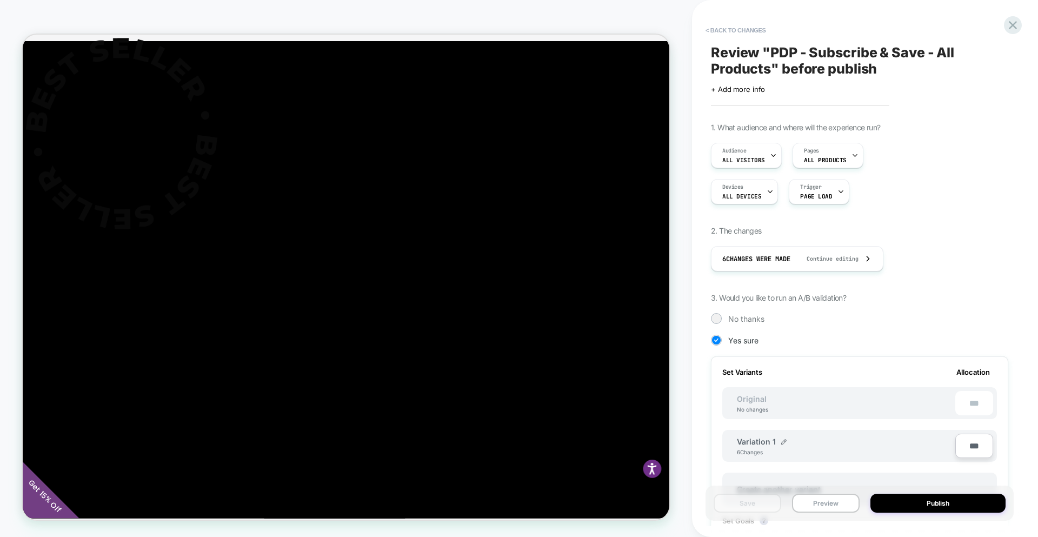
scroll to position [248, 0]
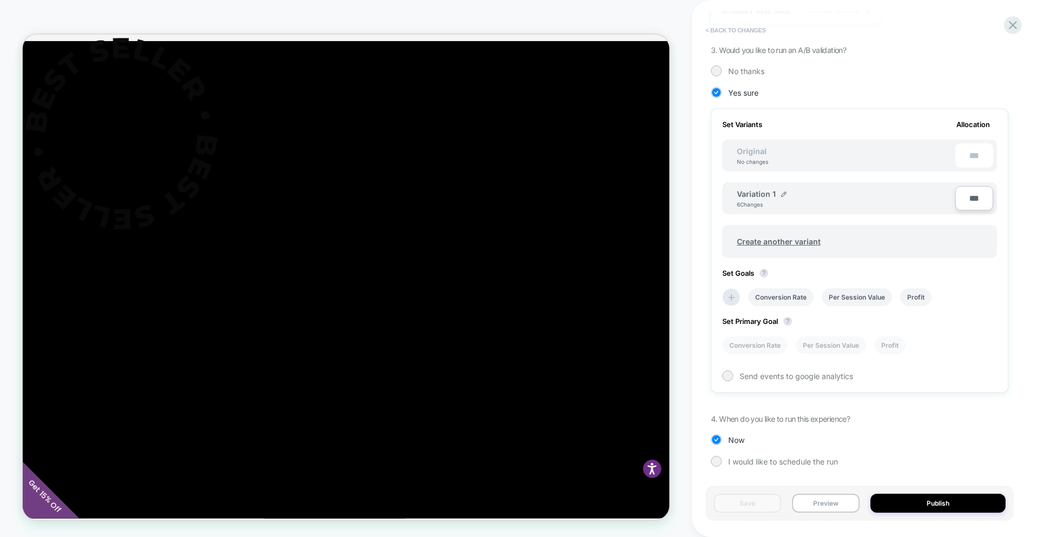
click at [746, 31] on button "< Back to changes" at bounding box center [735, 30] width 71 height 17
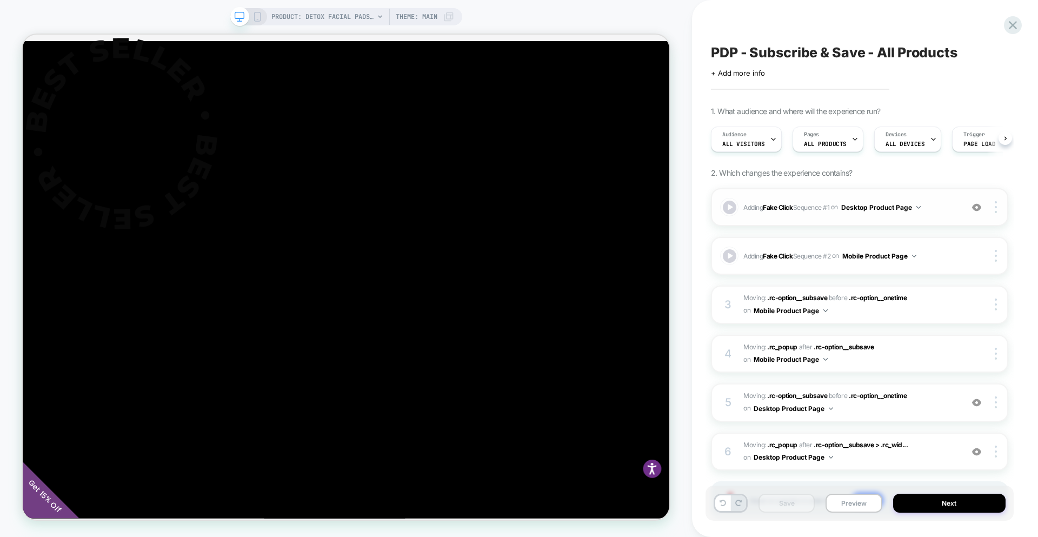
scroll to position [0, 1]
click at [940, 254] on span "Adding Fake Click Sequence # 2 on Mobile Product Page" at bounding box center [851, 256] width 214 height 14
click at [914, 255] on button "Mobile Product Page" at bounding box center [880, 256] width 74 height 14
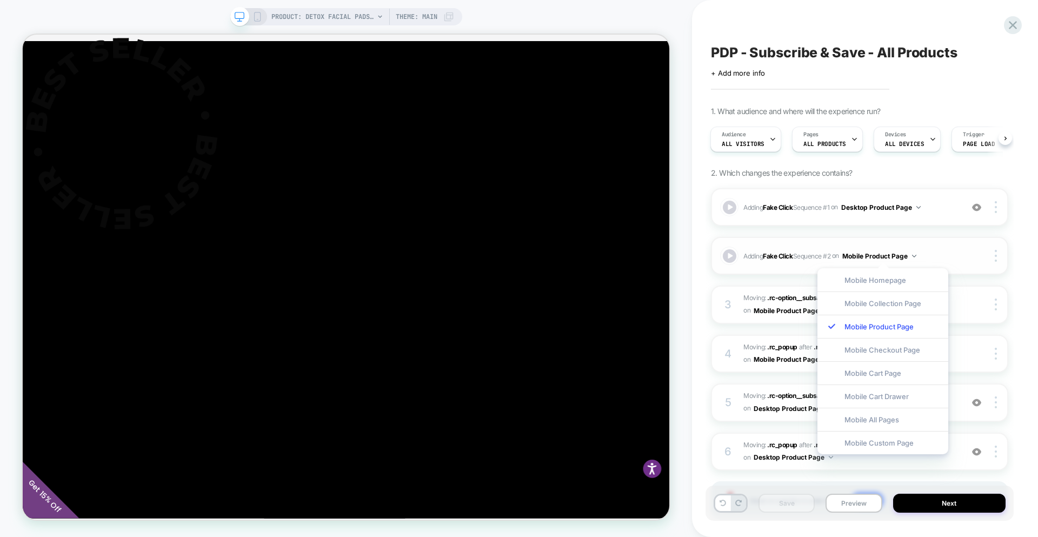
click at [914, 255] on button "Mobile Product Page" at bounding box center [880, 256] width 74 height 14
click at [978, 253] on div at bounding box center [987, 256] width 41 height 12
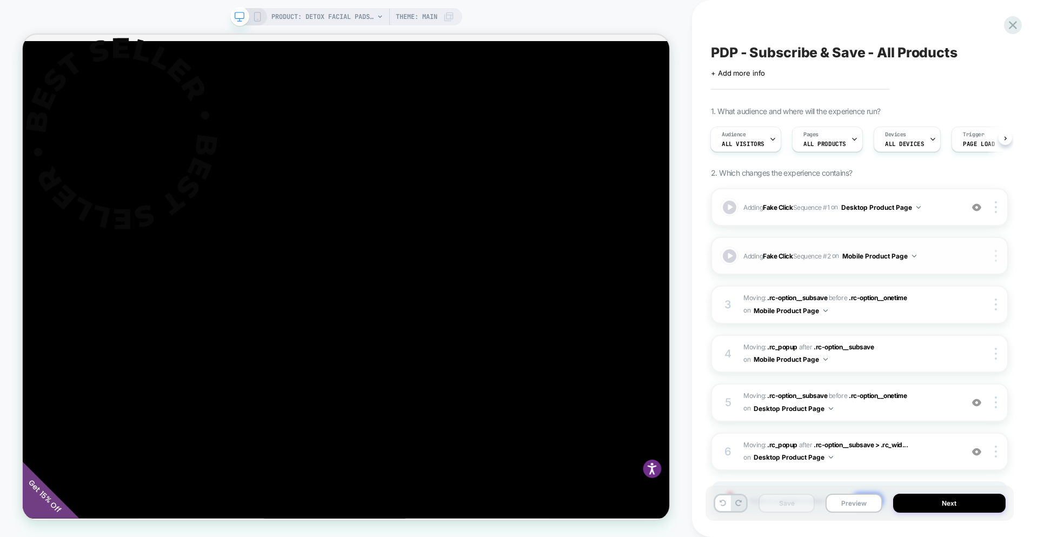
click at [1001, 256] on div at bounding box center [998, 256] width 21 height 12
click at [1022, 242] on div "PDP - Subscribe & Save - All Products Click to edit experience details + Add mo…" at bounding box center [865, 268] width 346 height 537
click at [952, 509] on button "Next" at bounding box center [949, 503] width 113 height 19
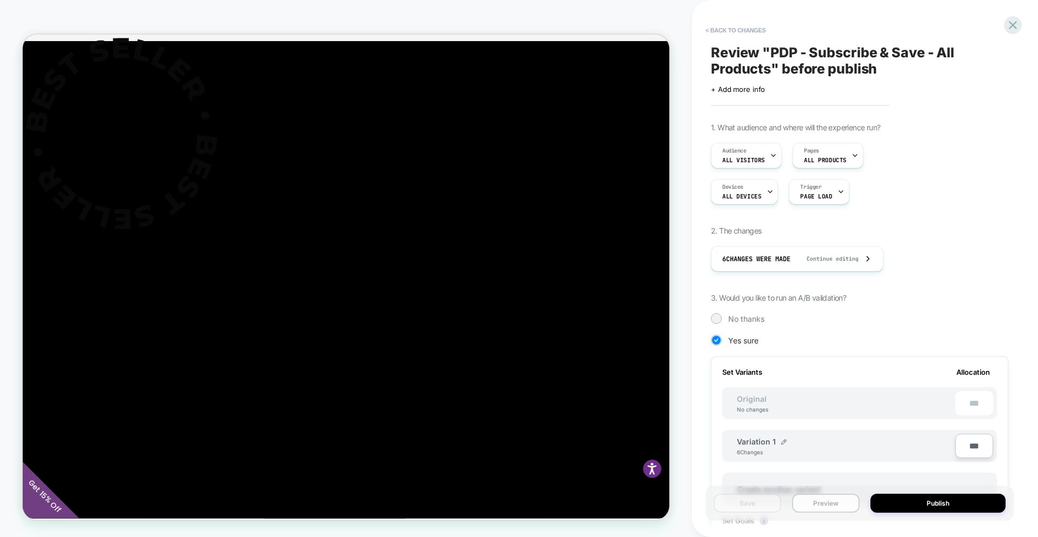
click at [828, 512] on button "Preview" at bounding box center [826, 503] width 68 height 19
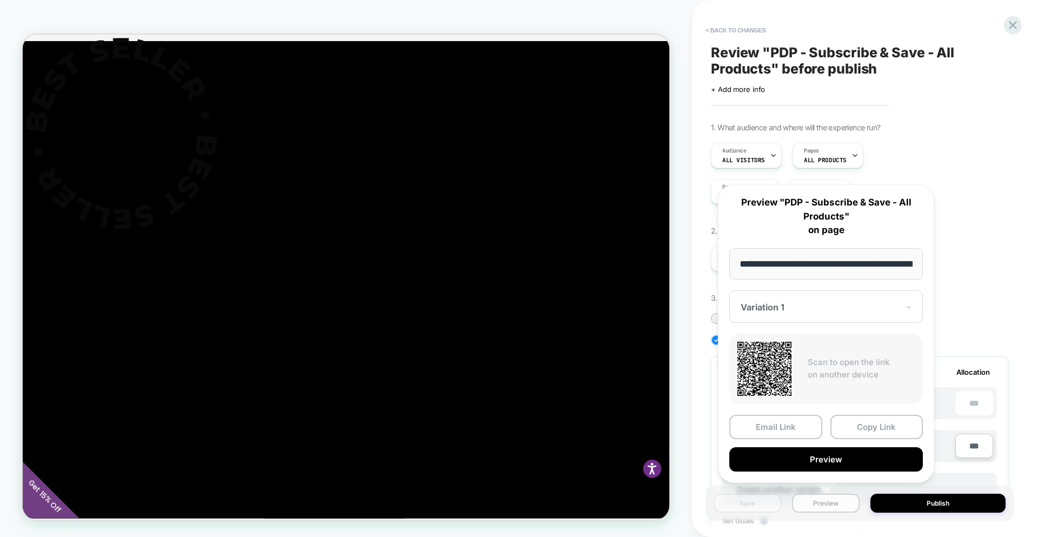
scroll to position [0, 227]
click at [810, 457] on button "Preview" at bounding box center [827, 460] width 194 height 24
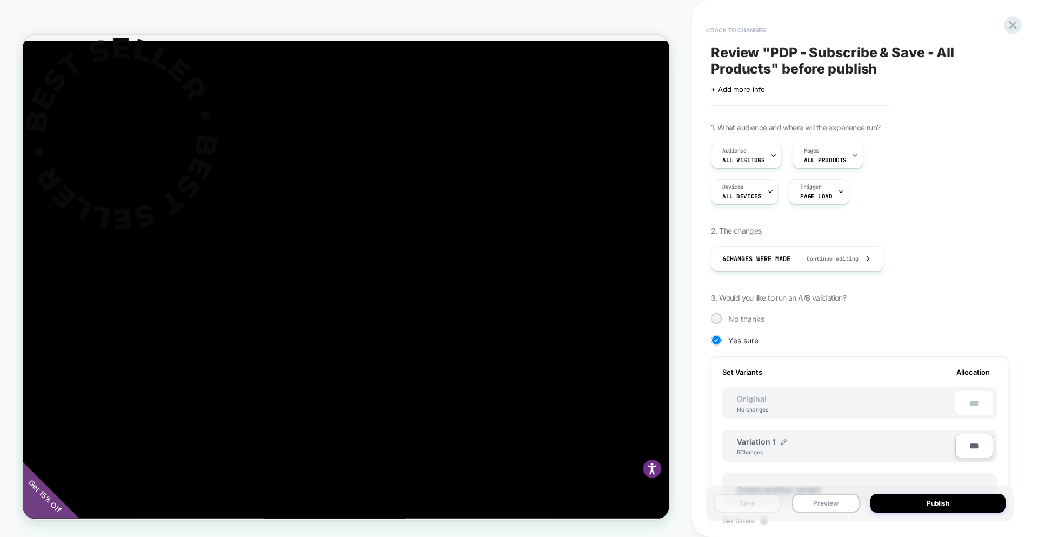
click at [726, 32] on button "< Back to changes" at bounding box center [735, 30] width 71 height 17
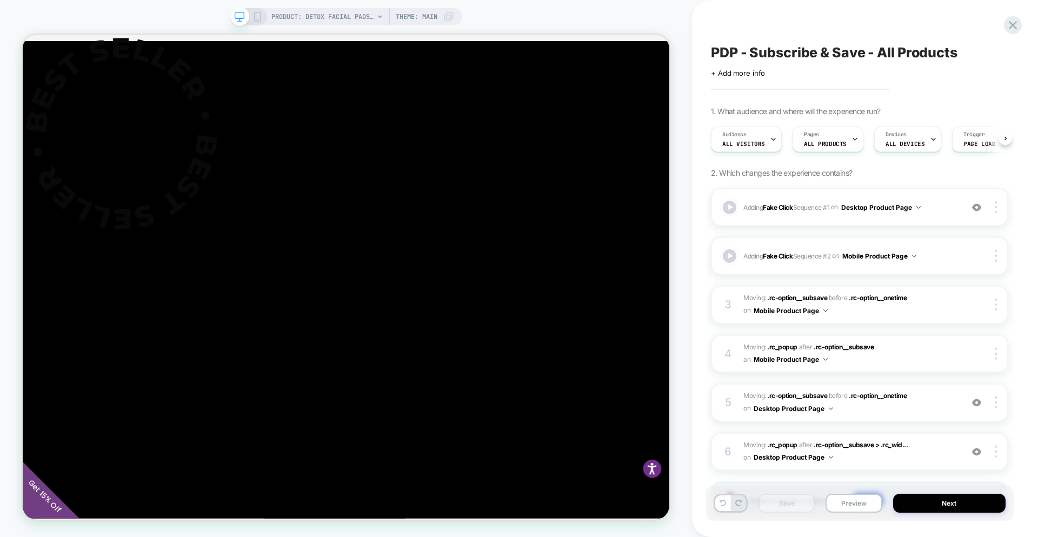
scroll to position [0, 1]
